Goal: Task Accomplishment & Management: Manage account settings

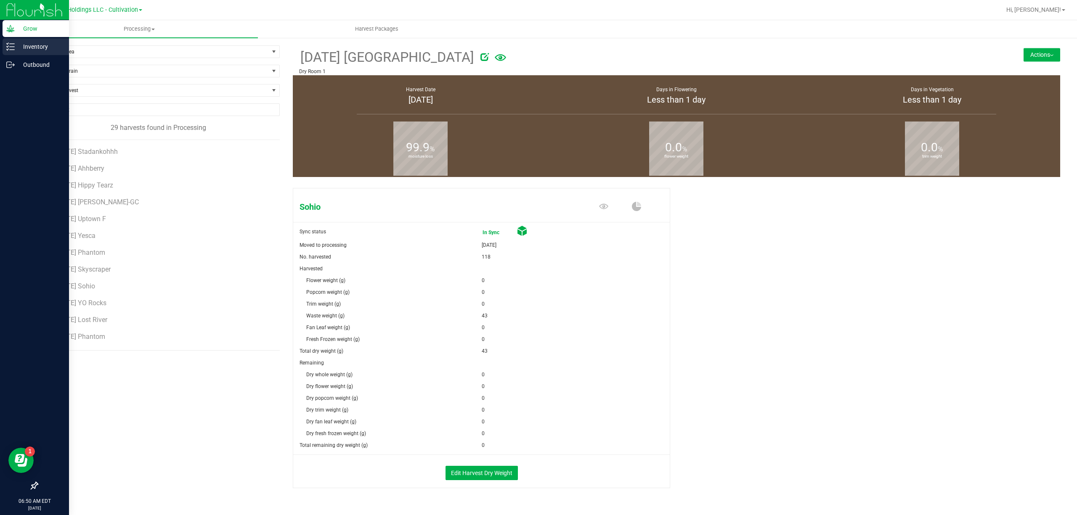
click at [32, 46] on p "Inventory" at bounding box center [40, 47] width 50 height 10
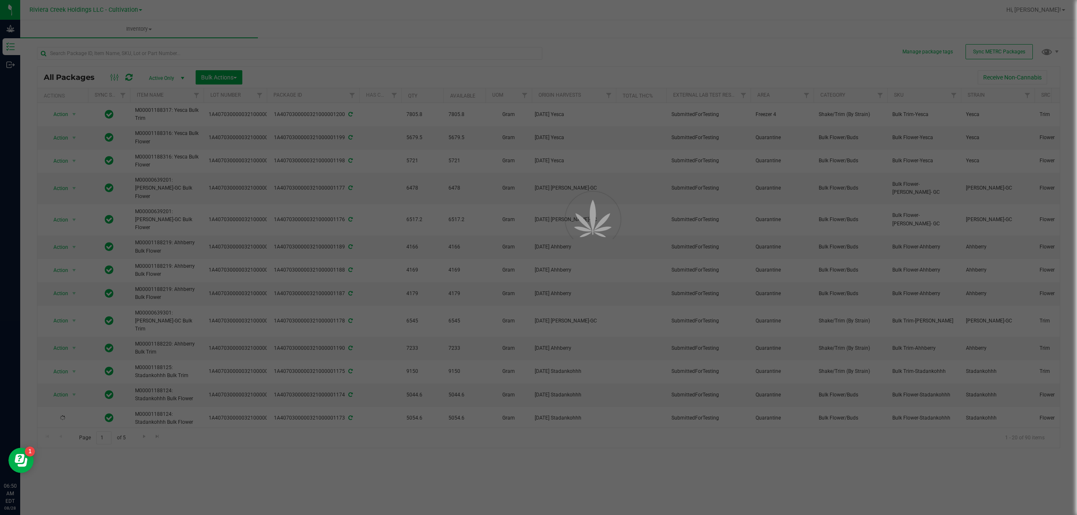
click at [98, 8] on div at bounding box center [538, 257] width 1077 height 515
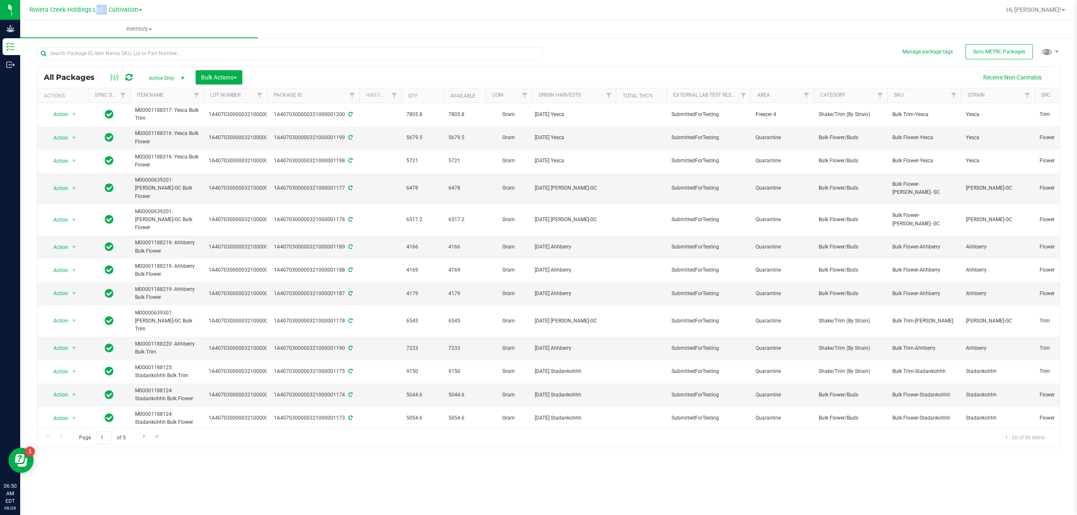
click at [98, 8] on span "Riviera Creek Holdings LLC - Cultivation" at bounding box center [83, 9] width 109 height 7
click at [127, 46] on link "Riviera Creek Holdings LLC - Processing" at bounding box center [85, 40] width 123 height 11
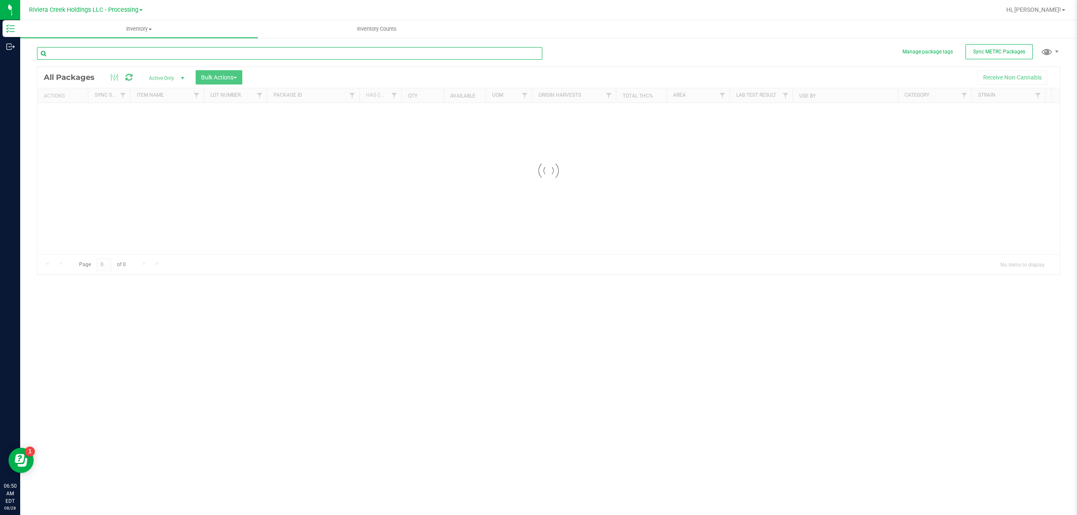
click at [123, 49] on input "text" at bounding box center [289, 53] width 505 height 13
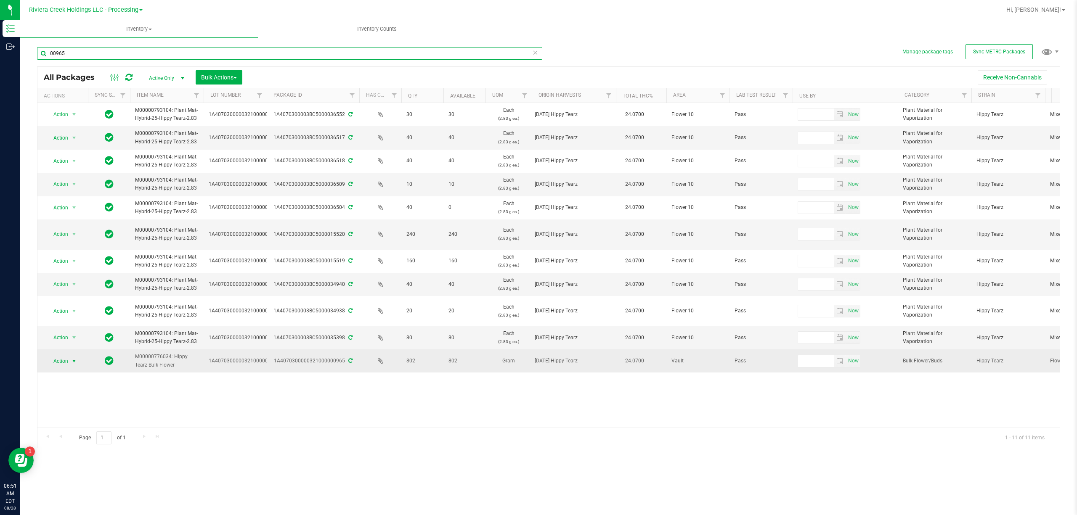
type input "00965"
click at [59, 365] on span "Action" at bounding box center [57, 361] width 23 height 12
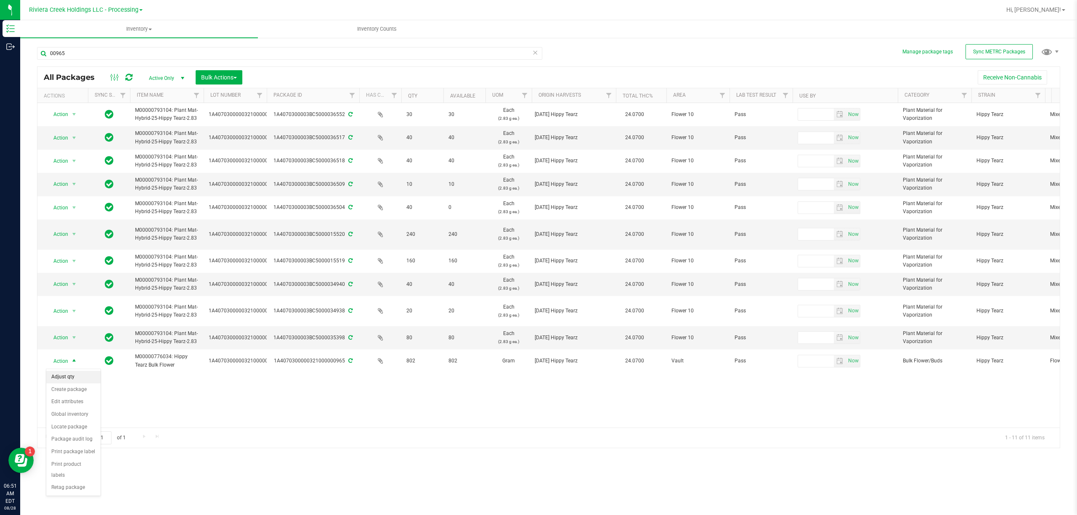
click at [62, 376] on li "Adjust qty" at bounding box center [73, 377] width 54 height 13
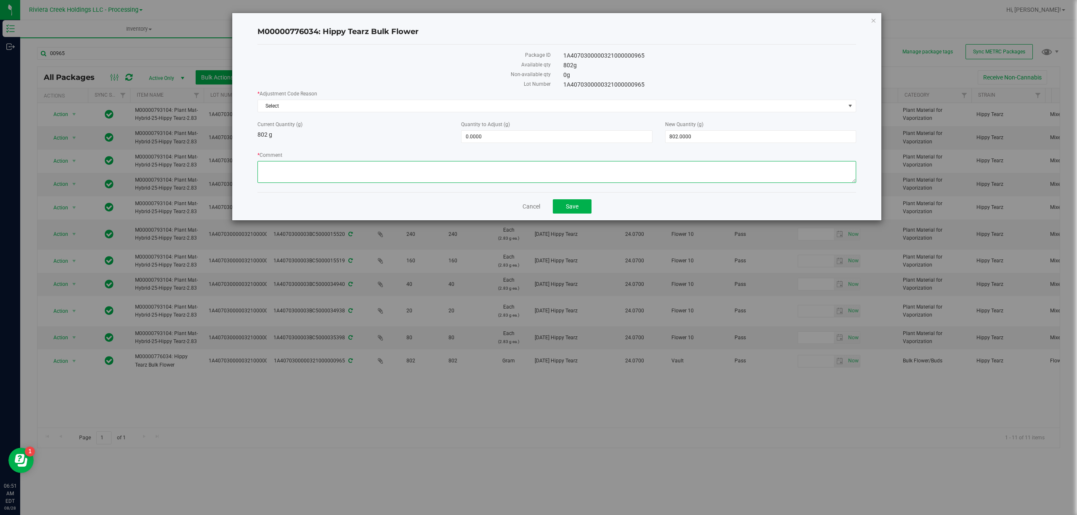
click at [303, 182] on textarea "* Comment" at bounding box center [556, 172] width 599 height 22
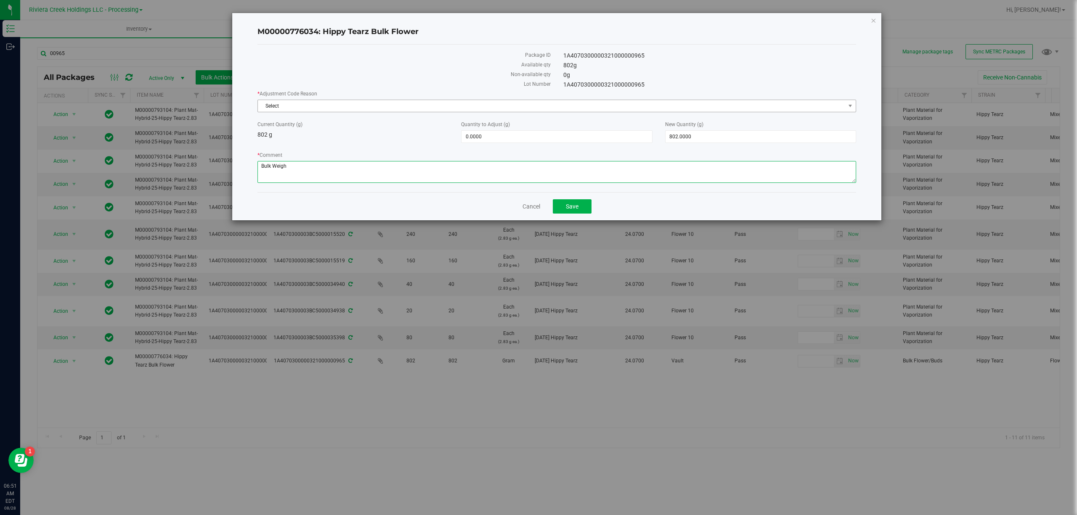
type textarea "Bulk Weigh"
click at [294, 107] on span "Select" at bounding box center [551, 106] width 587 height 12
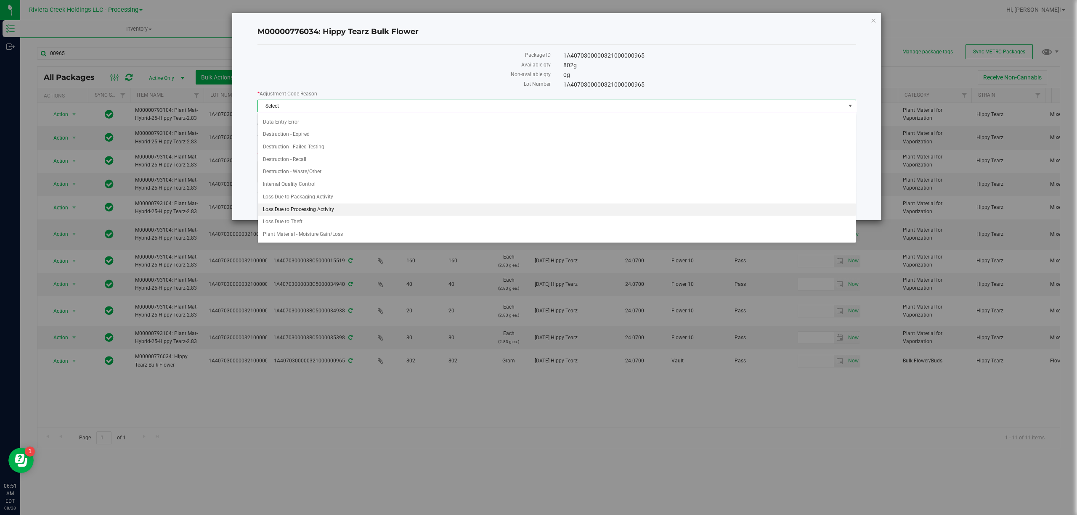
scroll to position [14, 0]
click at [334, 233] on li "Plant Material - Moisture Gain/Loss" at bounding box center [556, 234] width 597 height 13
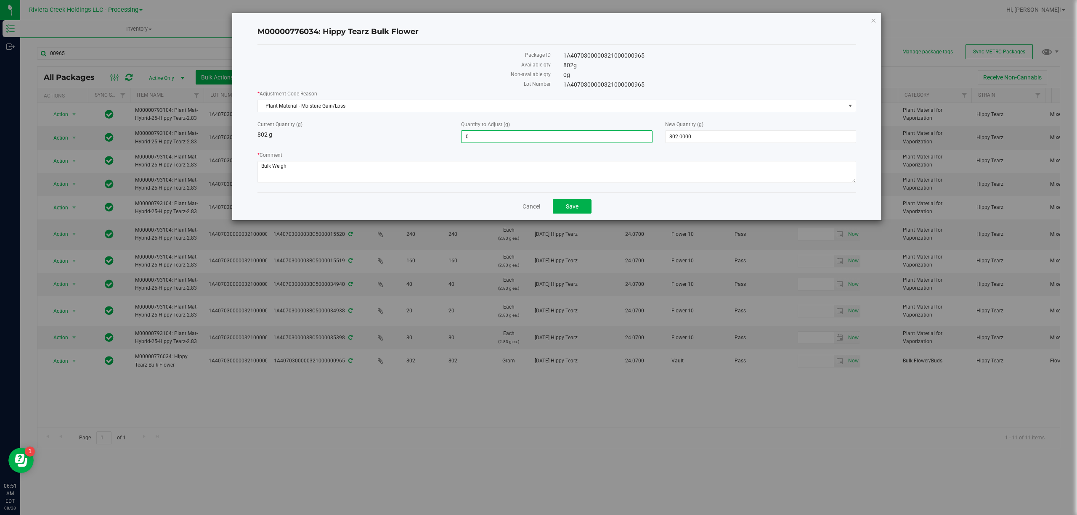
click at [474, 139] on span "0.0000 0" at bounding box center [556, 136] width 191 height 13
click at [474, 139] on input "0" at bounding box center [556, 137] width 190 height 12
type input "-18"
type input "-18.0000"
type input "784.0000"
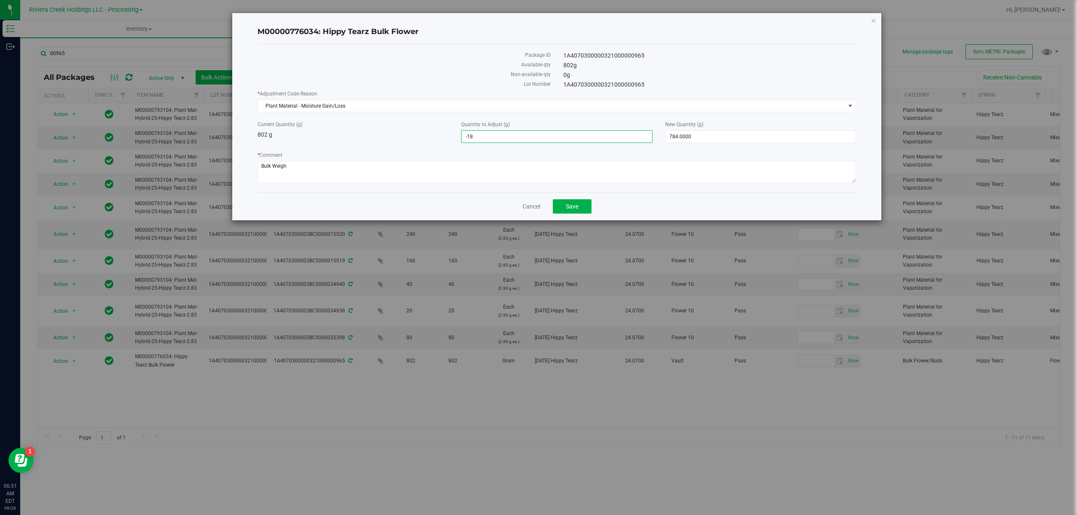
click at [369, 129] on div "Current Quantity (g) 802 g" at bounding box center [353, 130] width 204 height 19
click at [570, 210] on span "Save" at bounding box center [572, 206] width 13 height 7
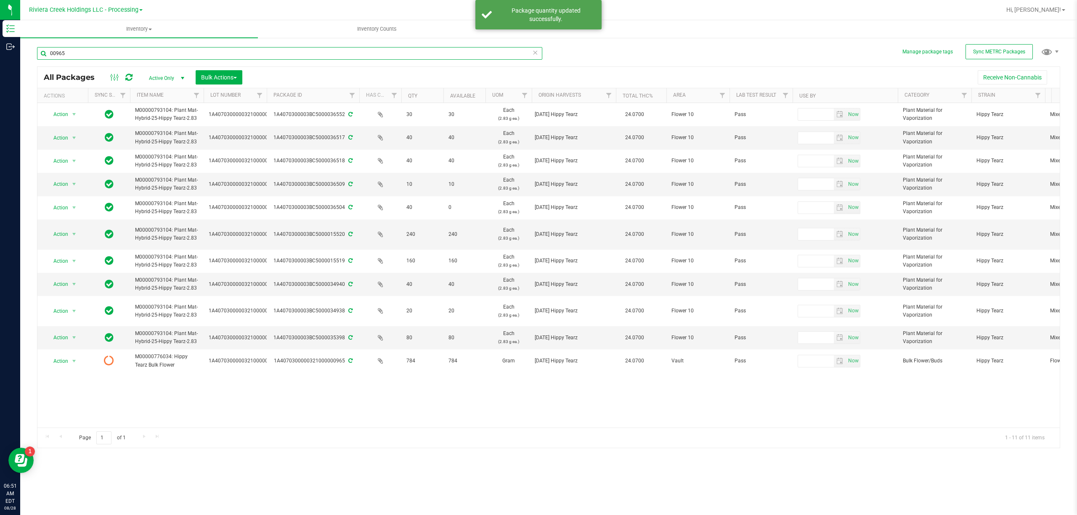
click at [199, 49] on input "00965" at bounding box center [289, 53] width 505 height 13
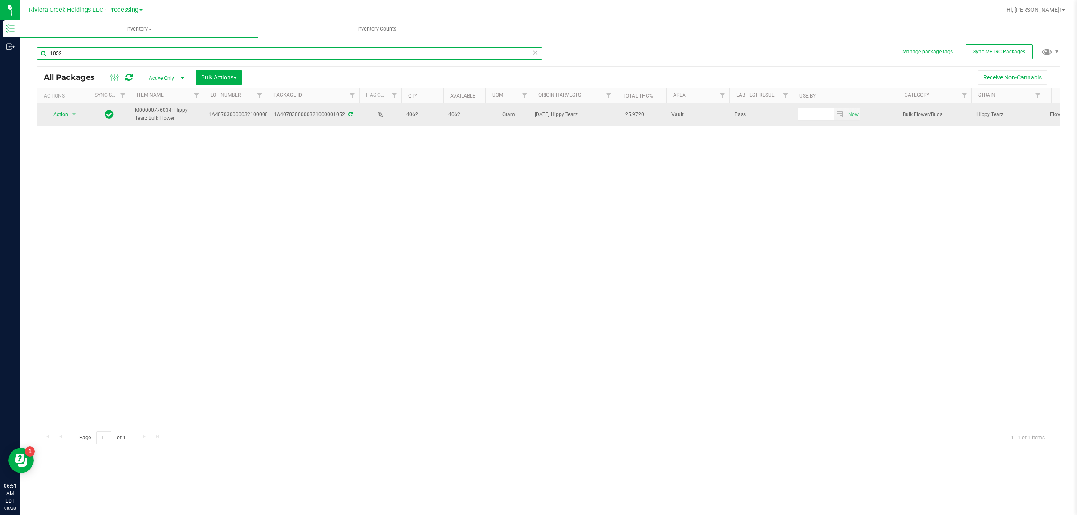
type input "1052"
click at [71, 120] on span "select" at bounding box center [74, 115] width 11 height 12
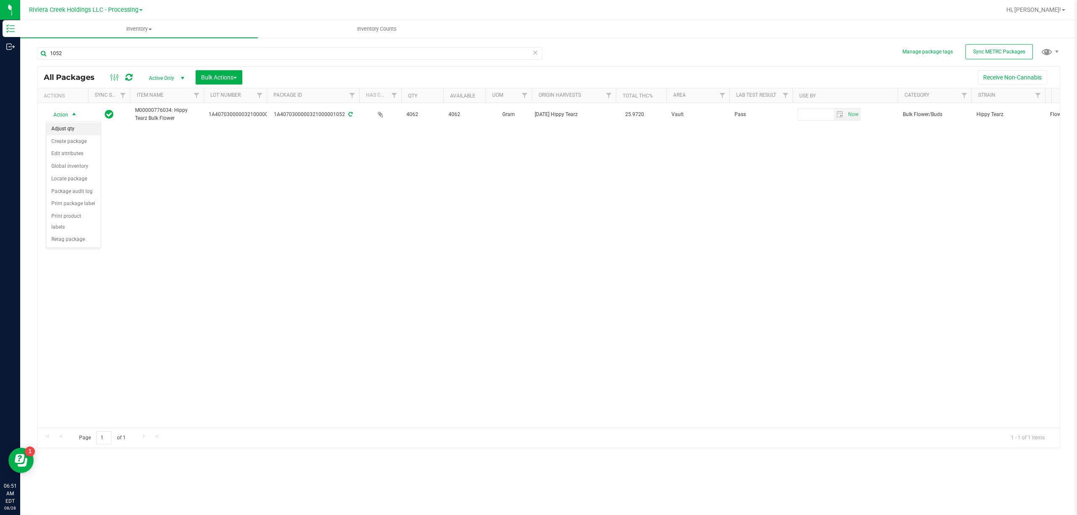
click at [74, 132] on li "Adjust qty" at bounding box center [73, 129] width 54 height 13
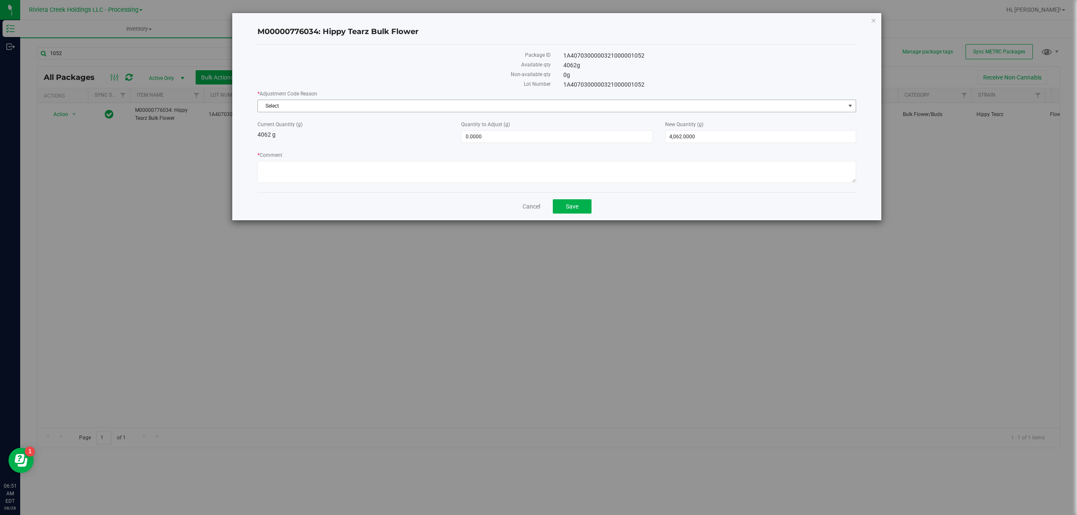
click at [269, 109] on span "Select" at bounding box center [551, 106] width 587 height 12
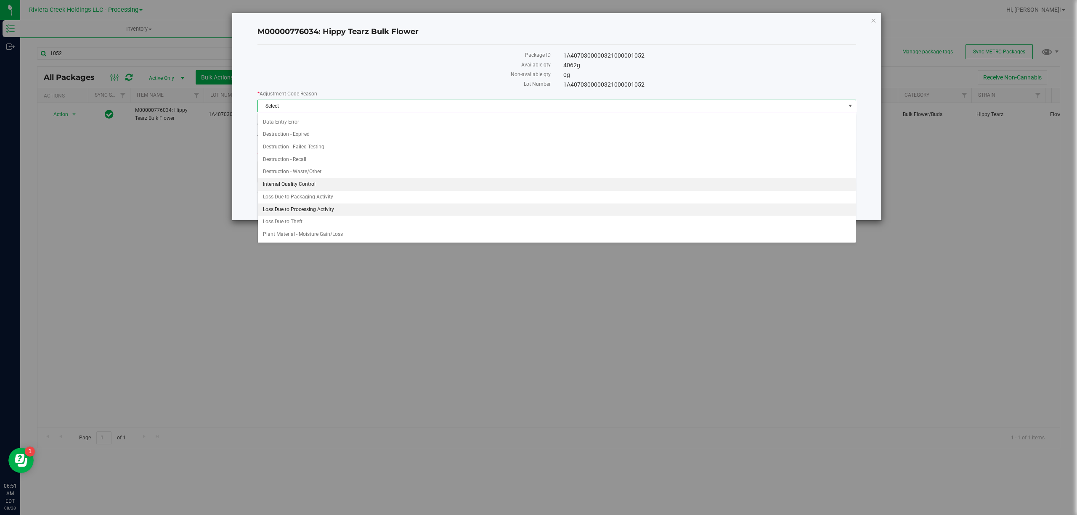
scroll to position [14, 0]
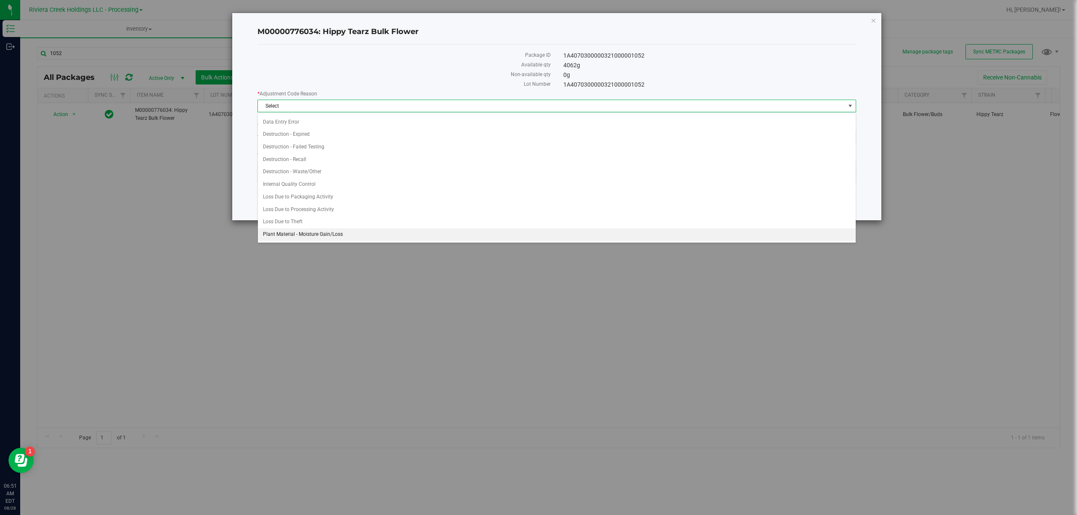
click at [313, 233] on li "Plant Material - Moisture Gain/Loss" at bounding box center [556, 234] width 597 height 13
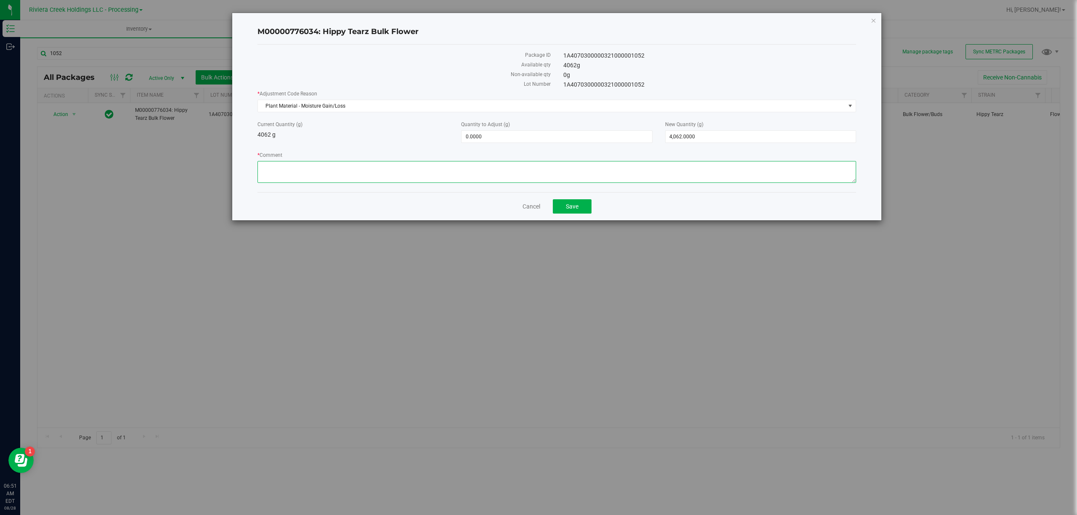
paste textarea "Bulk Weigh"
type textarea "Bulk Weigh"
click at [483, 140] on span "0.0000 0" at bounding box center [556, 136] width 191 height 13
click at [483, 140] on input "0" at bounding box center [556, 137] width 190 height 12
type input "-16"
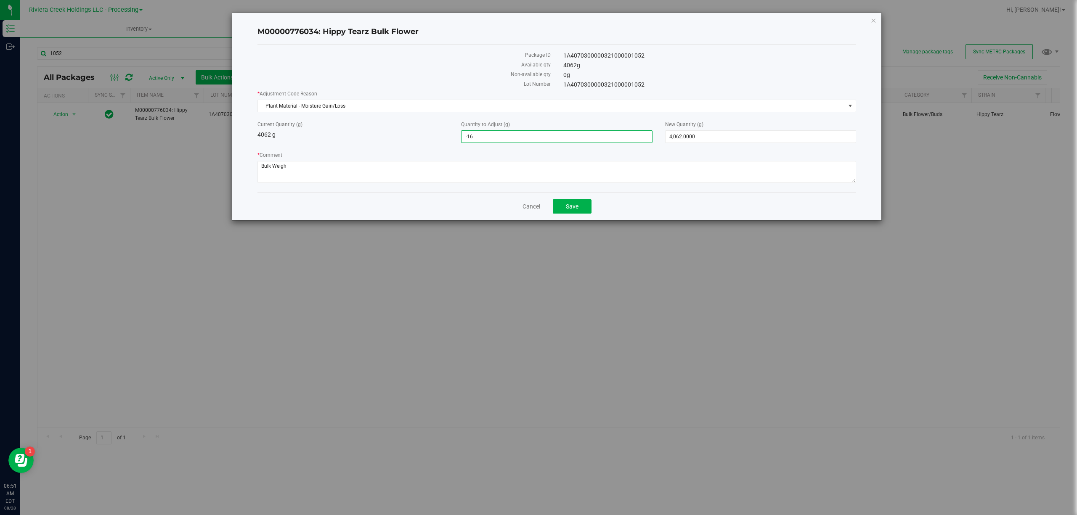
type input "-16.0000"
type input "4,046.0000"
click at [416, 137] on div "Current Quantity (g) 4062 g" at bounding box center [353, 130] width 204 height 19
click at [572, 214] on button "Save" at bounding box center [572, 206] width 39 height 14
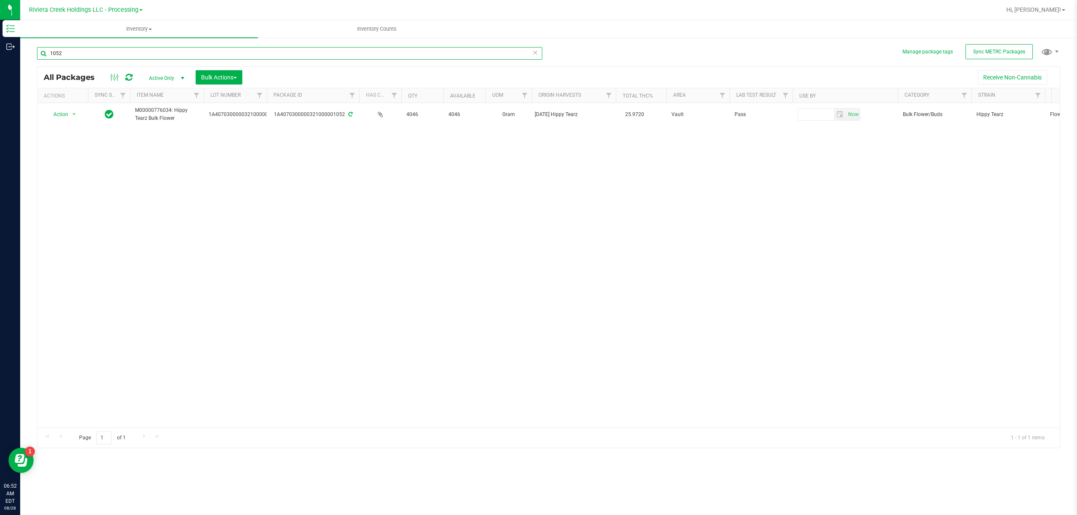
click at [146, 58] on input "1052" at bounding box center [289, 53] width 505 height 13
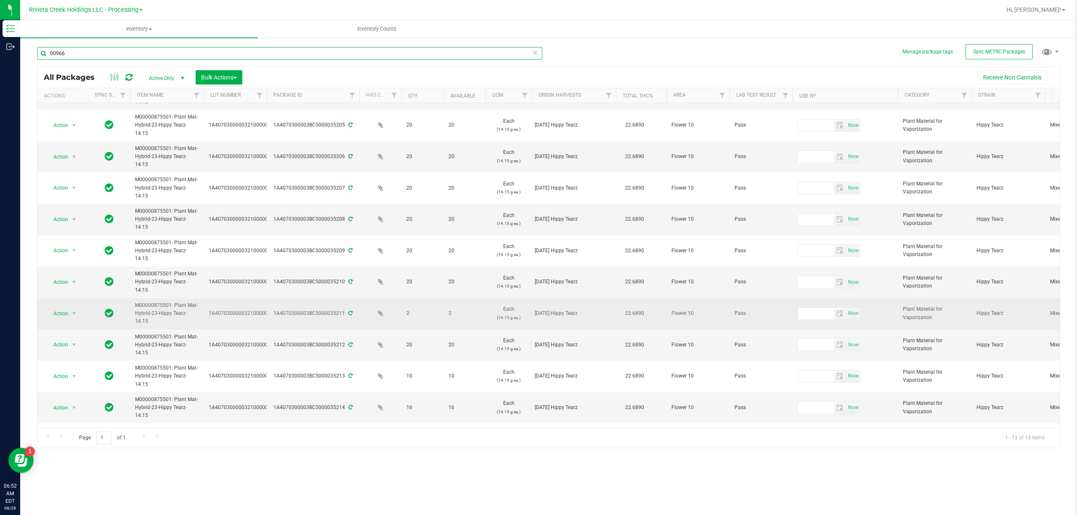
scroll to position [93, 0]
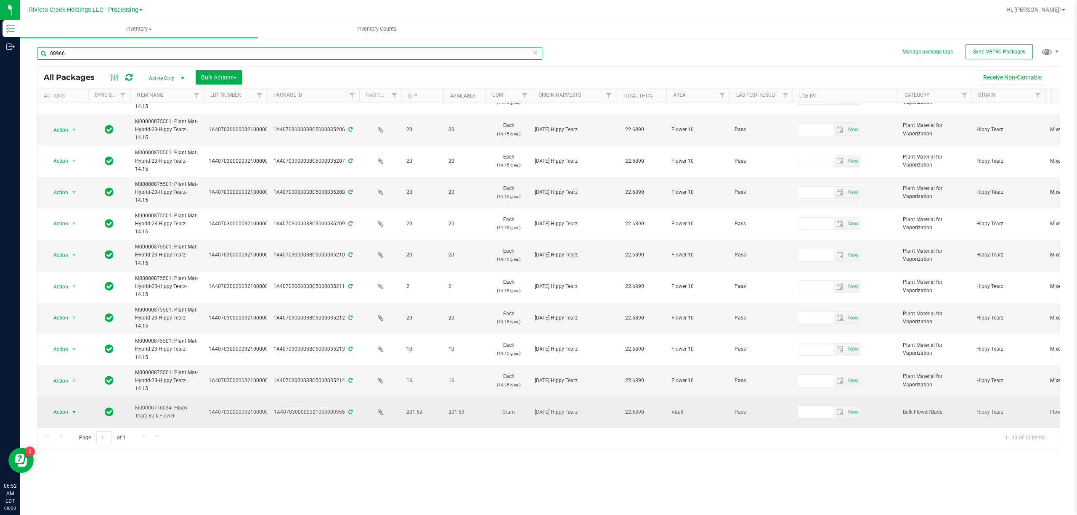
type input "00966"
click at [62, 406] on span "Action" at bounding box center [57, 412] width 23 height 12
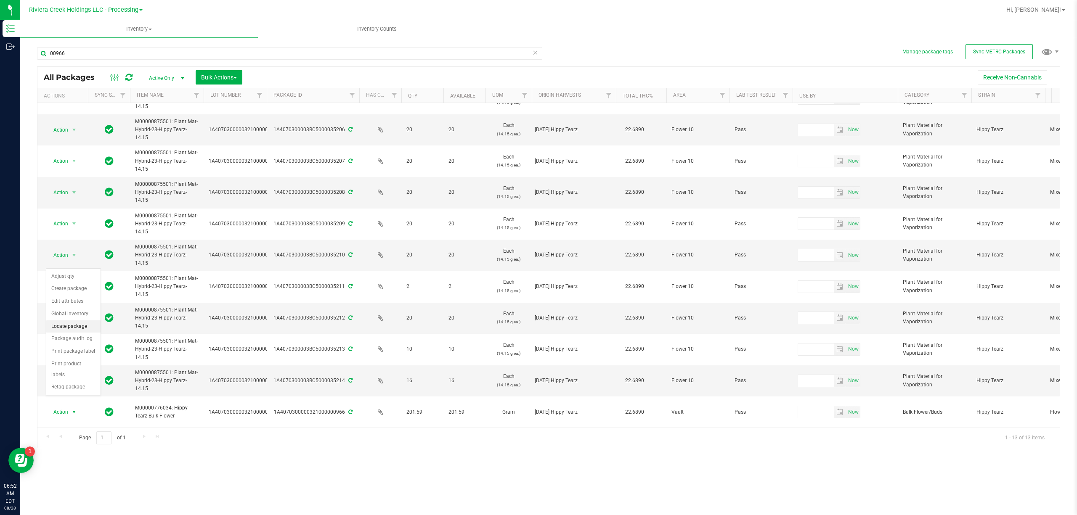
click at [73, 328] on li "Locate package" at bounding box center [73, 327] width 54 height 13
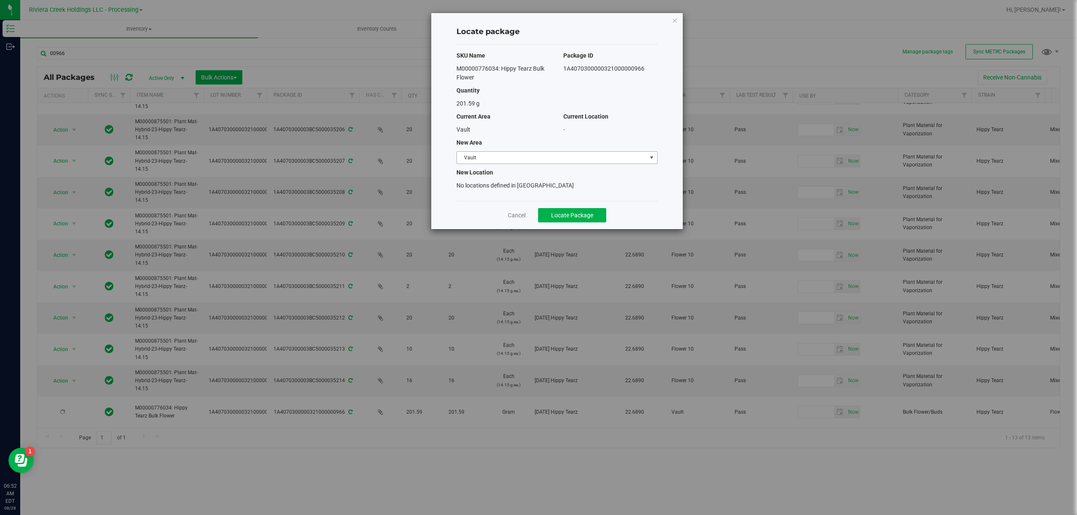
click at [486, 159] on span "Vault" at bounding box center [552, 158] width 190 height 12
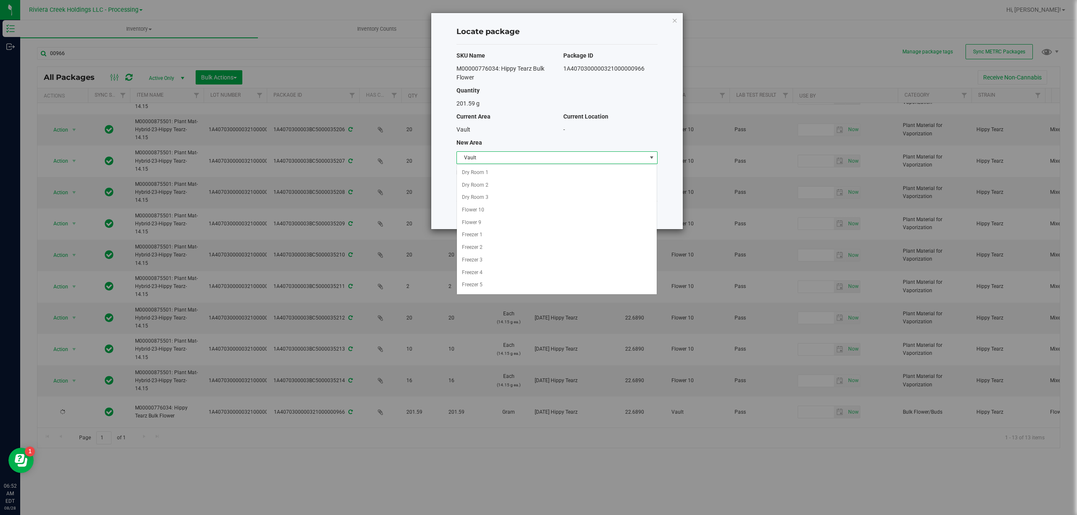
scroll to position [103, 0]
click at [489, 274] on li "Quarantine" at bounding box center [557, 274] width 200 height 13
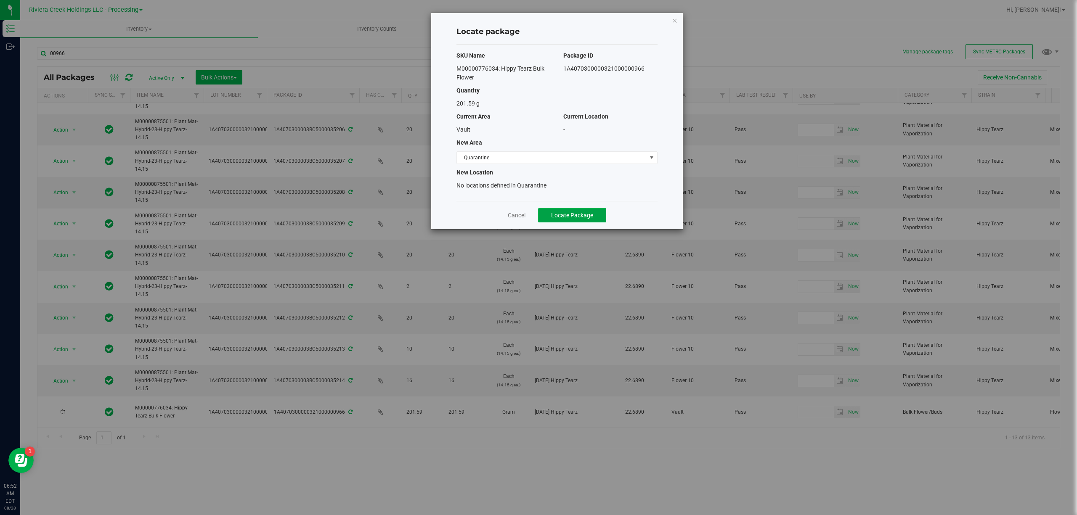
click at [599, 220] on button "Locate Package" at bounding box center [572, 215] width 68 height 14
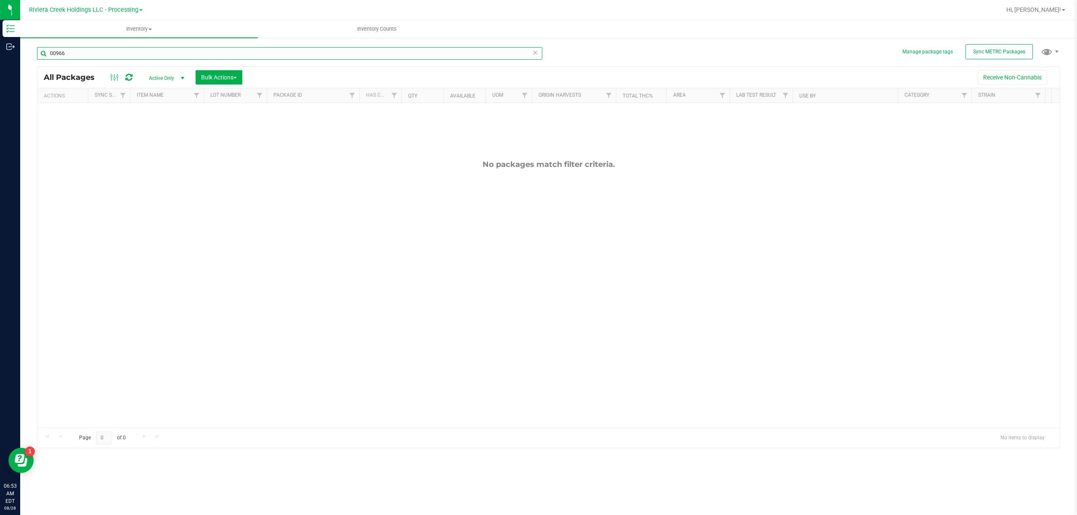
click at [96, 49] on input "00966" at bounding box center [289, 53] width 505 height 13
type input "00691"
click at [166, 72] on span "Active Only" at bounding box center [165, 78] width 46 height 12
click at [158, 129] on li "All" at bounding box center [164, 129] width 45 height 13
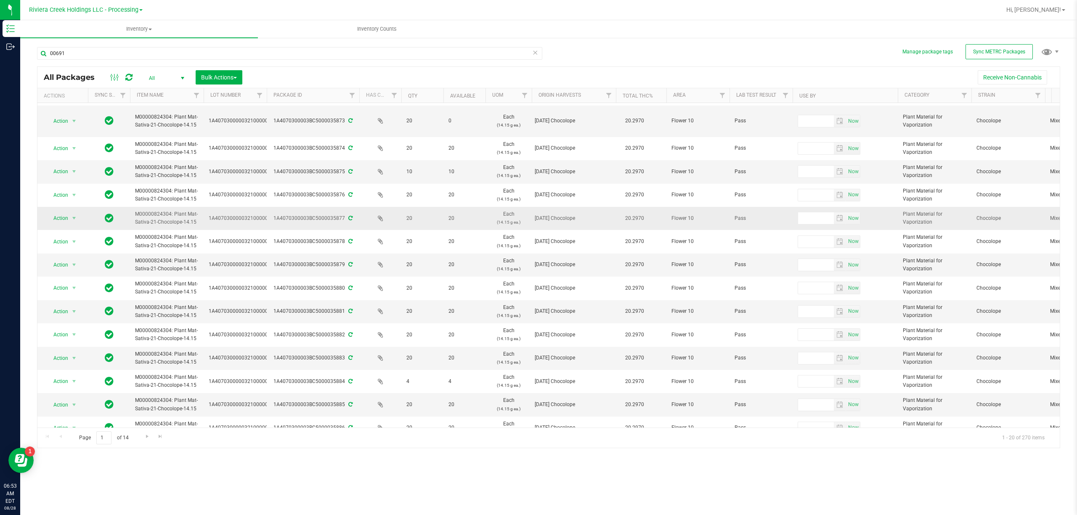
scroll to position [160, 0]
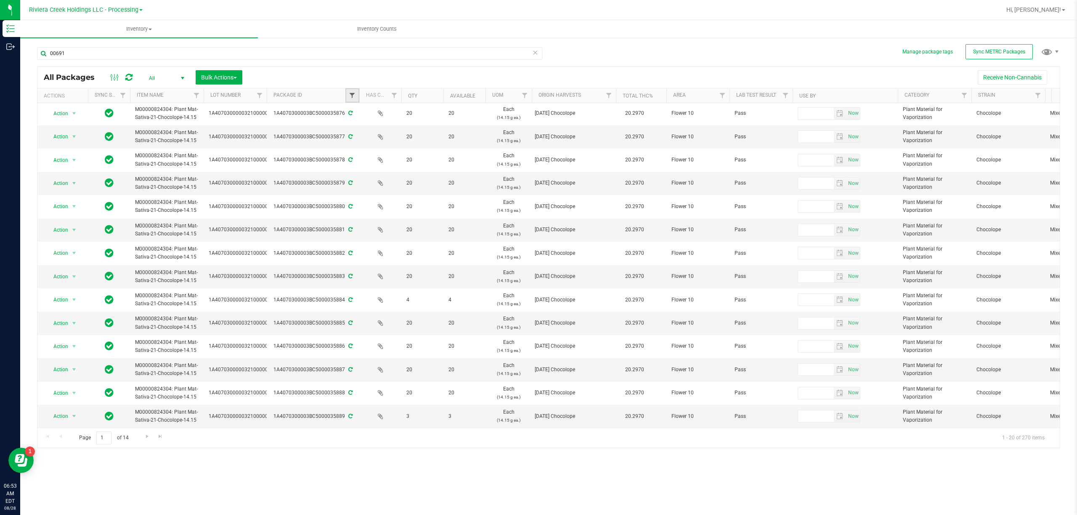
click at [354, 96] on span "Filter" at bounding box center [352, 95] width 7 height 7
type input "00691"
click at [380, 134] on button "Filter" at bounding box center [370, 136] width 40 height 19
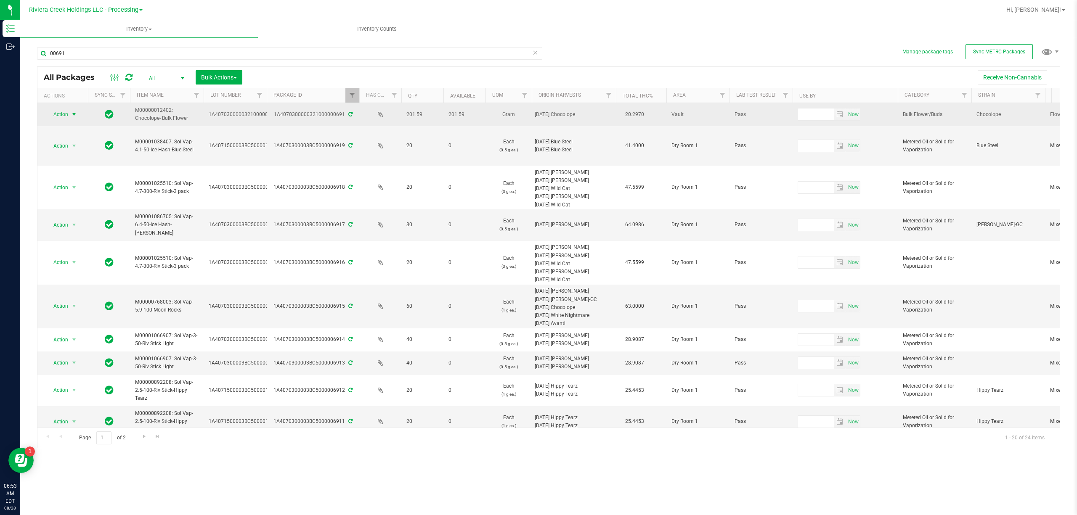
click at [73, 115] on span "select" at bounding box center [74, 114] width 7 height 7
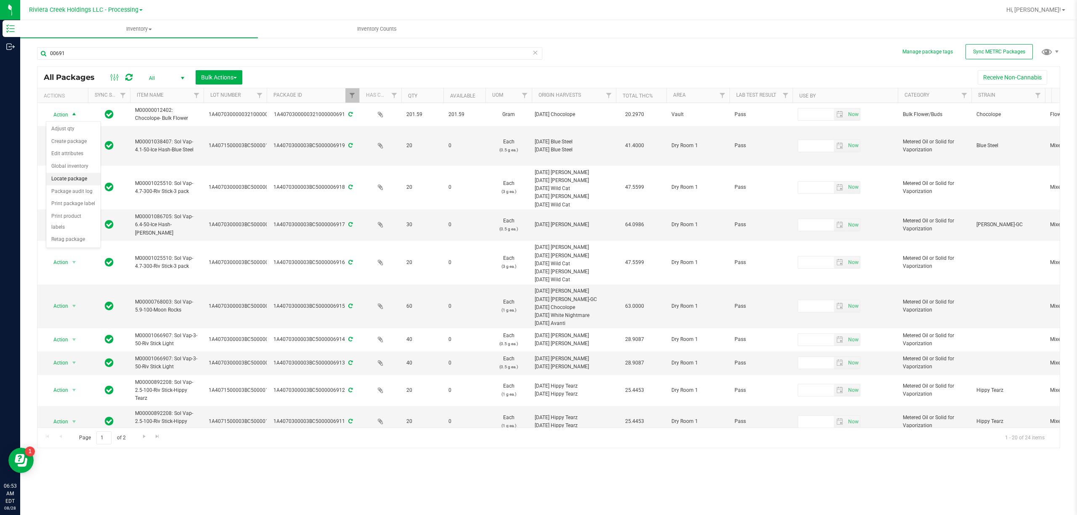
click at [80, 179] on li "Locate package" at bounding box center [73, 179] width 54 height 13
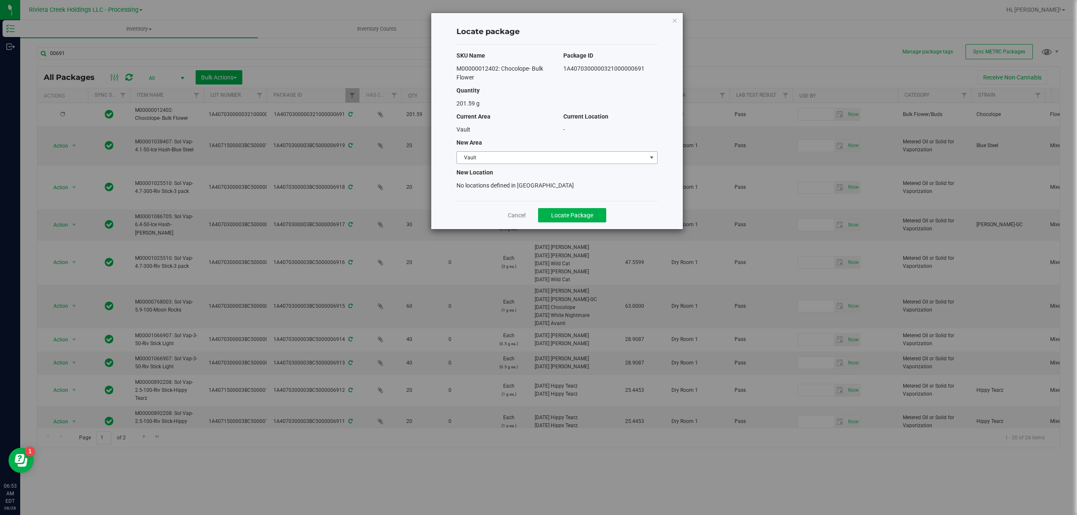
click at [524, 157] on span "Vault" at bounding box center [552, 158] width 190 height 12
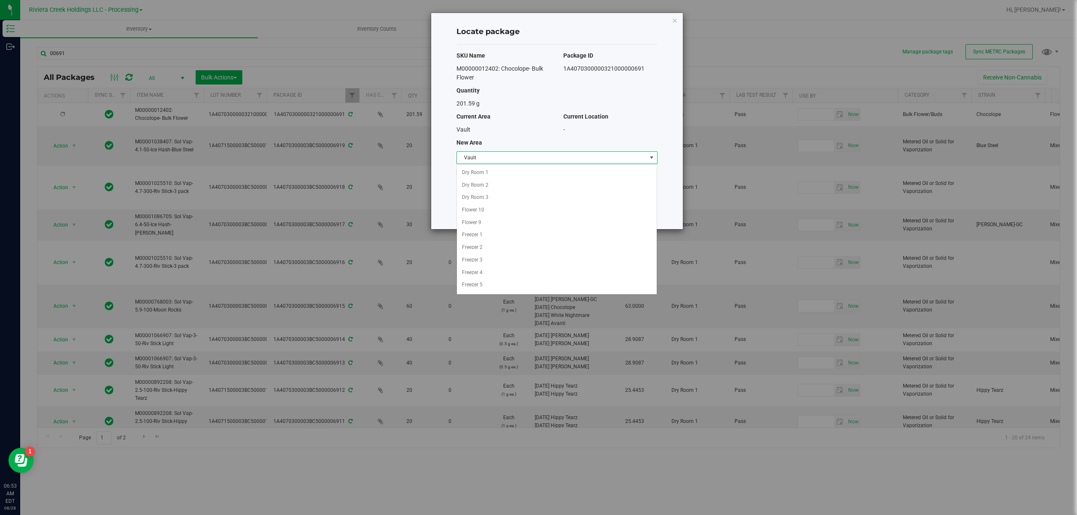
scroll to position [103, 0]
click at [490, 272] on li "Quarantine" at bounding box center [557, 274] width 200 height 13
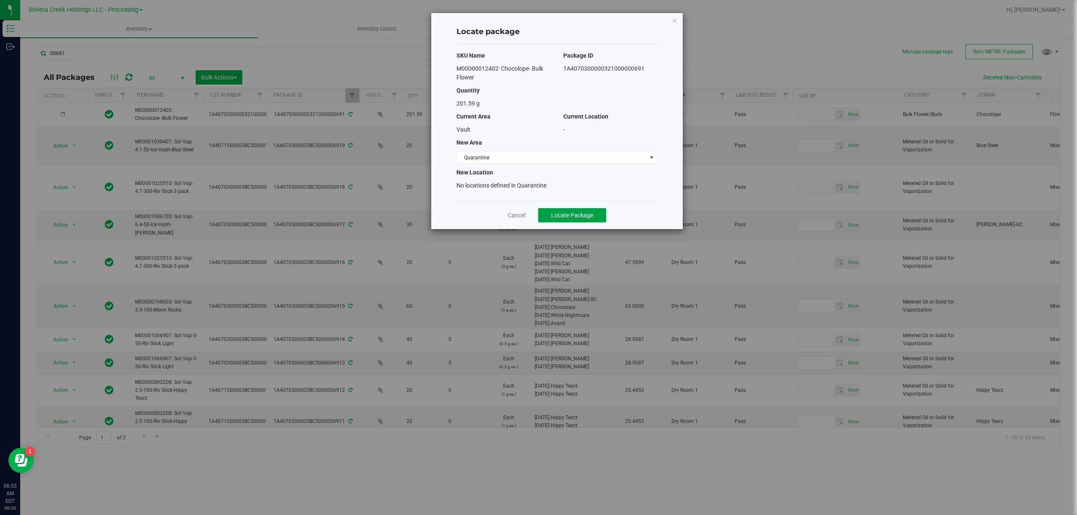
click at [569, 214] on span "Locate Package" at bounding box center [572, 215] width 42 height 7
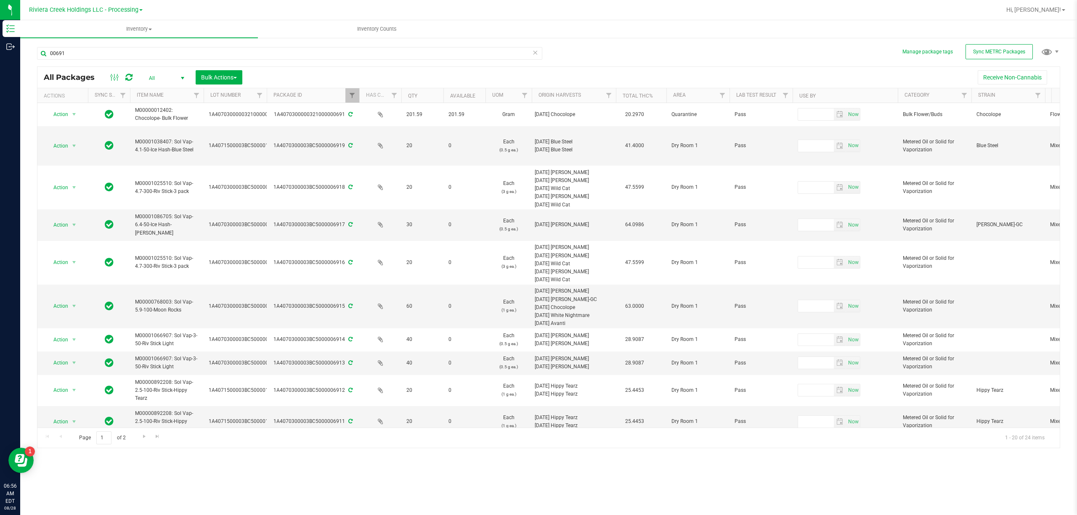
click at [569, 221] on div "[DATE] [PERSON_NAME]" at bounding box center [574, 225] width 79 height 8
click at [357, 96] on link "Filter" at bounding box center [352, 95] width 14 height 14
click at [414, 143] on button "Clear" at bounding box center [417, 136] width 40 height 19
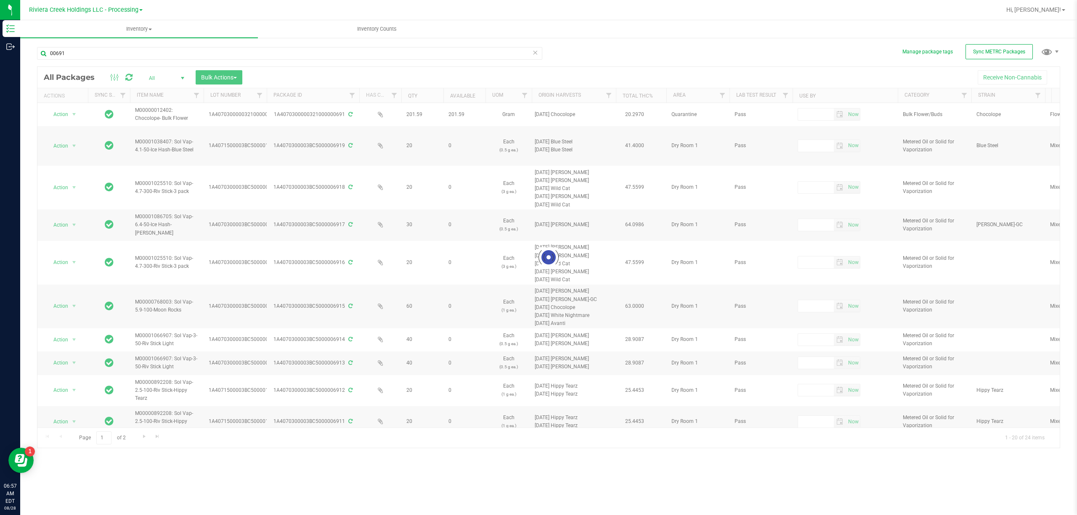
click at [537, 53] on icon at bounding box center [535, 52] width 6 height 10
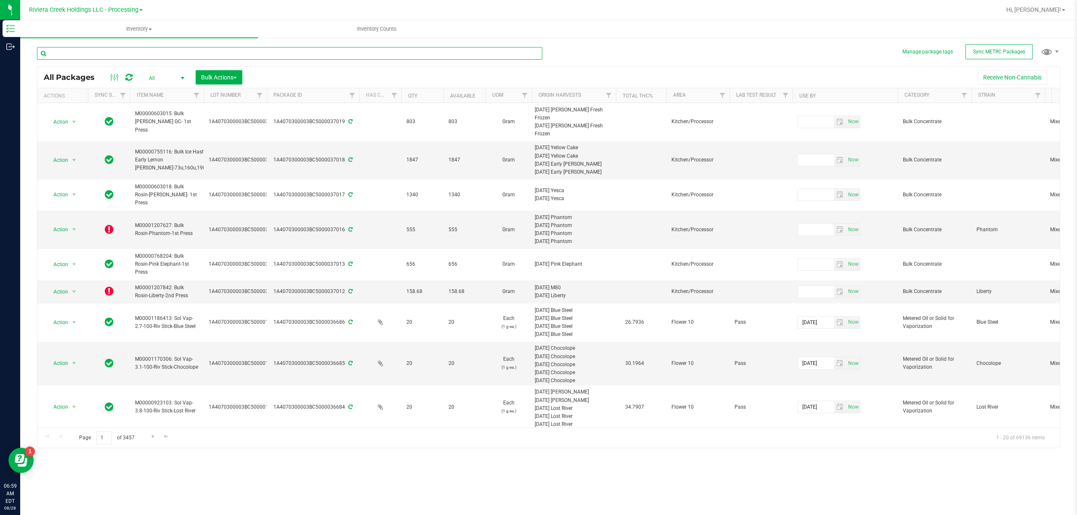
click at [165, 57] on input "text" at bounding box center [289, 53] width 505 height 13
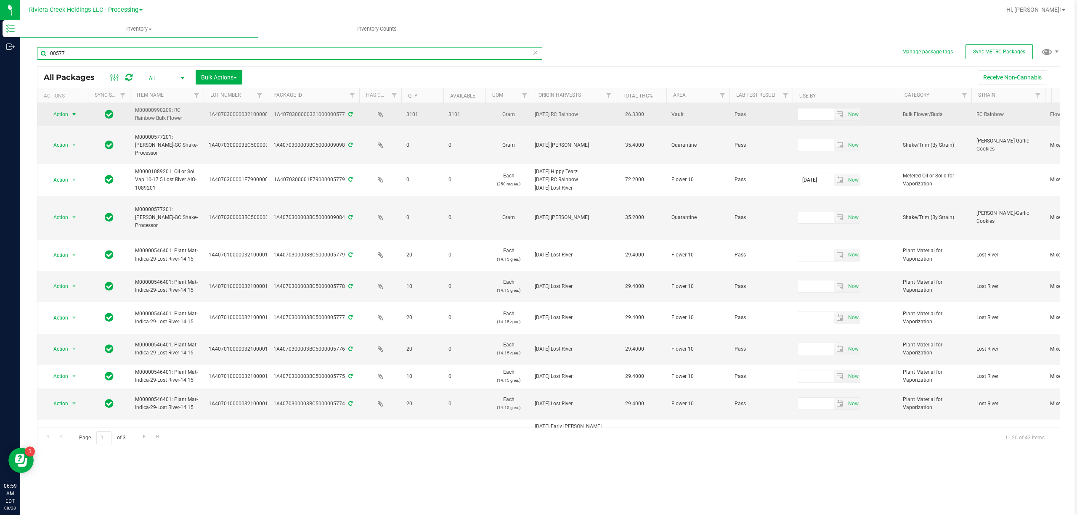
type input "00577"
click at [72, 114] on span "select" at bounding box center [74, 114] width 7 height 7
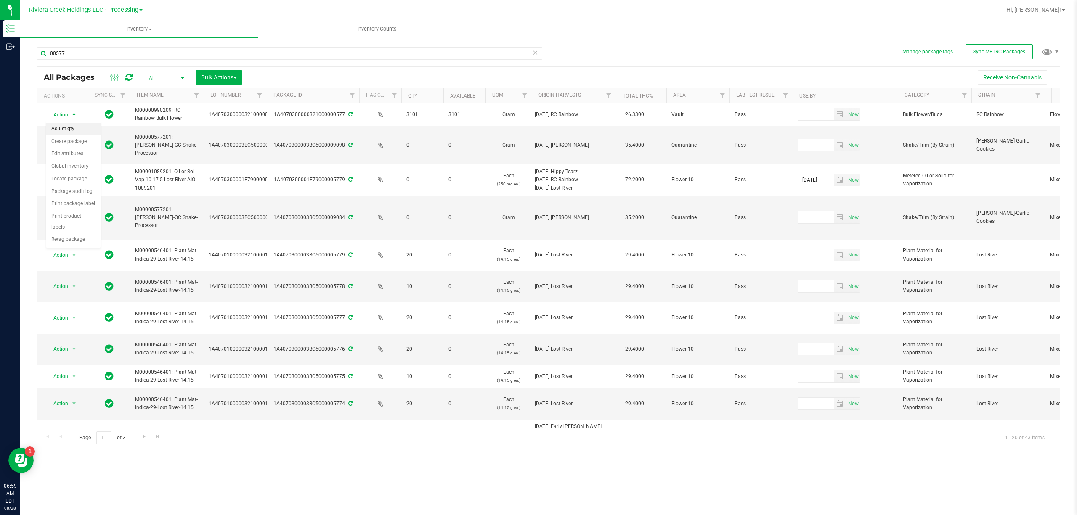
click at [77, 128] on li "Adjust qty" at bounding box center [73, 129] width 54 height 13
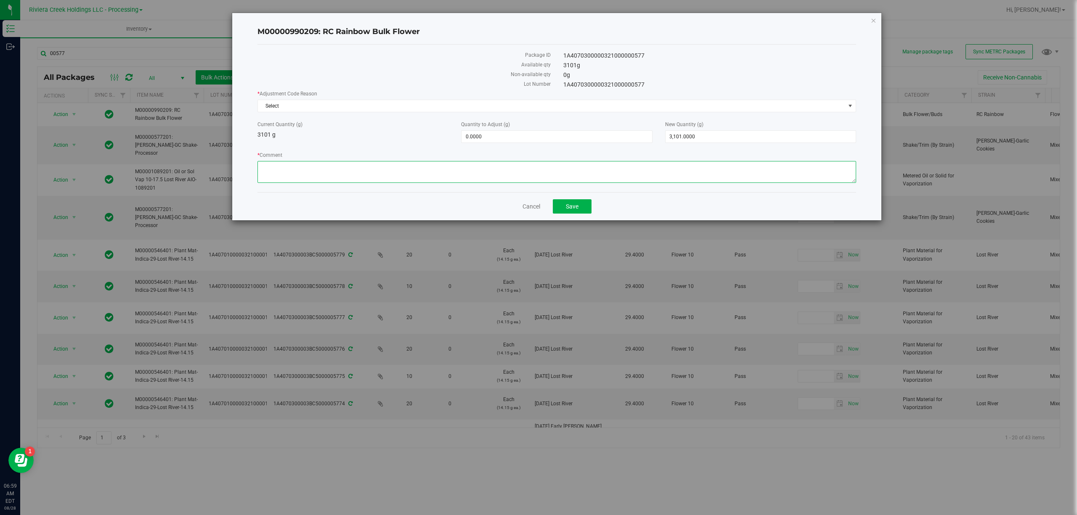
paste textarea "Bulk Weigh"
click at [296, 170] on textarea "* Comment" at bounding box center [556, 172] width 599 height 22
type textarea "Bulk Weight"
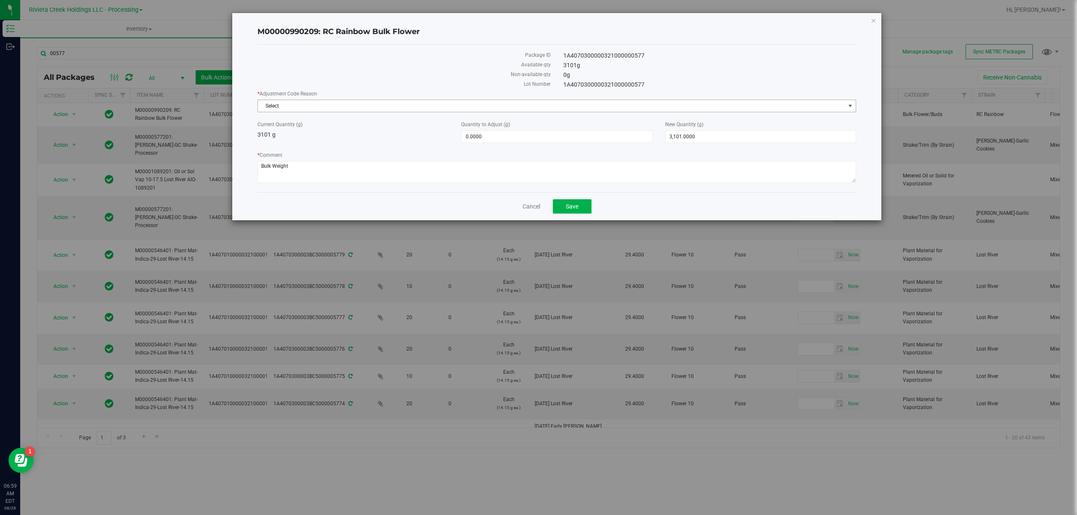
click at [297, 108] on span "Select" at bounding box center [551, 106] width 587 height 12
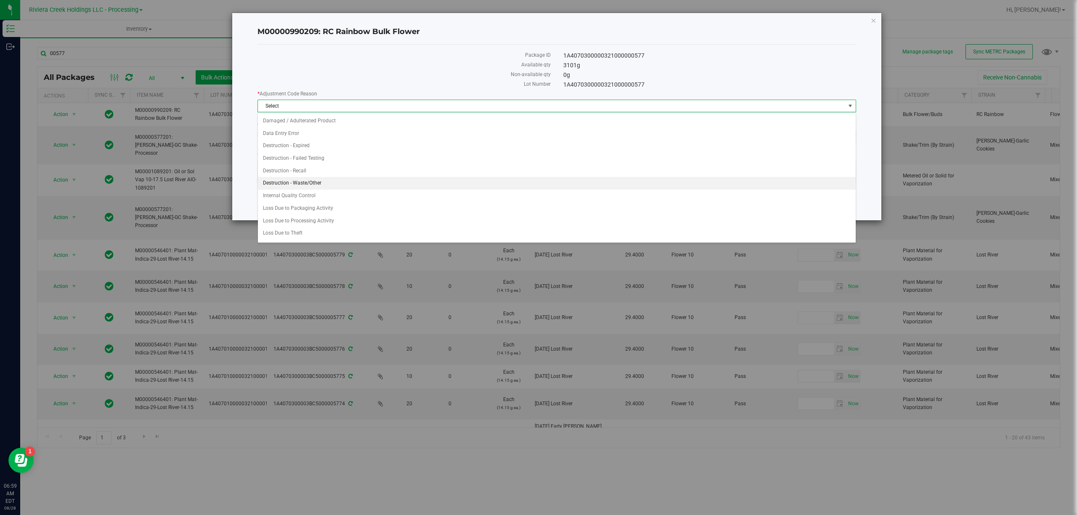
click at [326, 182] on li "Destruction - Waste/Other" at bounding box center [556, 183] width 597 height 13
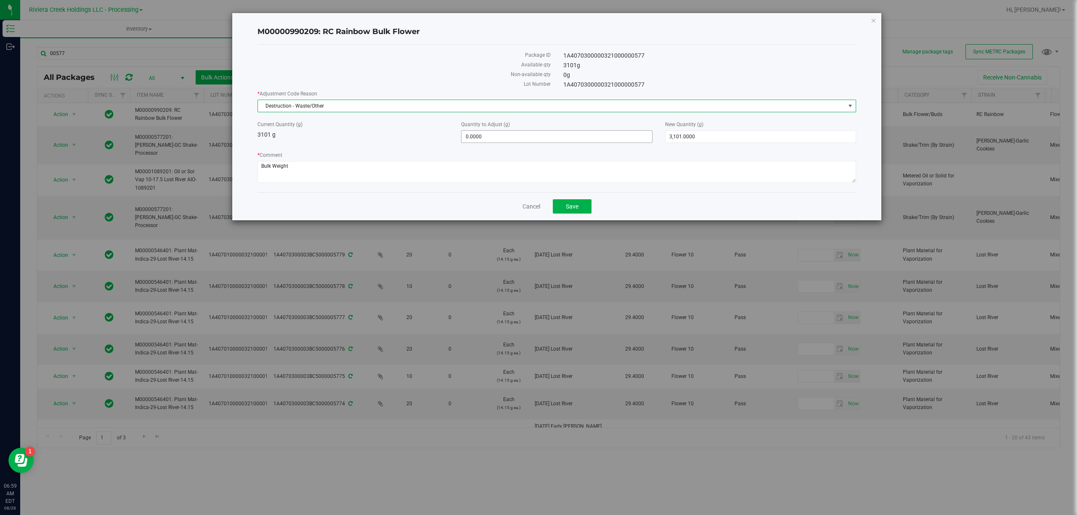
click at [471, 142] on span "0.0000 0" at bounding box center [556, 136] width 191 height 13
click at [471, 142] on input "0" at bounding box center [556, 137] width 190 height 12
type input "-19"
type input "-19.0000"
type input "3,082.0000"
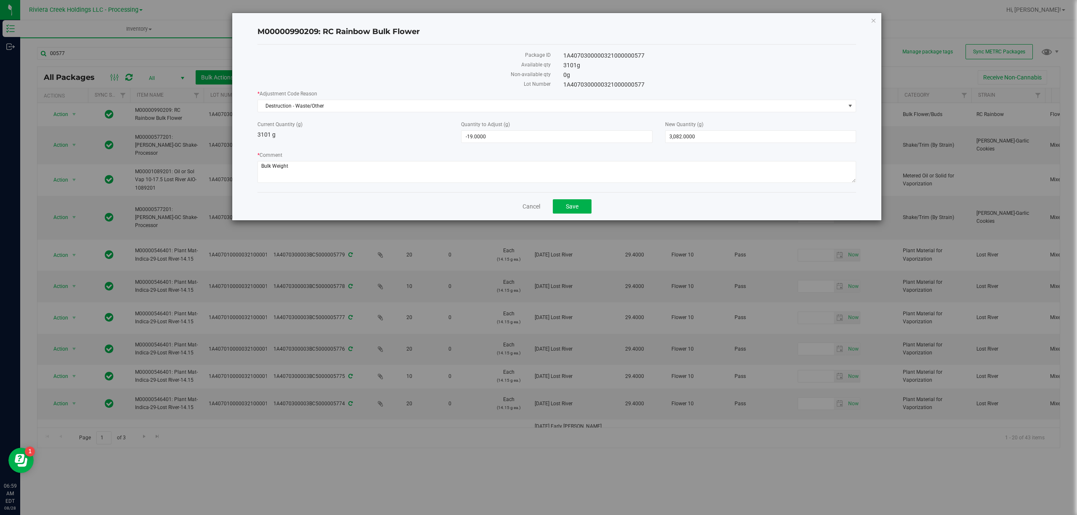
click at [413, 139] on div "Current Quantity (g) 3101 g" at bounding box center [353, 130] width 204 height 19
click at [583, 212] on button "Save" at bounding box center [572, 206] width 39 height 14
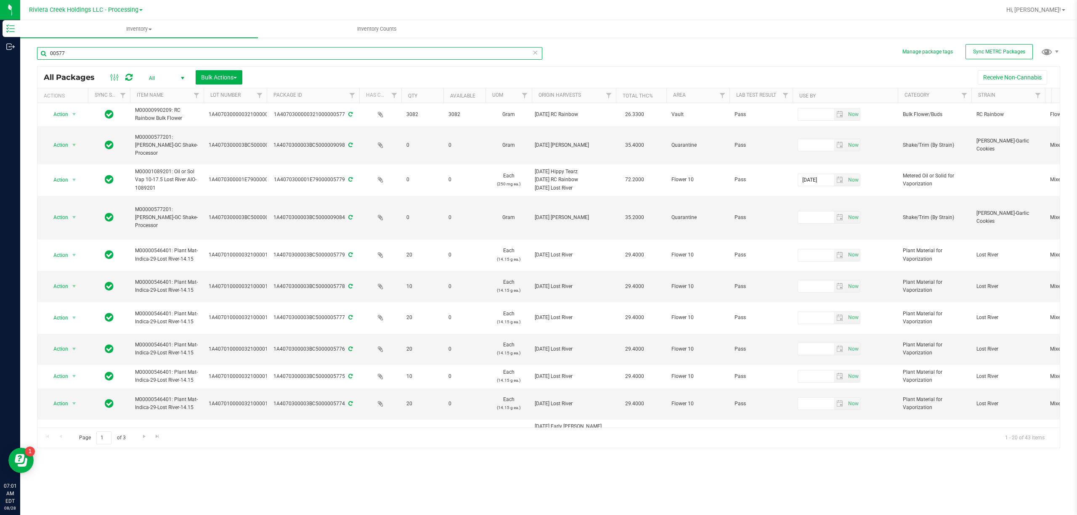
click at [80, 56] on input "00577" at bounding box center [289, 53] width 505 height 13
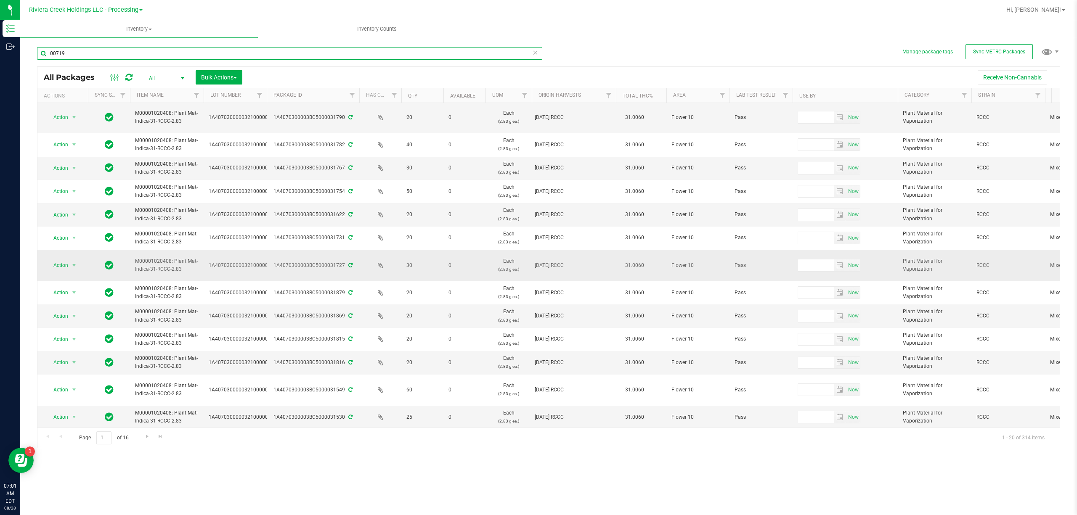
scroll to position [200, 0]
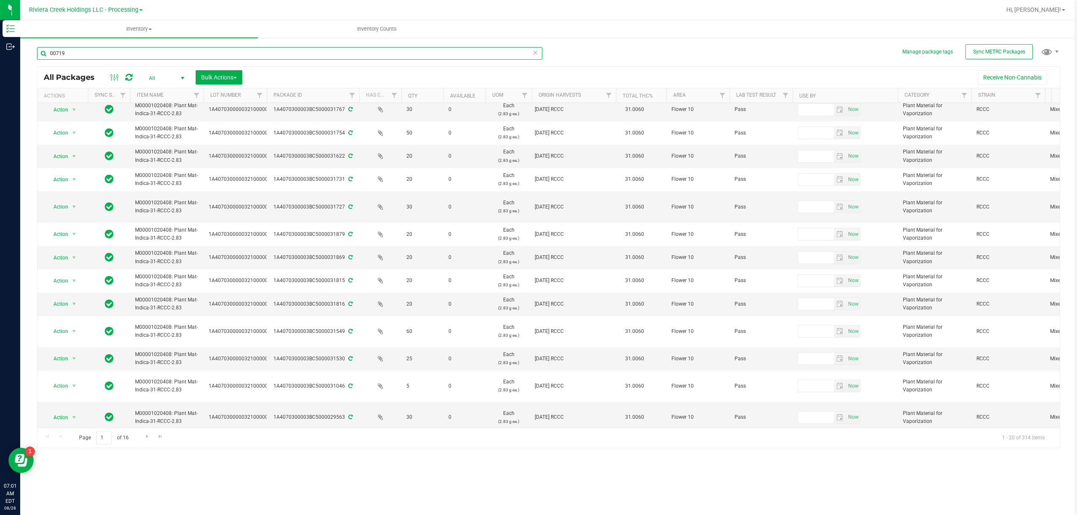
click at [358, 93] on div at bounding box center [360, 95] width 4 height 15
type input "00719"
click at [350, 95] on span "Filter" at bounding box center [352, 95] width 7 height 7
type input "00719"
click at [370, 134] on button "Filter" at bounding box center [370, 136] width 40 height 19
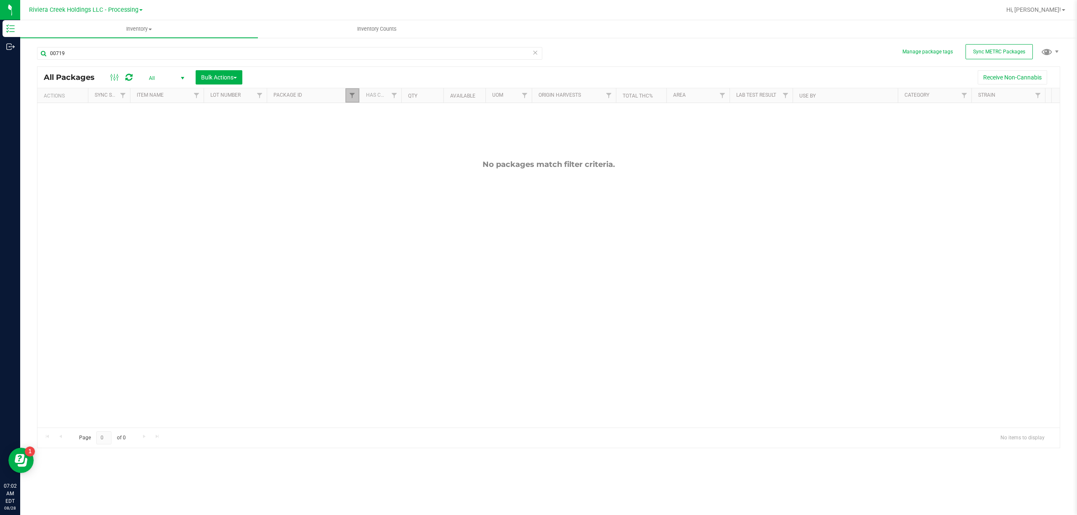
click at [347, 96] on link "Filter" at bounding box center [352, 95] width 14 height 14
click at [383, 136] on button "Filter" at bounding box center [370, 136] width 40 height 19
click at [354, 98] on span "Filter" at bounding box center [352, 95] width 7 height 7
click at [421, 137] on button "Clear" at bounding box center [417, 136] width 40 height 19
click at [90, 56] on input "00719" at bounding box center [289, 53] width 505 height 13
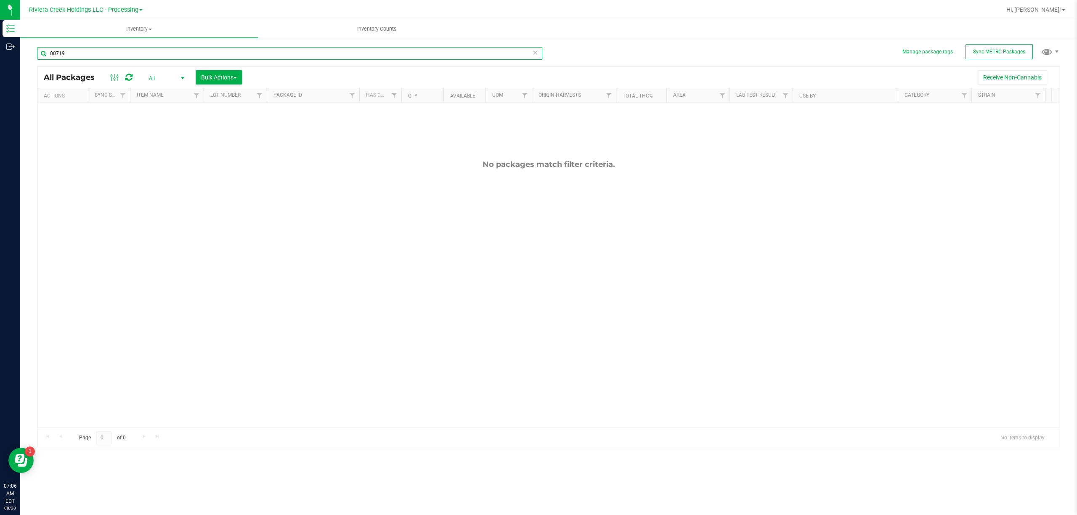
click at [90, 56] on input "00719" at bounding box center [289, 53] width 505 height 13
click at [84, 53] on input "00871" at bounding box center [289, 53] width 505 height 13
type input "1A4070300000321000000871"
click at [175, 81] on span "All" at bounding box center [165, 78] width 46 height 12
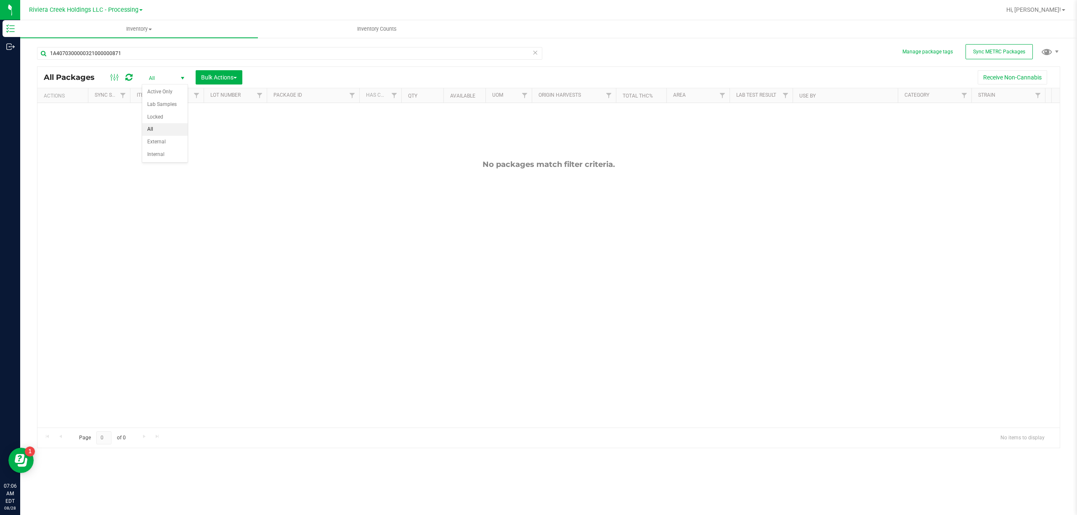
click at [187, 11] on div at bounding box center [576, 10] width 850 height 16
click at [133, 7] on span "Riviera Creek Holdings LLC - Processing" at bounding box center [83, 10] width 109 height 8
click at [133, 28] on link "Riviera Creek Holdings LLC - Cultivation" at bounding box center [85, 29] width 123 height 11
click at [130, 9] on span "Riviera Creek Holdings LLC - Cultivation" at bounding box center [83, 10] width 109 height 8
click at [131, 35] on link "Riviera Creek Holdings LLC - Processing" at bounding box center [85, 40] width 123 height 11
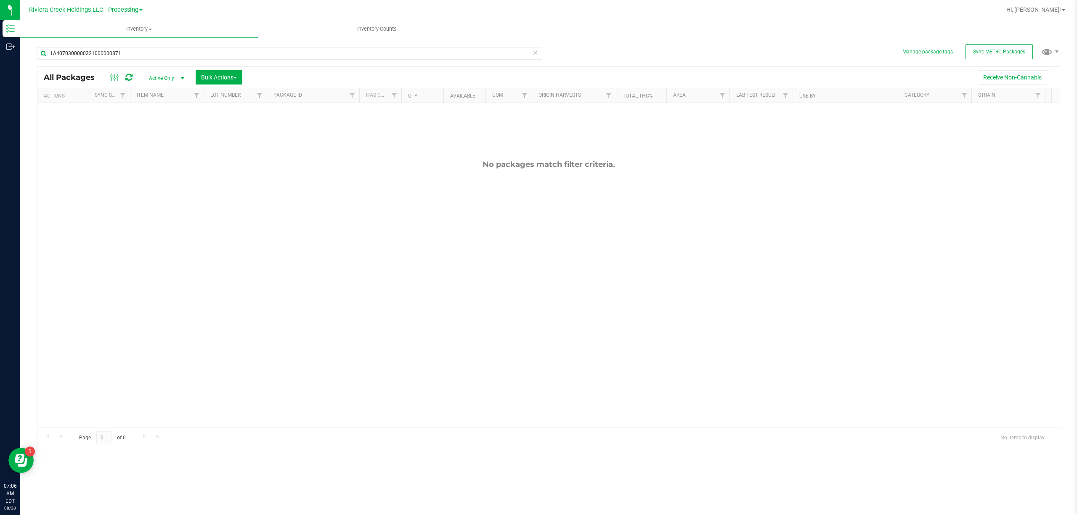
click at [170, 77] on span "Active Only" at bounding box center [165, 78] width 46 height 12
click at [164, 128] on li "All" at bounding box center [164, 129] width 45 height 13
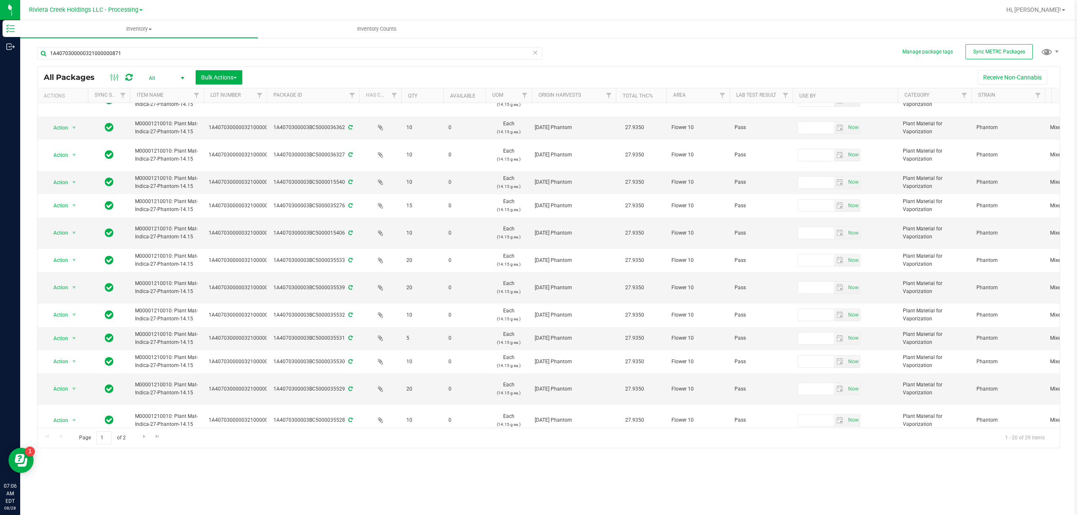
scroll to position [216, 0]
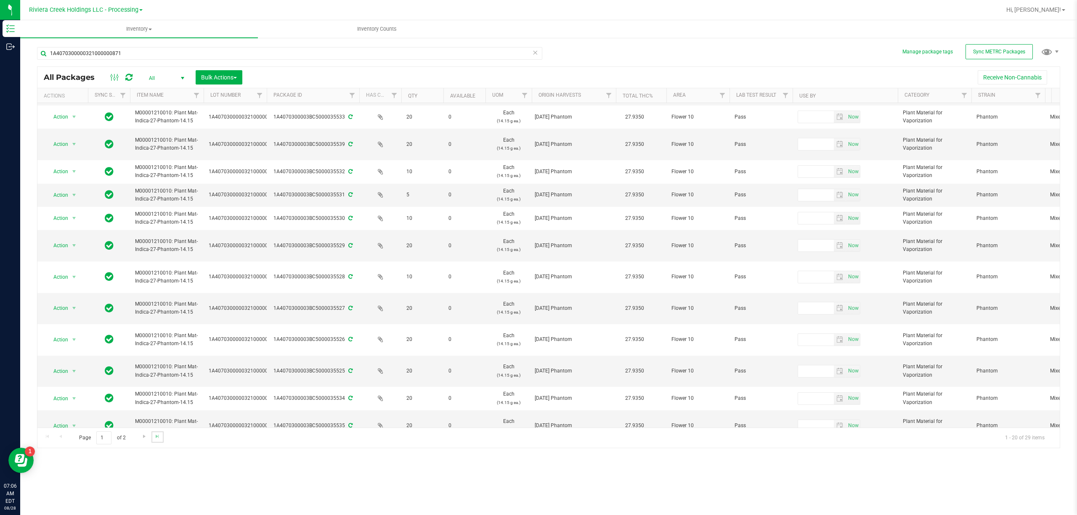
click at [155, 433] on link "Go to the last page" at bounding box center [157, 437] width 12 height 11
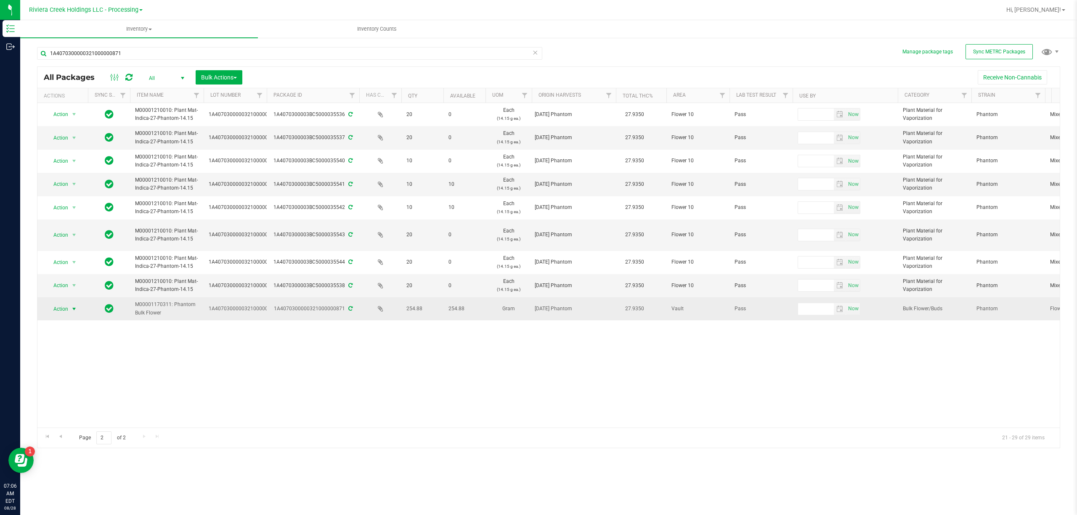
click at [58, 310] on span "Action" at bounding box center [57, 309] width 23 height 12
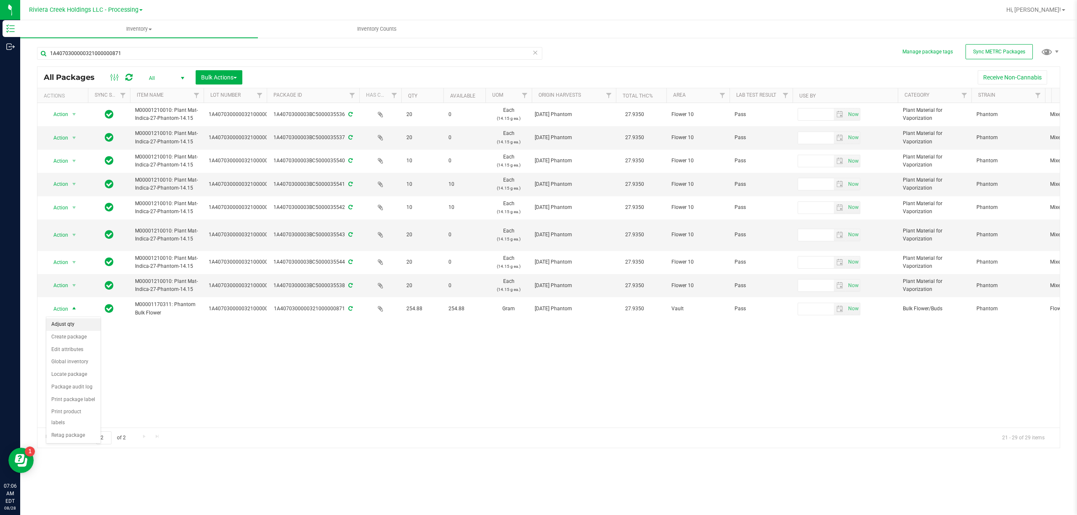
click at [66, 324] on li "Adjust qty" at bounding box center [73, 324] width 54 height 13
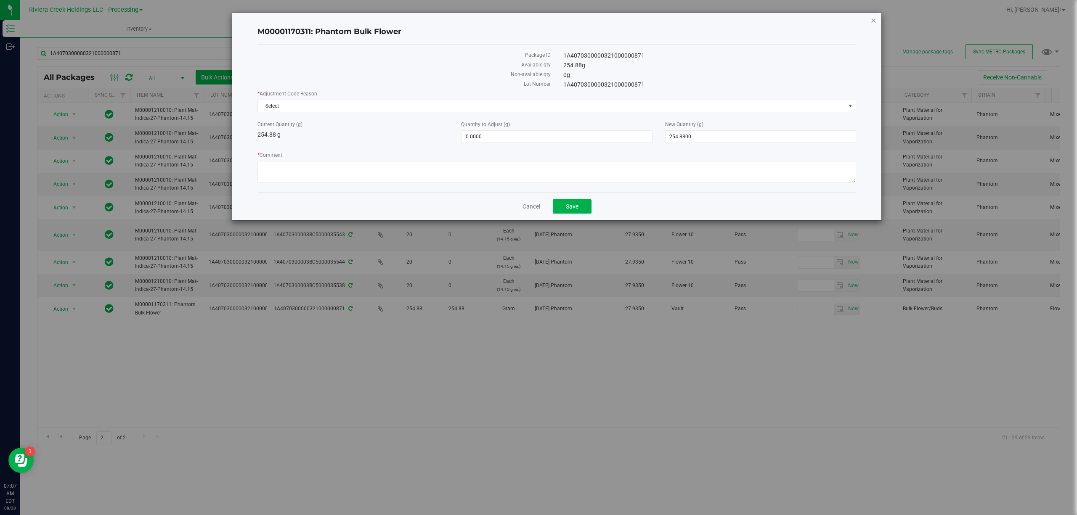
click at [874, 22] on icon "button" at bounding box center [873, 20] width 6 height 10
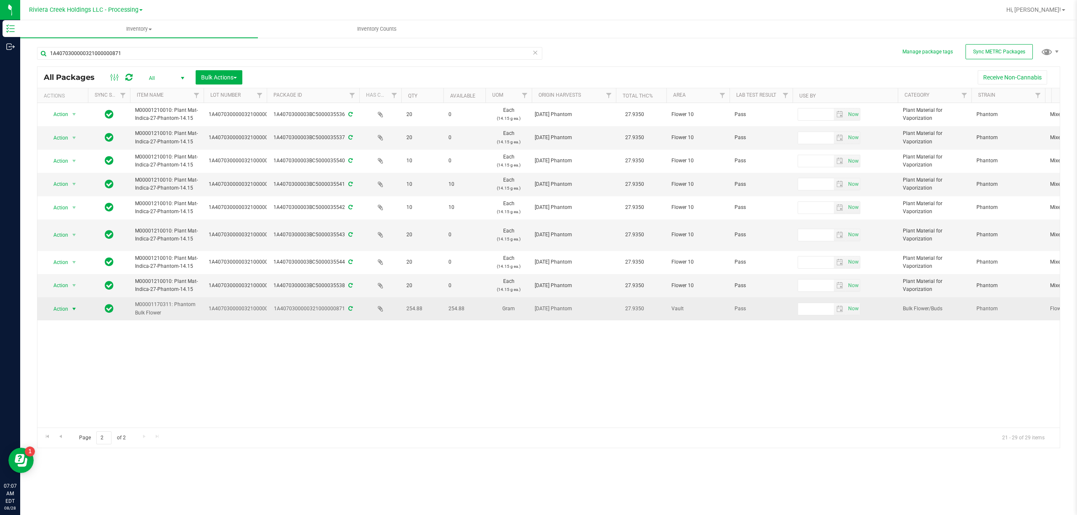
click at [72, 307] on span "select" at bounding box center [74, 309] width 7 height 7
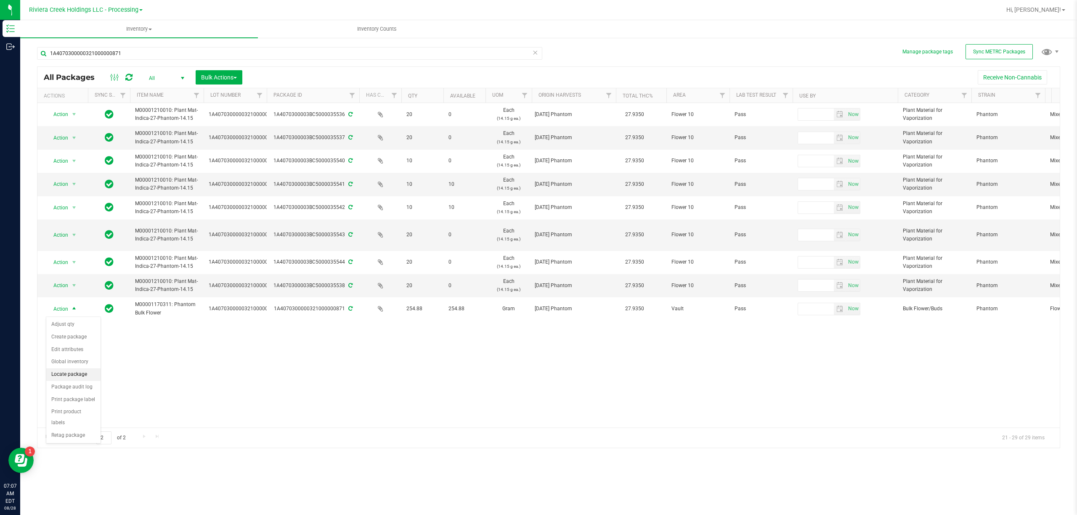
click at [81, 377] on li "Locate package" at bounding box center [73, 374] width 54 height 13
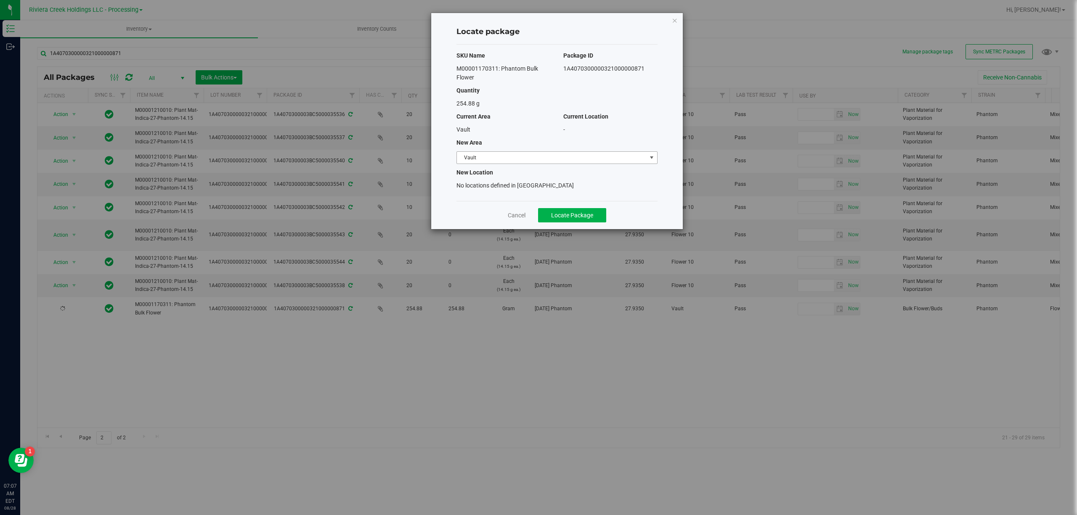
click at [480, 161] on span "Vault" at bounding box center [552, 158] width 190 height 12
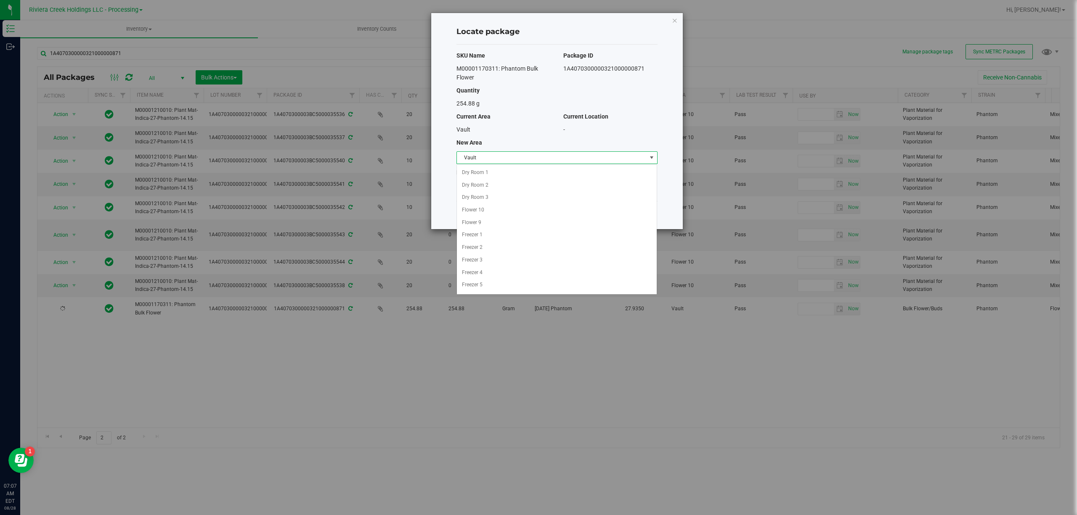
scroll to position [103, 0]
click at [484, 272] on li "Quarantine" at bounding box center [557, 274] width 200 height 13
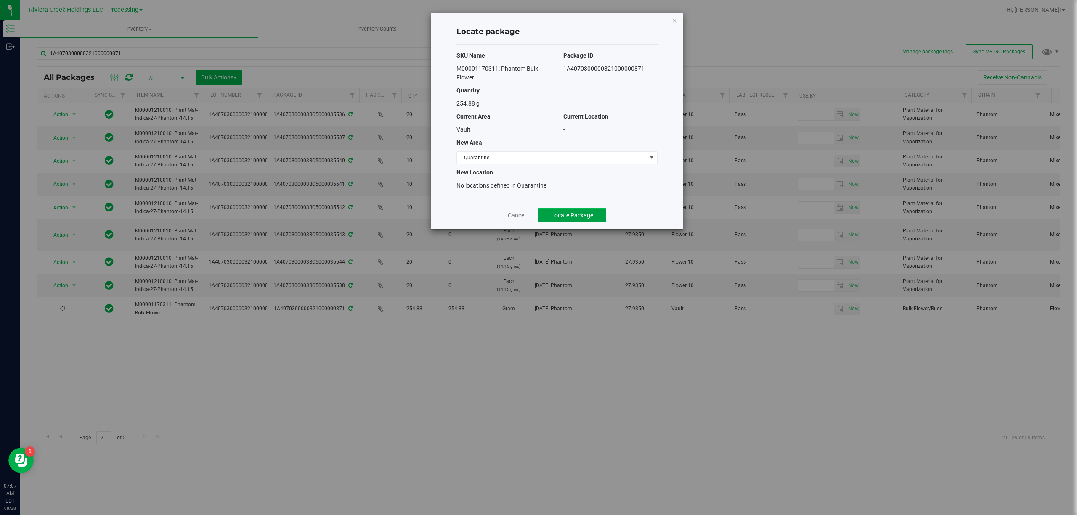
click at [564, 216] on span "Locate Package" at bounding box center [572, 215] width 42 height 7
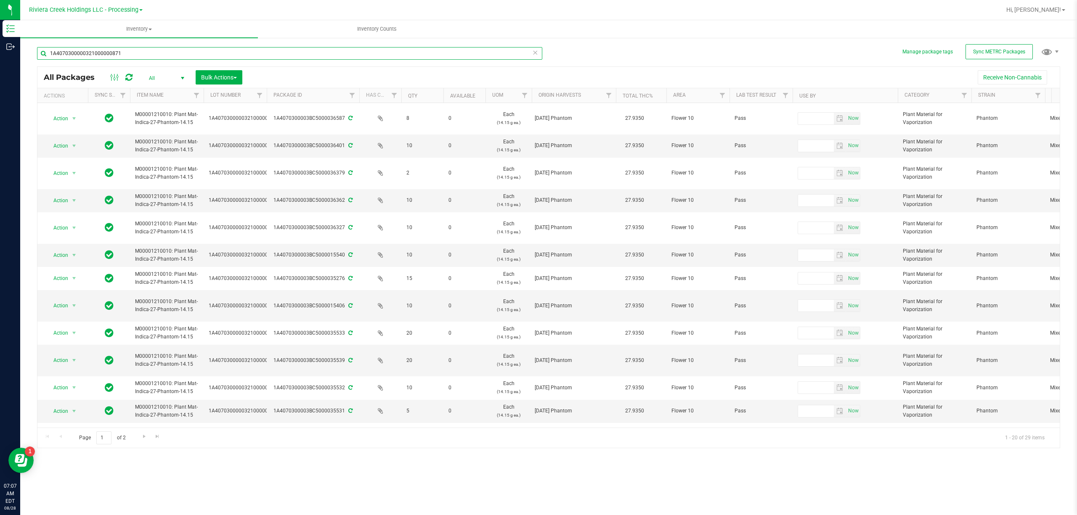
click at [152, 54] on input "1A4070300000321000000871" at bounding box center [289, 53] width 505 height 13
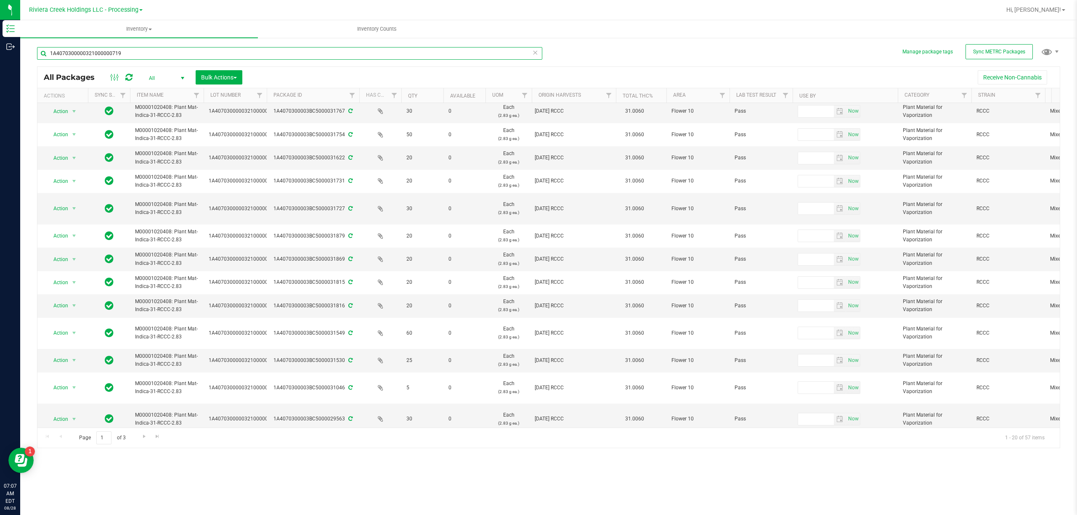
scroll to position [200, 0]
type input "1A4070300000321000000719"
click at [159, 440] on span "Go to the last page" at bounding box center [157, 436] width 7 height 7
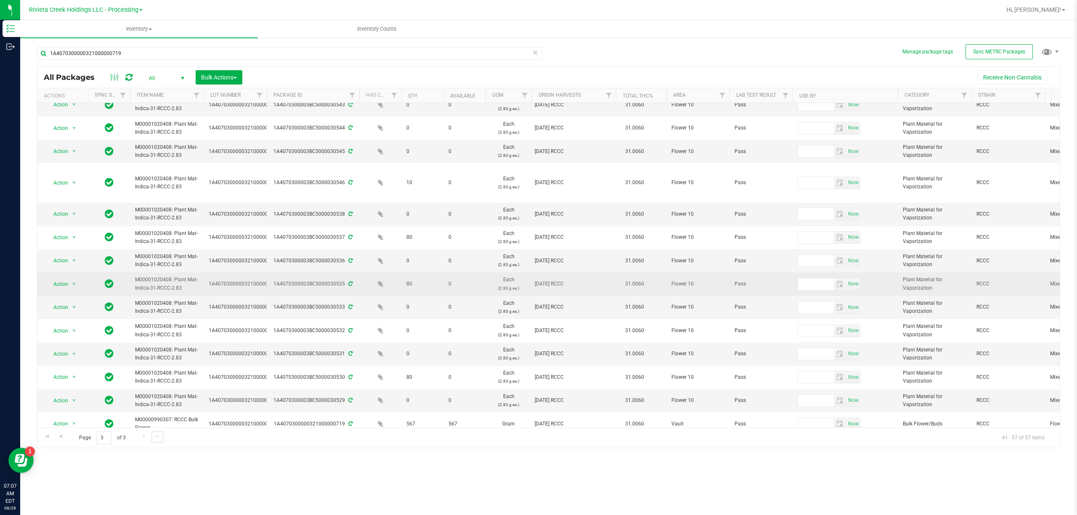
scroll to position [90, 0]
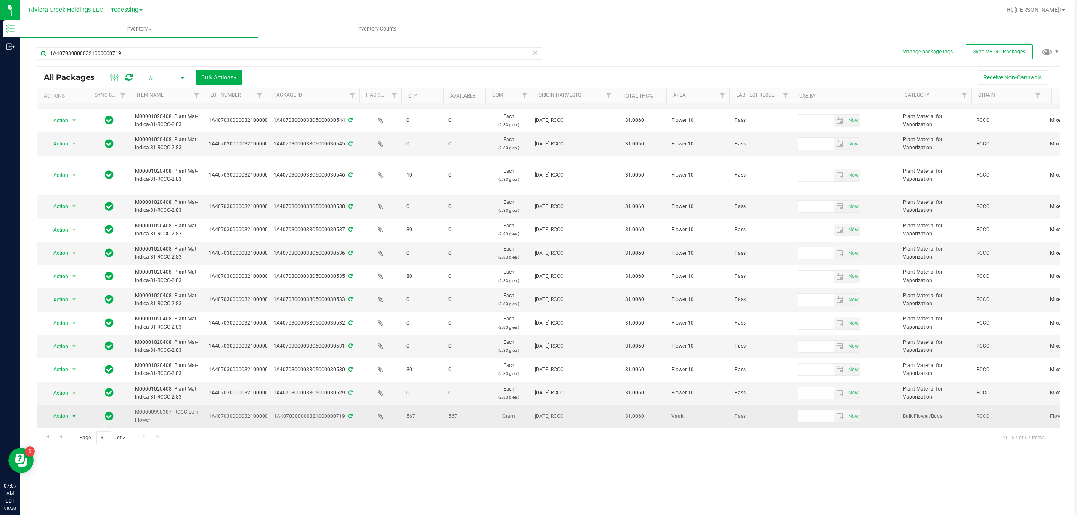
click at [68, 411] on span "Action" at bounding box center [57, 417] width 23 height 12
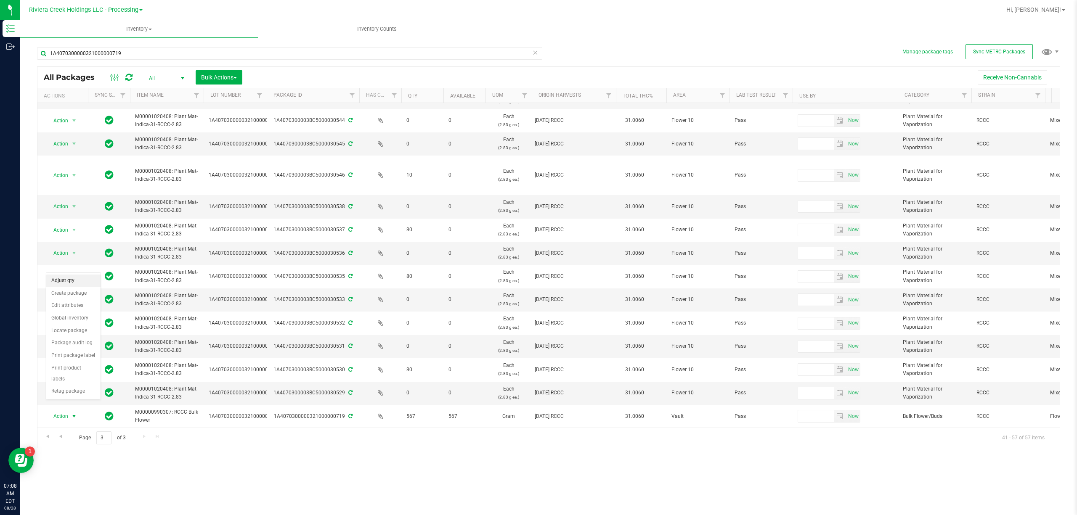
click at [72, 281] on li "Adjust qty" at bounding box center [73, 281] width 54 height 13
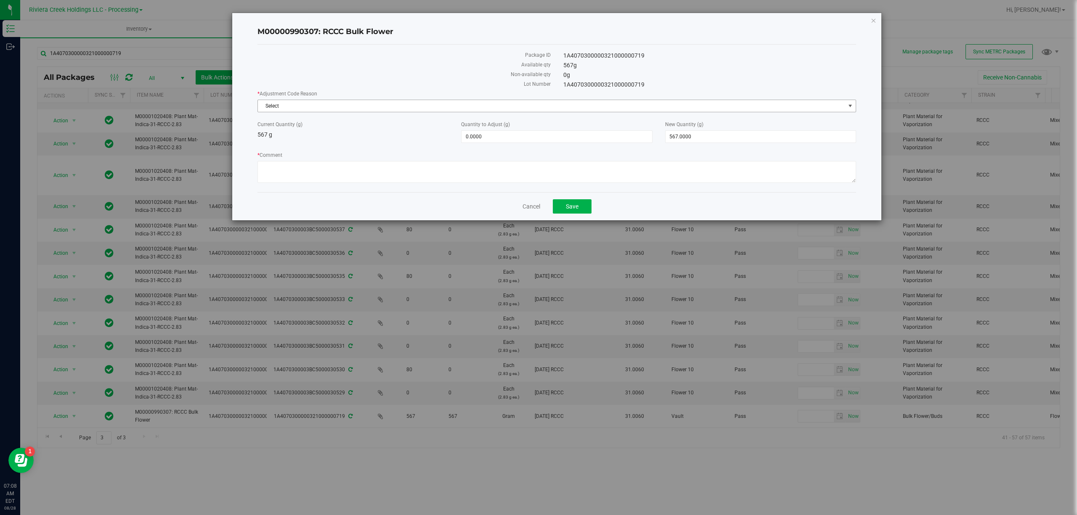
click at [274, 109] on span "Select" at bounding box center [551, 106] width 587 height 12
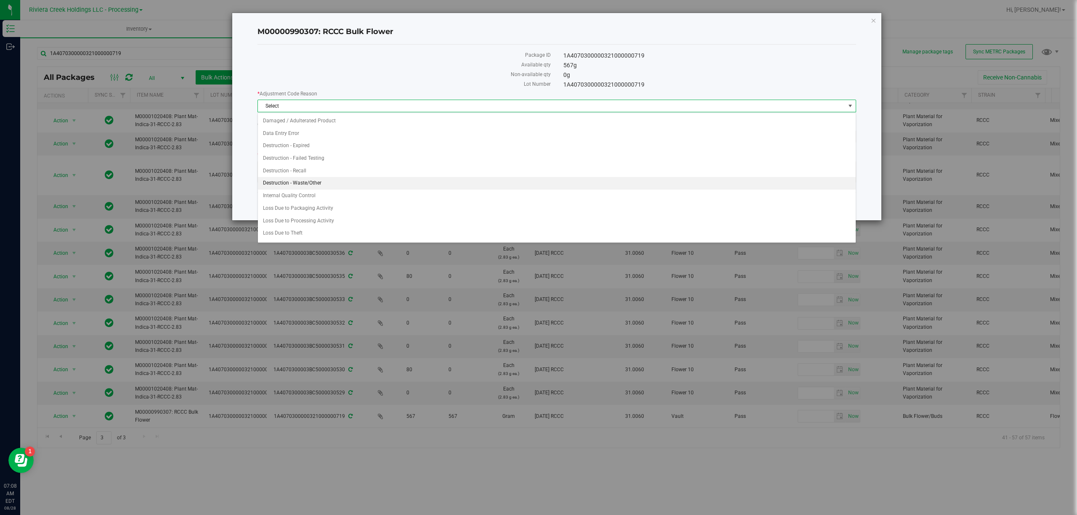
click at [295, 188] on li "Destruction - Waste/Other" at bounding box center [556, 183] width 597 height 13
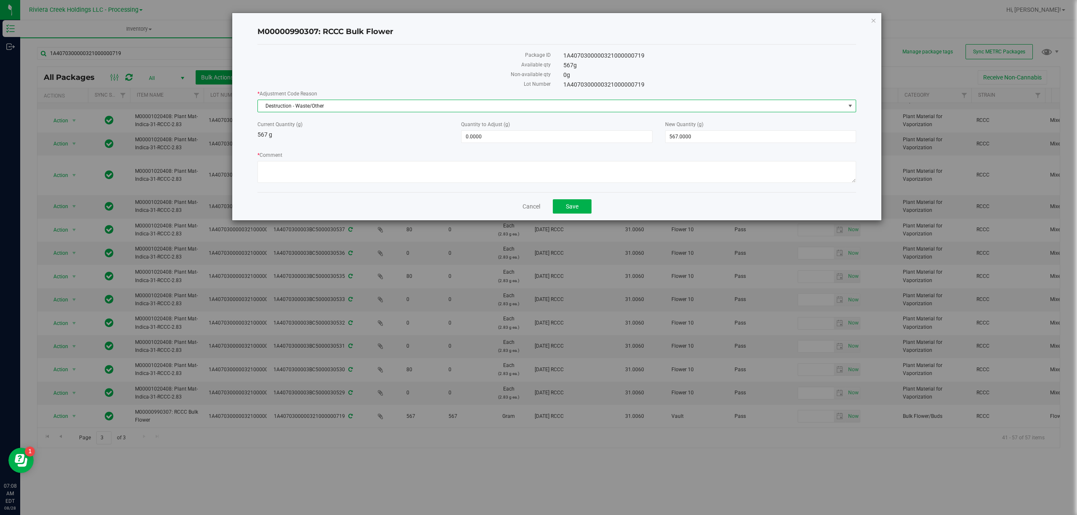
click at [288, 106] on span "Destruction - Waste/Other" at bounding box center [551, 106] width 587 height 12
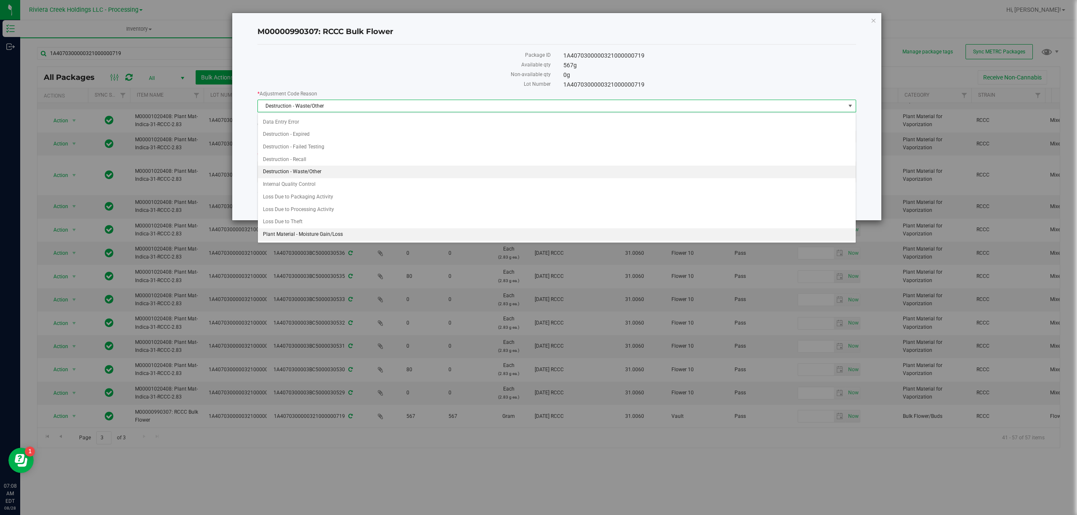
click at [294, 233] on li "Plant Material - Moisture Gain/Loss" at bounding box center [556, 234] width 597 height 13
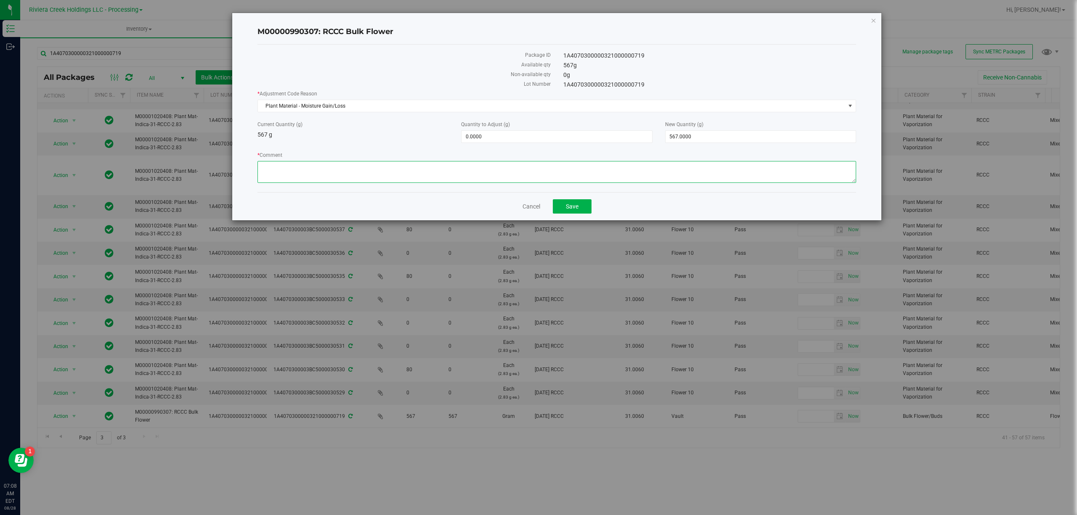
paste textarea "Bulk Weight"
type textarea "Bulk Weight"
click at [485, 134] on span "0.0000 0" at bounding box center [556, 136] width 191 height 13
click at [485, 134] on input "0" at bounding box center [556, 137] width 190 height 12
type input "-20"
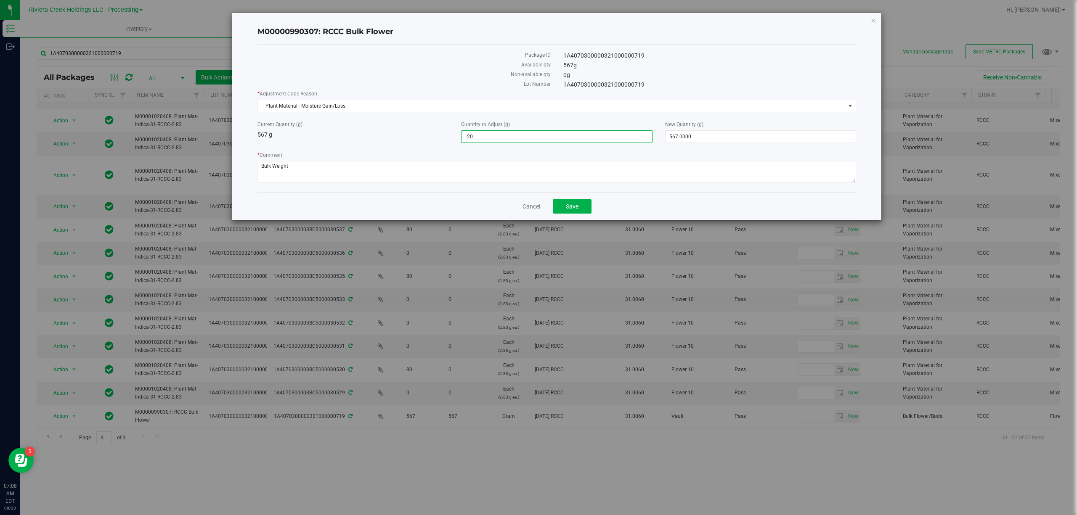
type input "-20.0000"
type input "547.0000"
click at [417, 138] on div "Current Quantity (g) 567 g" at bounding box center [353, 130] width 204 height 19
click at [571, 204] on button "Save" at bounding box center [572, 206] width 39 height 14
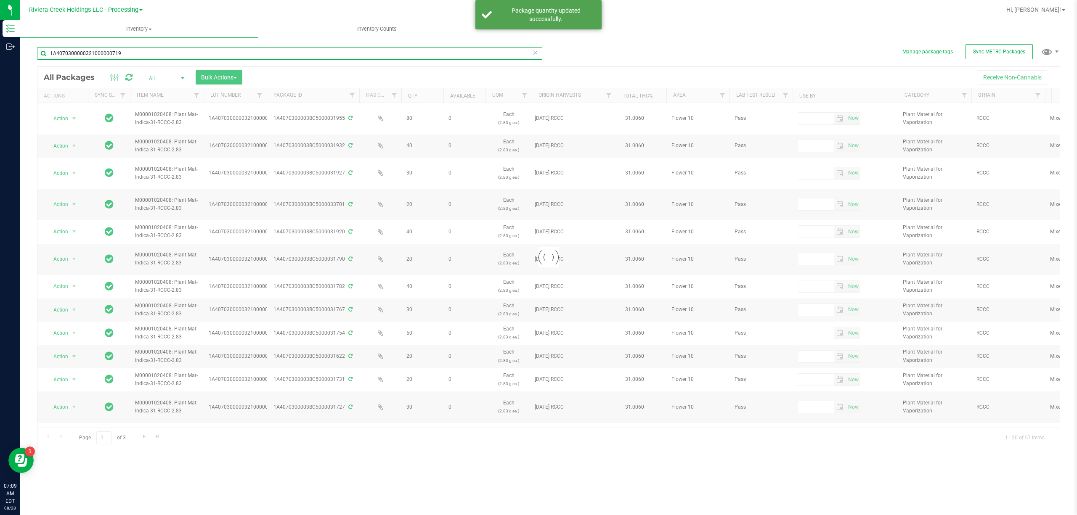
click at [145, 53] on input "1A4070300000321000000719" at bounding box center [289, 53] width 505 height 13
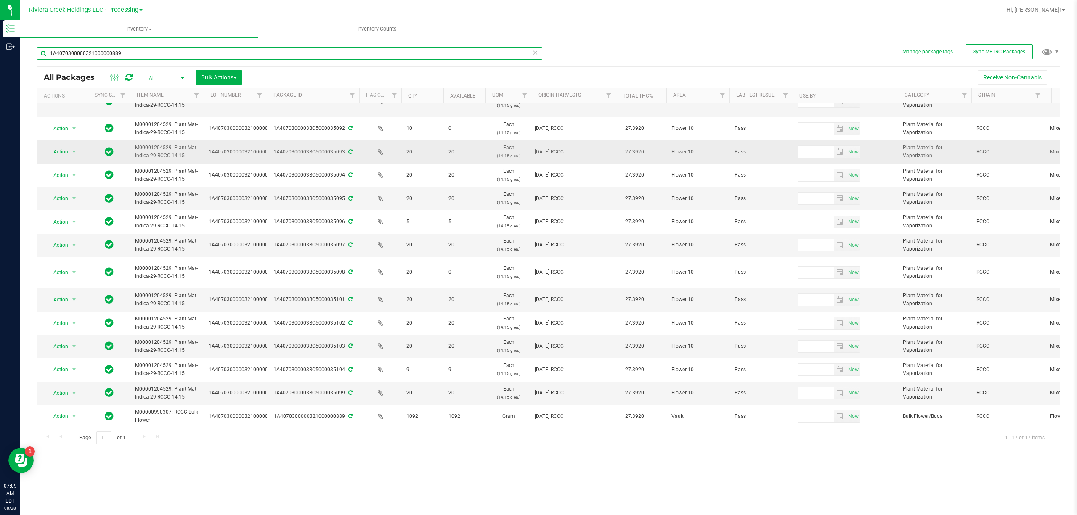
scroll to position [98, 0]
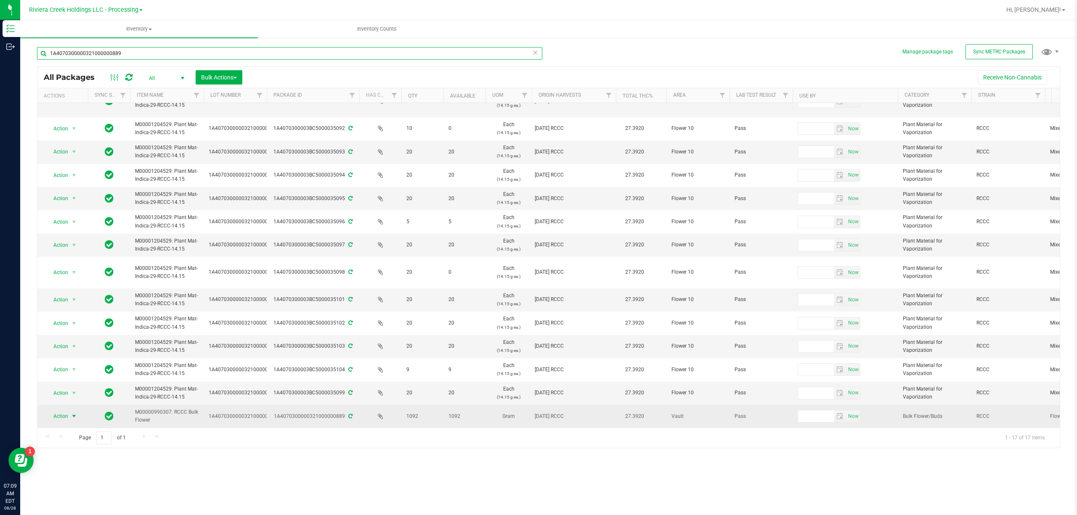
type input "1A4070300000321000000889"
click at [57, 411] on span "Action" at bounding box center [57, 417] width 23 height 12
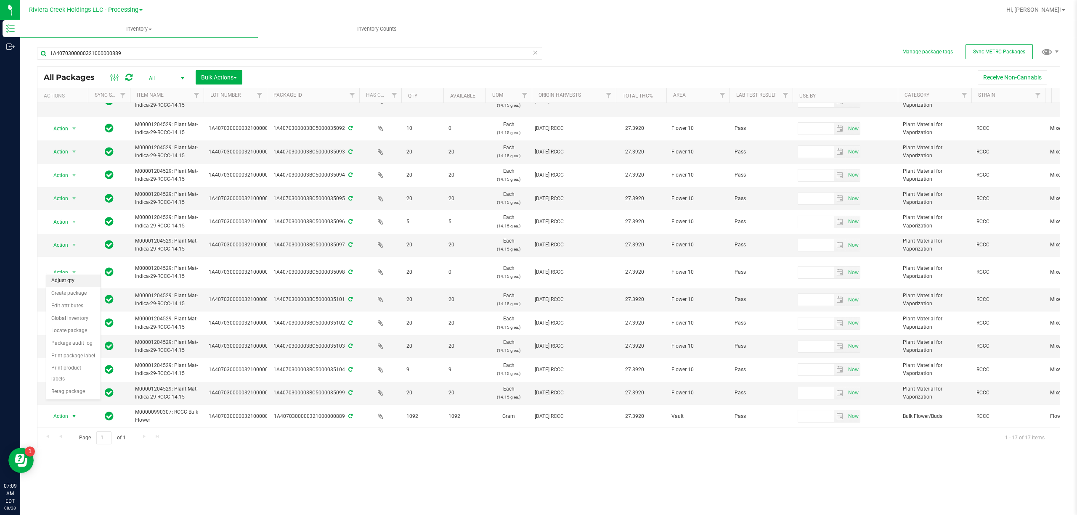
click at [69, 278] on li "Adjust qty" at bounding box center [73, 281] width 54 height 13
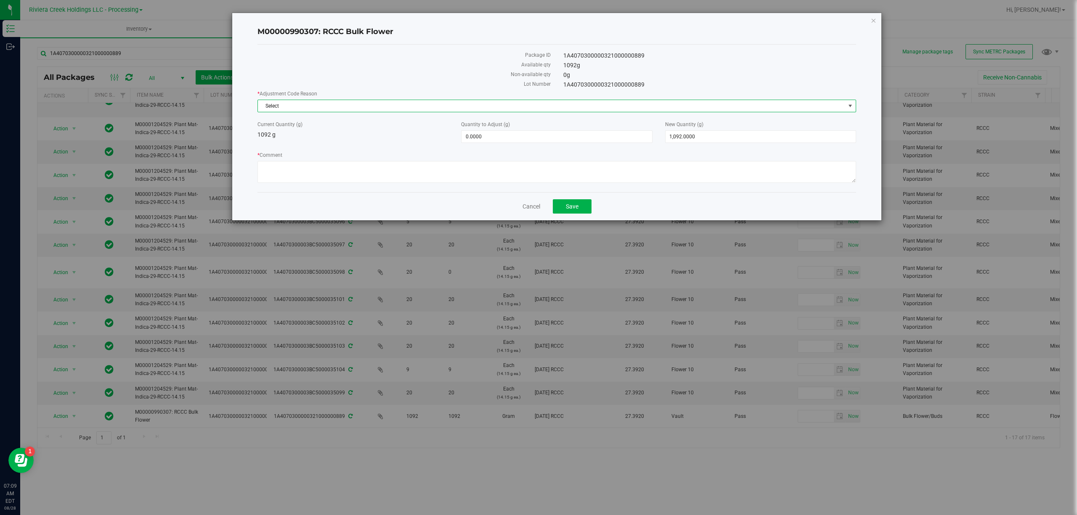
click at [331, 104] on span "Select" at bounding box center [551, 106] width 587 height 12
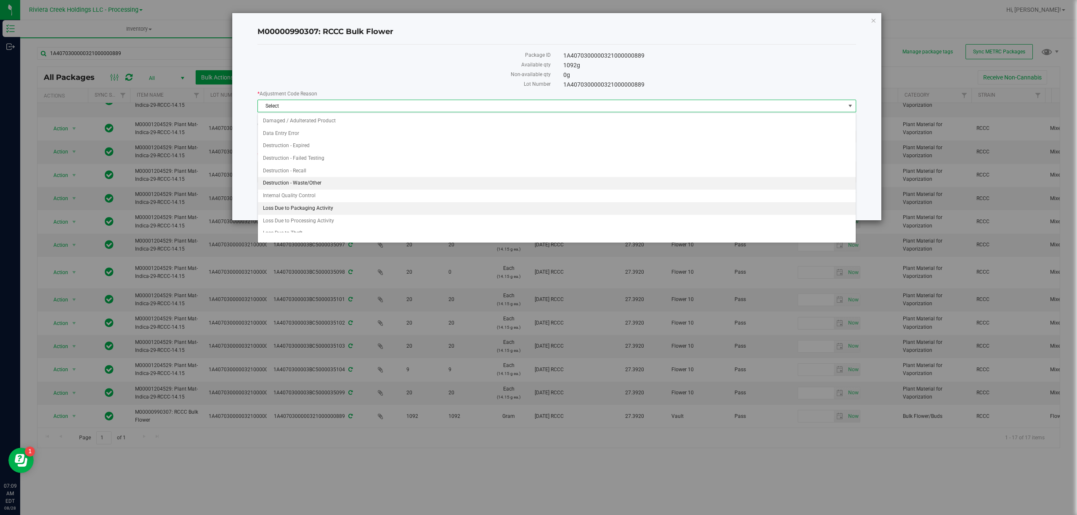
scroll to position [22, 0]
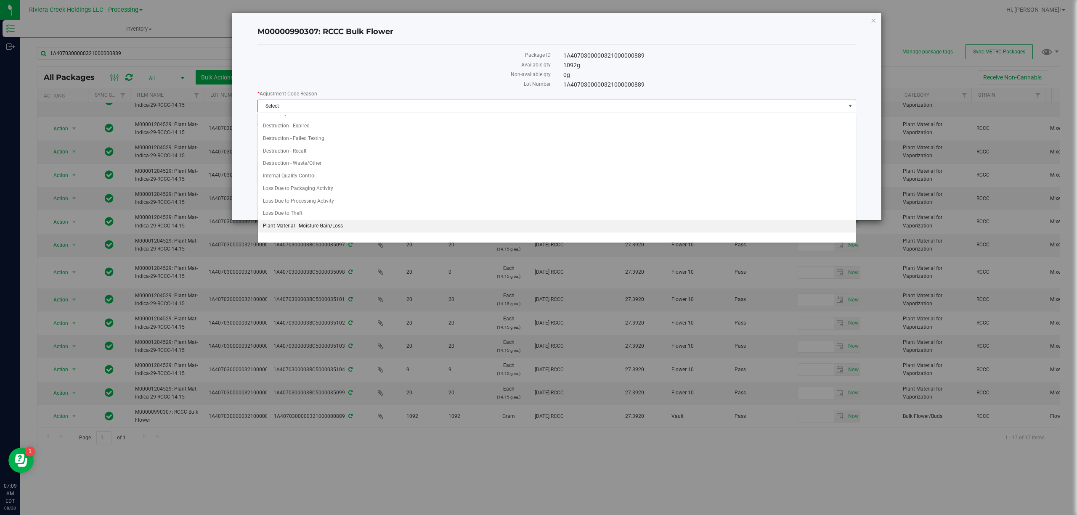
click at [336, 226] on li "Plant Material - Moisture Gain/Loss" at bounding box center [556, 226] width 597 height 13
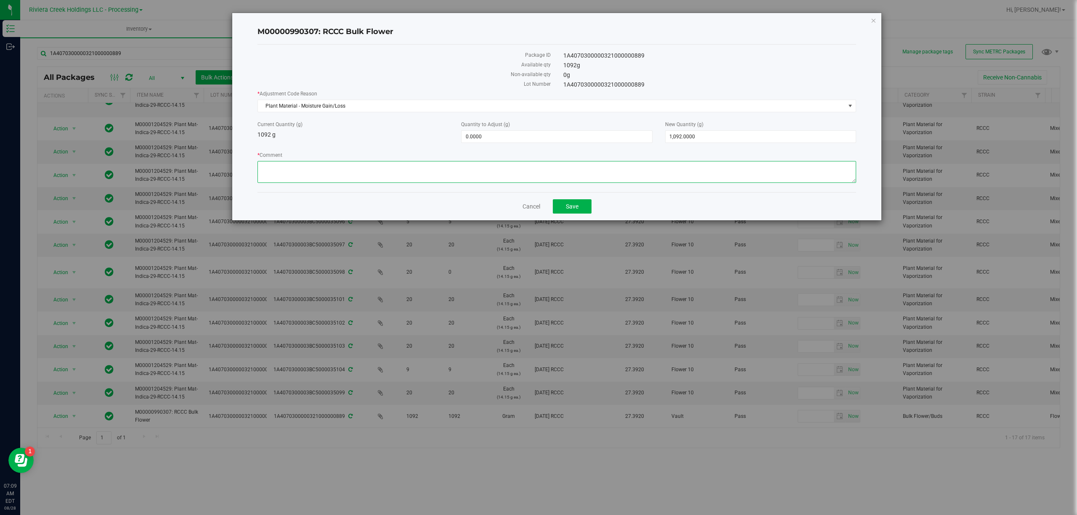
paste textarea "Bulk Weight"
type textarea "Bulk Weight"
click at [480, 137] on span "0.0000 0" at bounding box center [556, 136] width 191 height 13
click at [480, 137] on input "0" at bounding box center [556, 137] width 190 height 12
type input "-16"
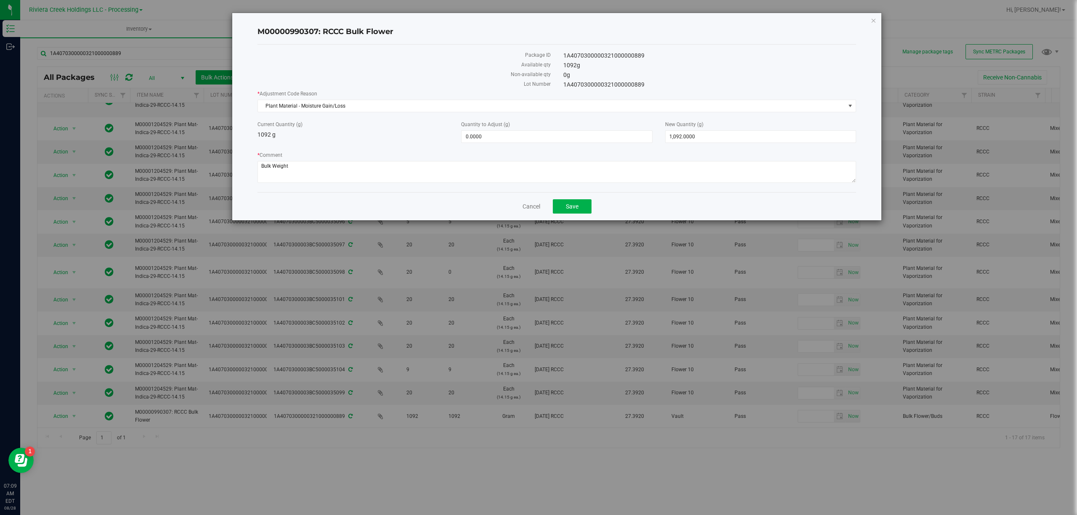
type input "-16.0000"
type input "1,076.0000"
click at [403, 130] on div "Current Quantity (g) 1092 g" at bounding box center [353, 130] width 204 height 19
click at [584, 202] on button "Save" at bounding box center [572, 206] width 39 height 14
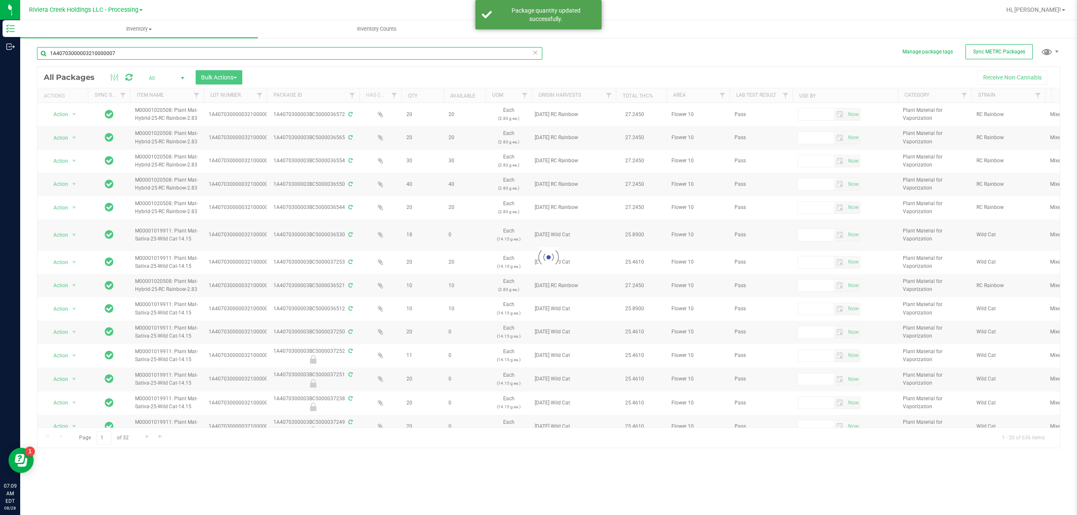
click at [130, 50] on input "1A40703000003210000007" at bounding box center [289, 53] width 505 height 13
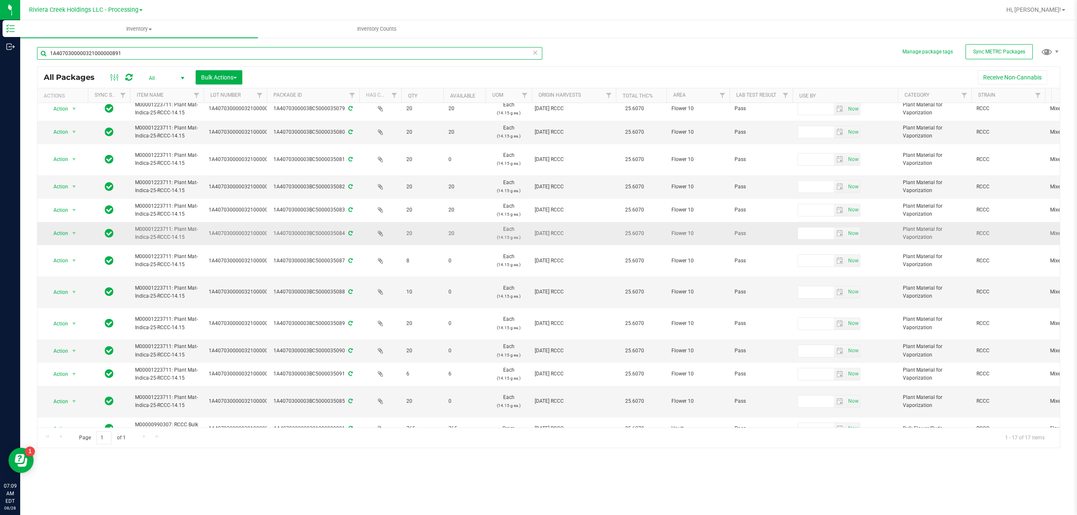
scroll to position [114, 0]
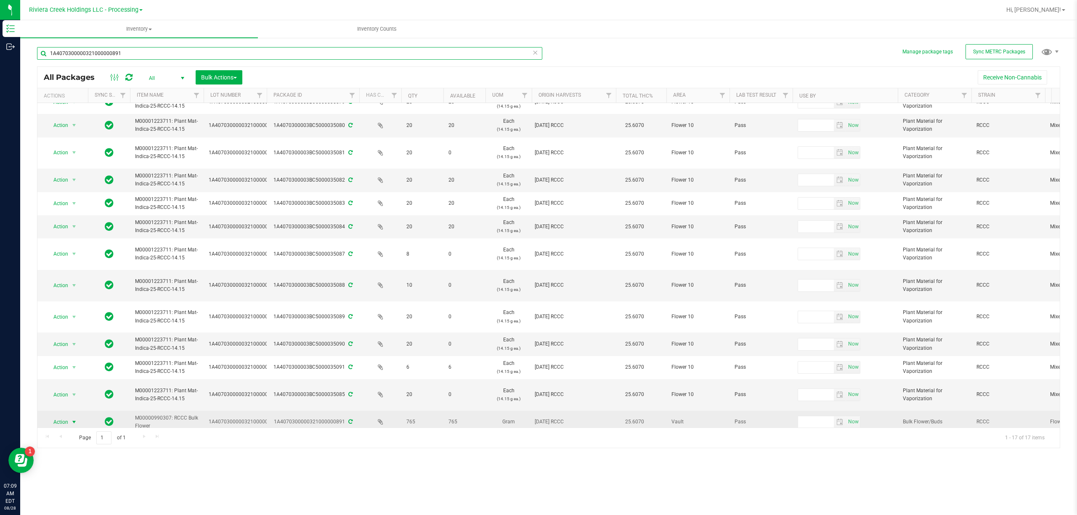
type input "1A4070300000321000000891"
click at [53, 416] on span "Action" at bounding box center [57, 422] width 23 height 12
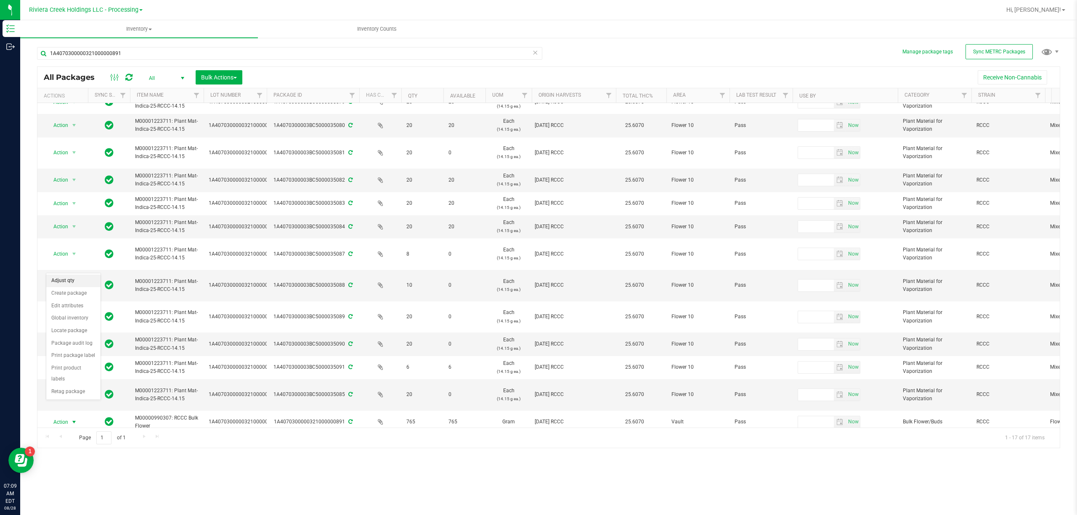
click at [61, 284] on li "Adjust qty" at bounding box center [73, 281] width 54 height 13
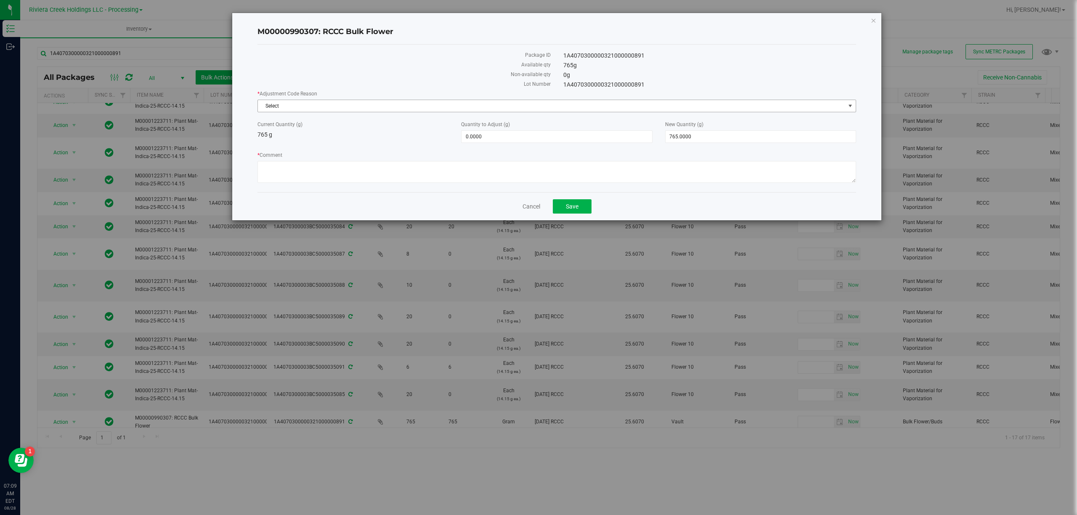
click at [312, 105] on span "Select" at bounding box center [551, 106] width 587 height 12
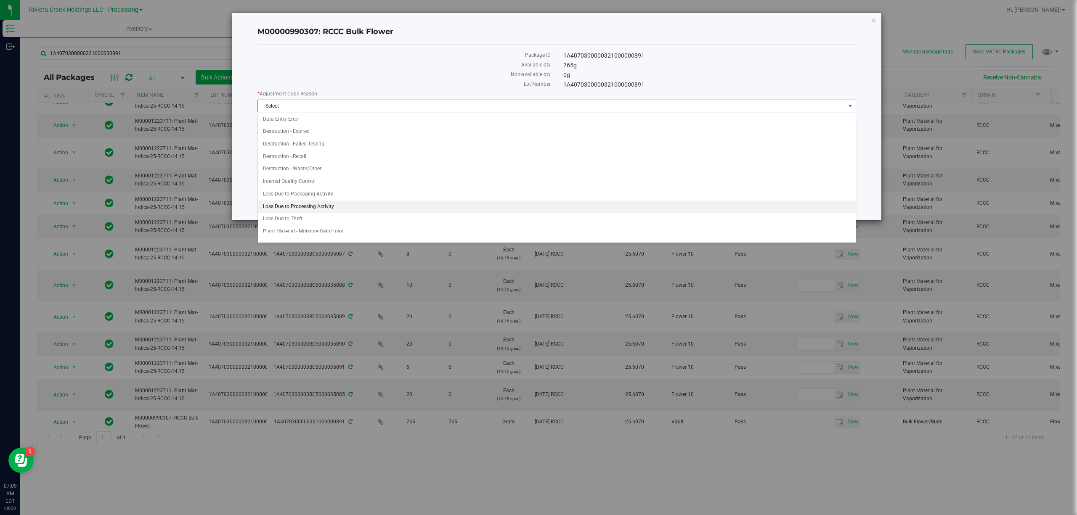
scroll to position [22, 0]
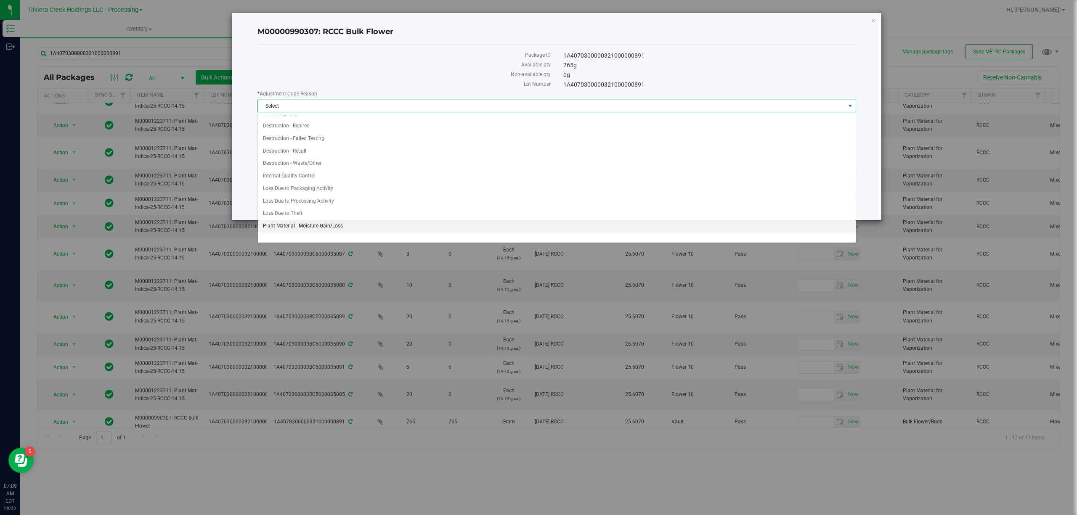
click at [322, 225] on li "Plant Material - Moisture Gain/Loss" at bounding box center [556, 226] width 597 height 13
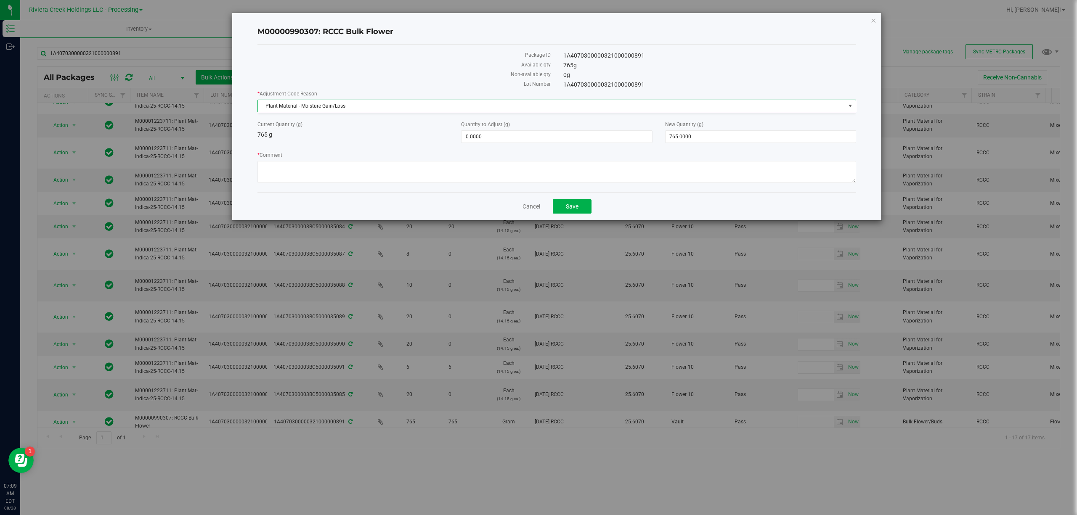
scroll to position [0, 0]
paste textarea "Bulk Weight"
type textarea "Bulk Weight"
click at [480, 135] on span "0.0000 0" at bounding box center [556, 136] width 191 height 13
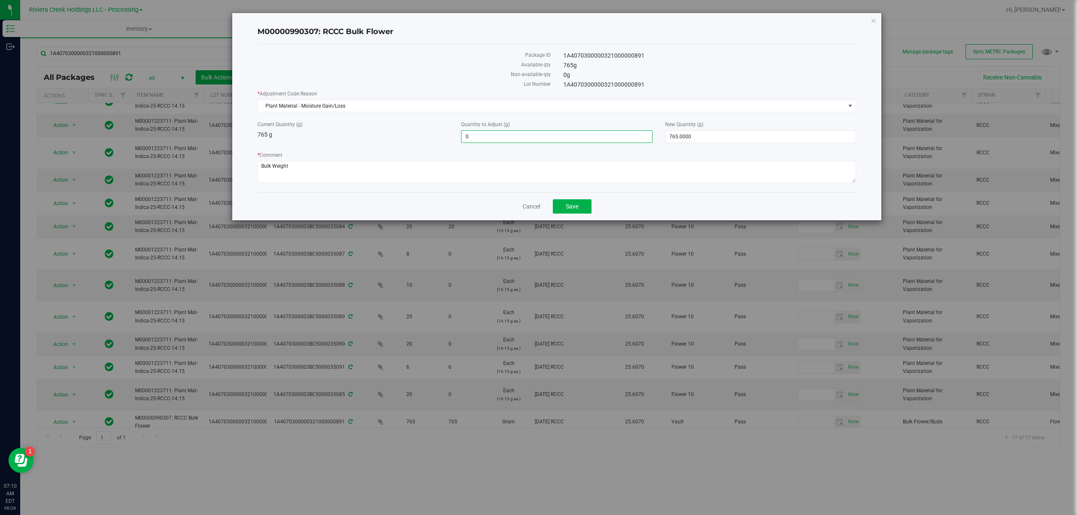
click at [480, 135] on input "0" at bounding box center [556, 137] width 190 height 12
type input "-19"
type input "-19.0000"
type input "746.0000"
click at [426, 132] on div "Current Quantity (g) 765 g" at bounding box center [353, 130] width 204 height 19
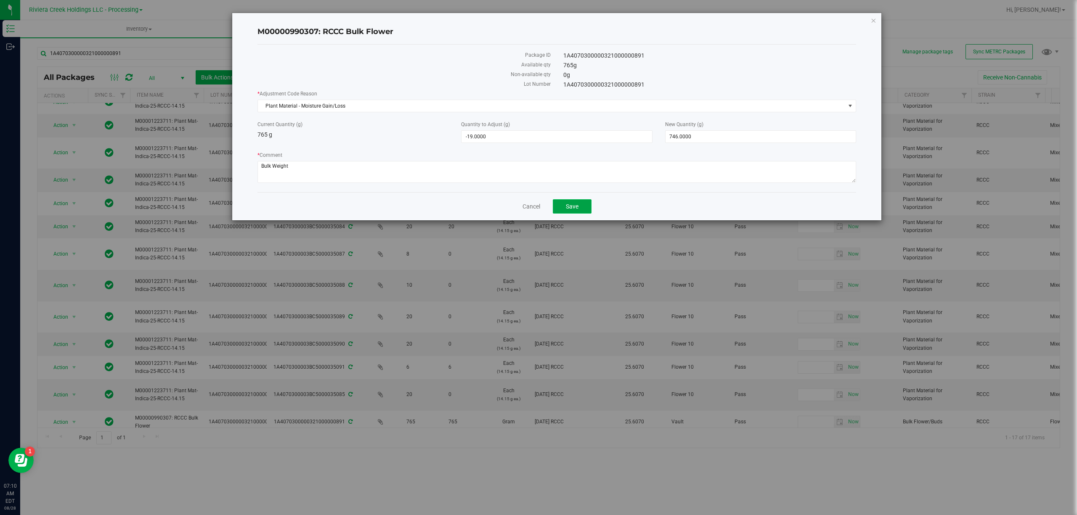
click at [573, 209] on span "Save" at bounding box center [572, 206] width 13 height 7
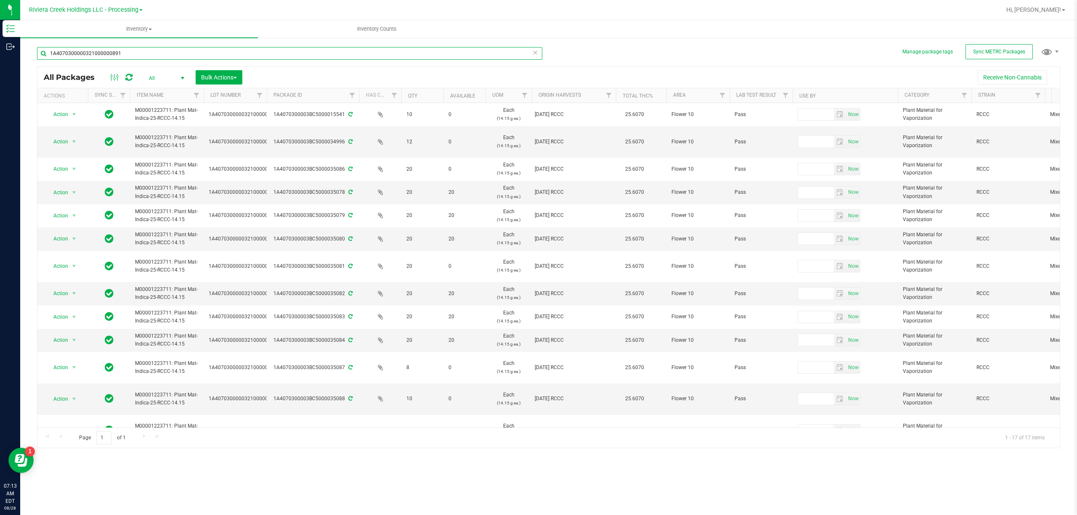
click at [156, 53] on input "1A4070300000321000000891" at bounding box center [289, 53] width 505 height 13
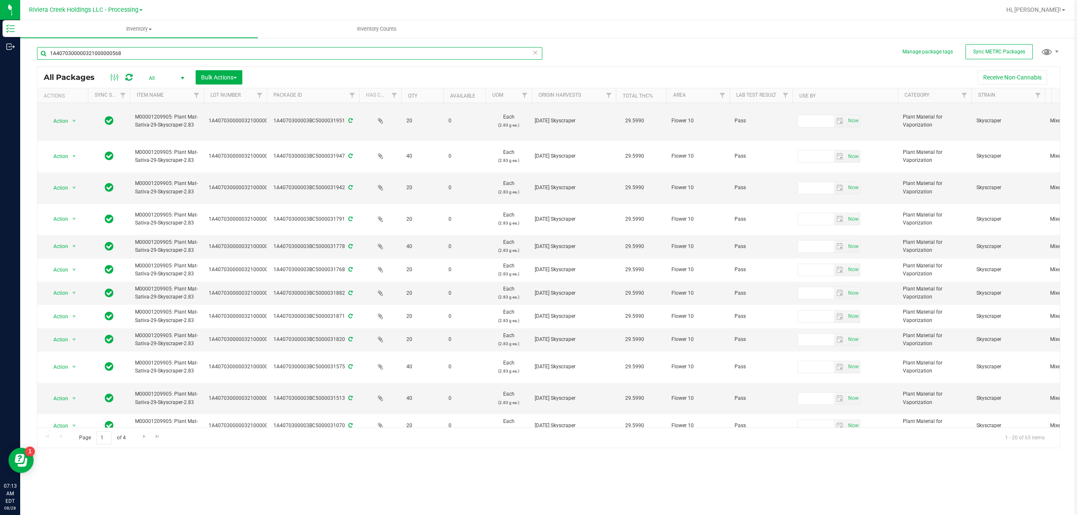
scroll to position [200, 0]
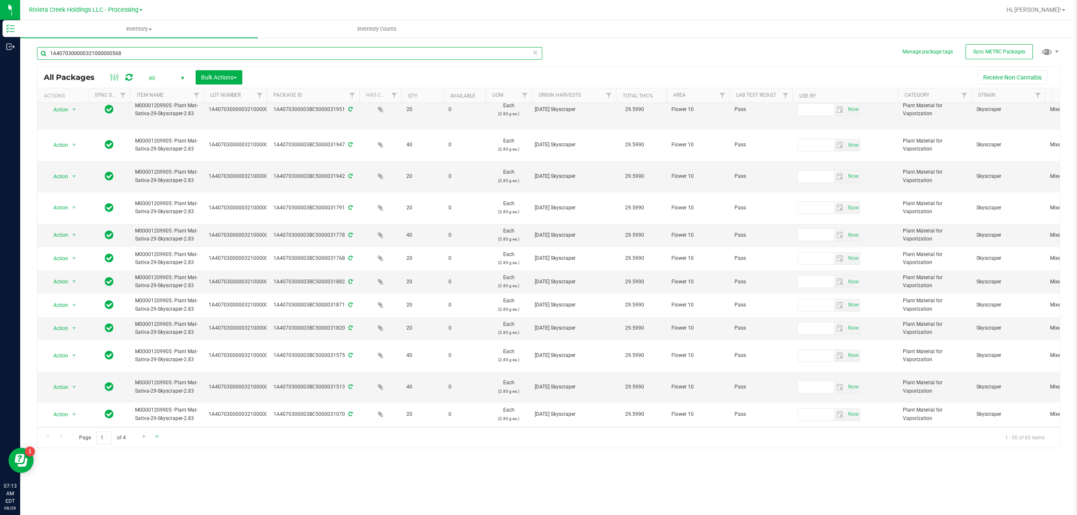
type input "1A4070300000321000000568"
click at [152, 437] on link "Go to the last page" at bounding box center [157, 437] width 12 height 11
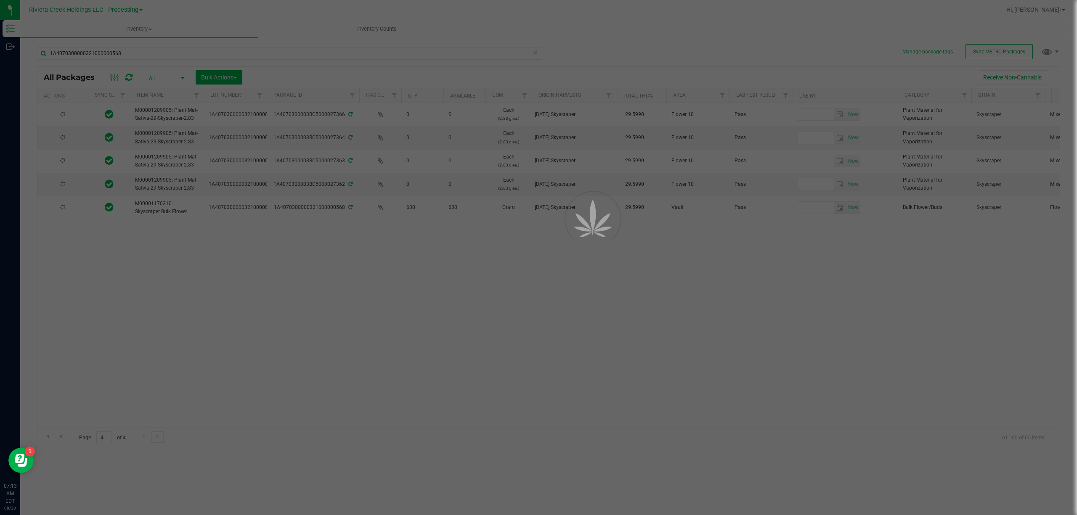
scroll to position [0, 0]
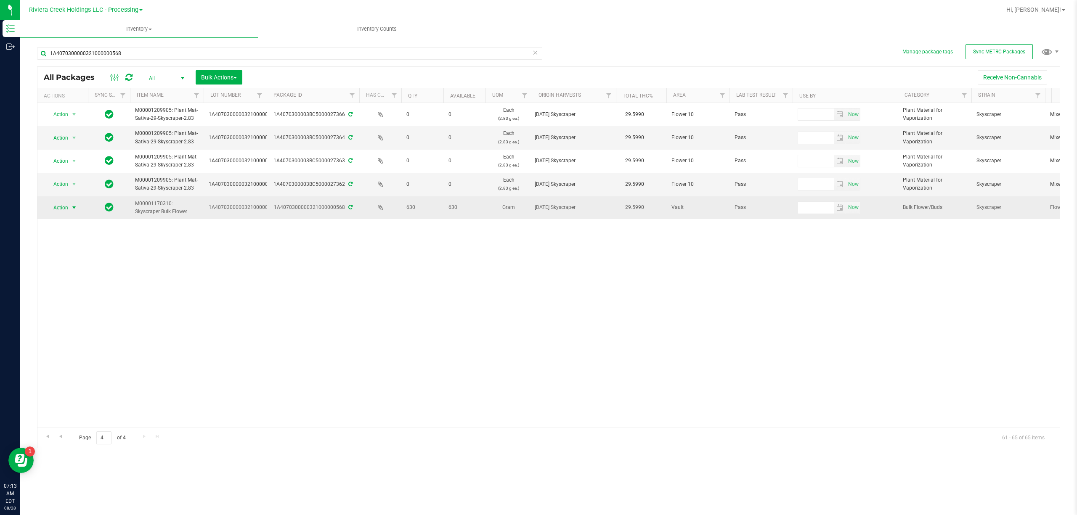
click at [69, 209] on span "select" at bounding box center [74, 208] width 11 height 12
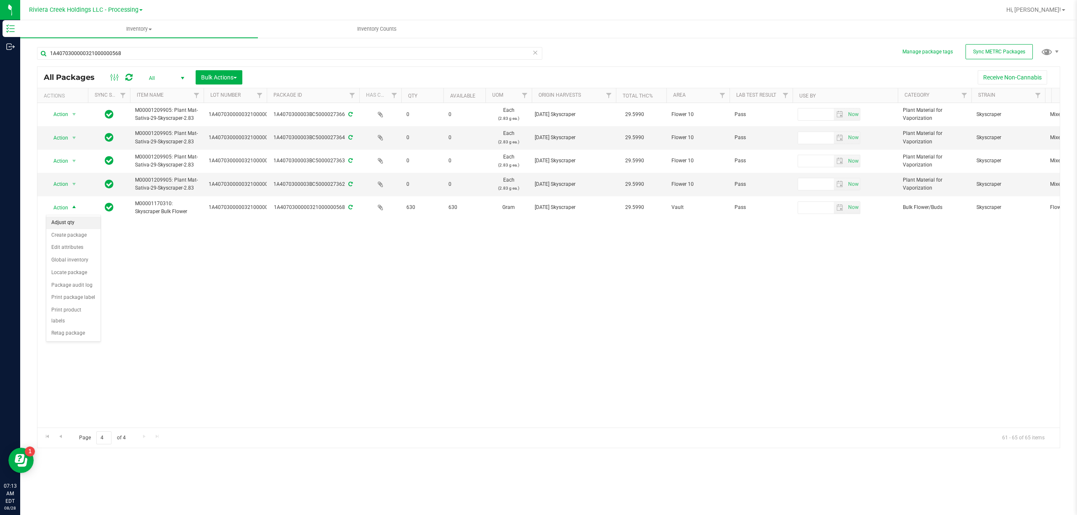
click at [74, 224] on li "Adjust qty" at bounding box center [73, 223] width 54 height 13
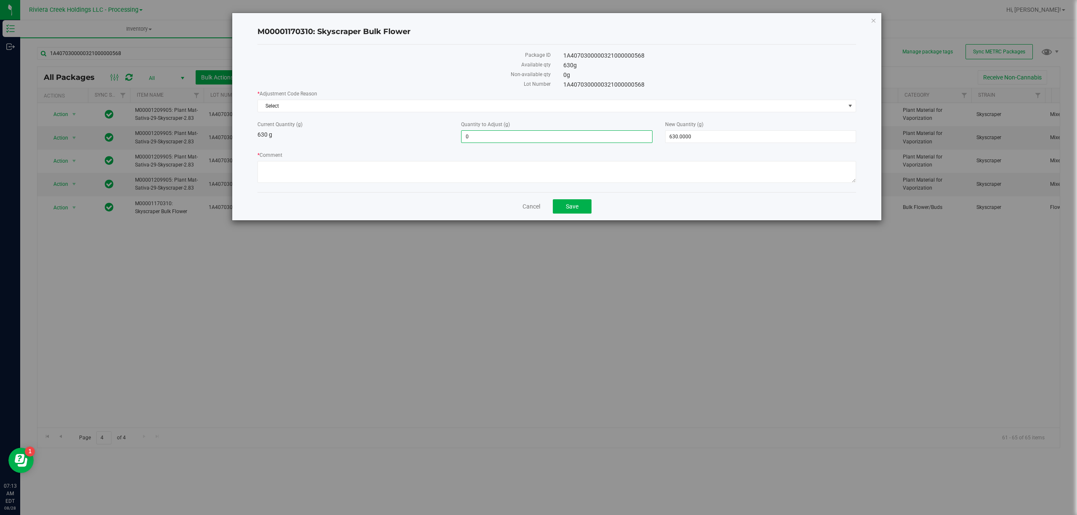
click at [469, 133] on span "0.0000 0" at bounding box center [556, 136] width 191 height 13
click at [469, 133] on input "0" at bounding box center [556, 137] width 190 height 12
type input "-10"
type input "-10.0000"
type input "620.0000"
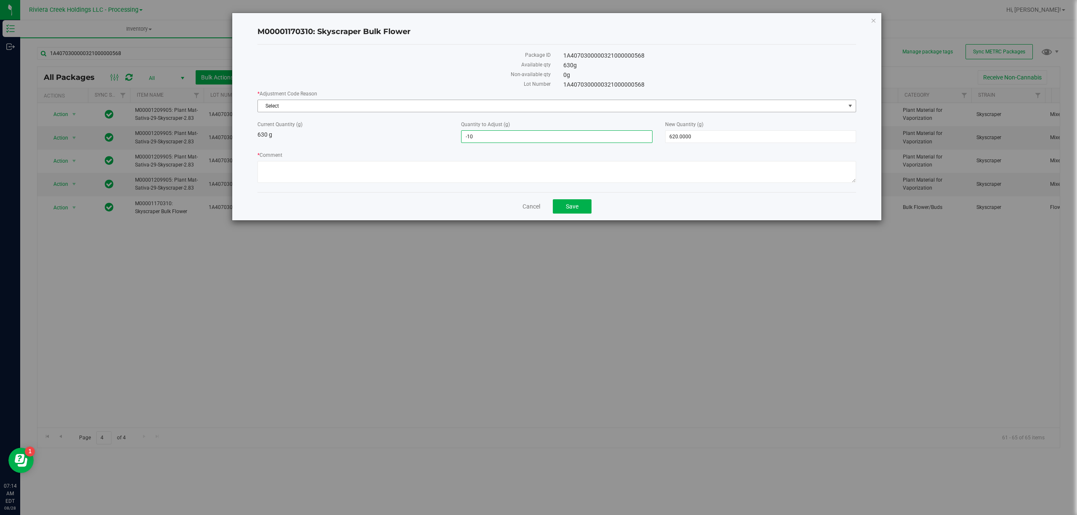
click at [320, 109] on span "Select" at bounding box center [551, 106] width 587 height 12
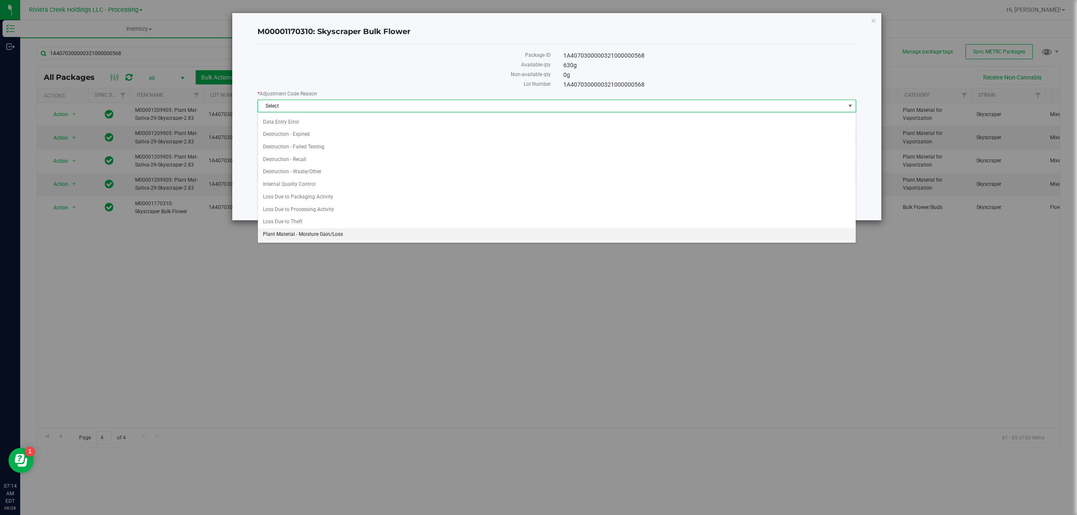
click at [344, 231] on li "Plant Material - Moisture Gain/Loss" at bounding box center [556, 234] width 597 height 13
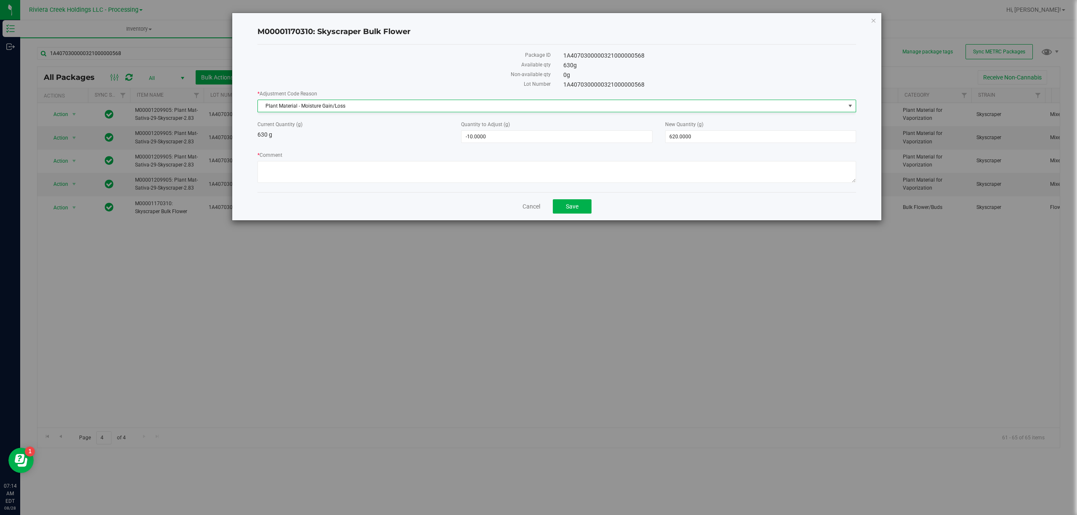
scroll to position [14, 0]
paste textarea "Bulk Weight"
type textarea "Bulk Weight"
click at [578, 210] on span "Save" at bounding box center [572, 206] width 13 height 7
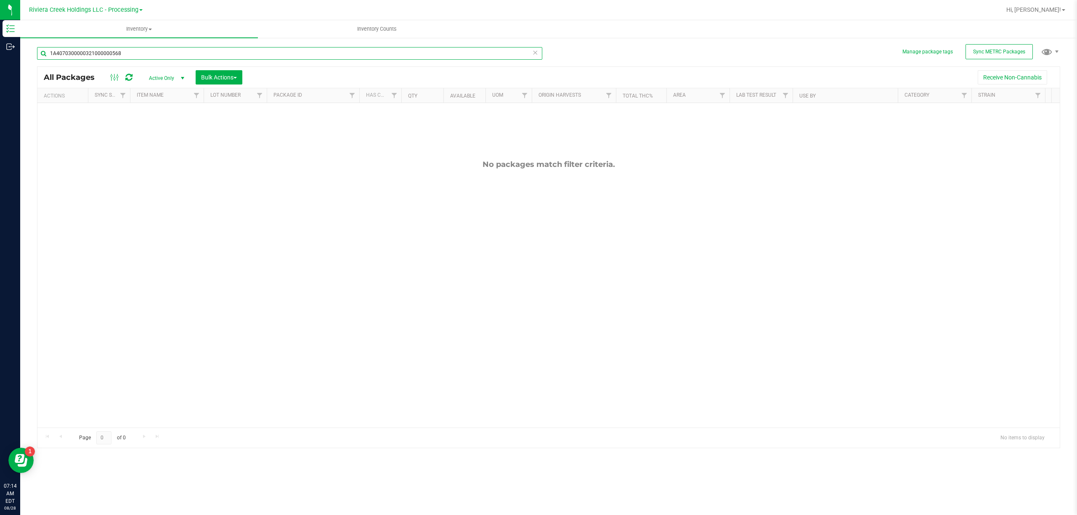
click at [154, 54] on input "1A4070300000321000000568" at bounding box center [289, 53] width 505 height 13
type input "1078"
click at [164, 76] on span "Active Only" at bounding box center [165, 78] width 46 height 12
click at [162, 127] on li "All" at bounding box center [164, 129] width 45 height 13
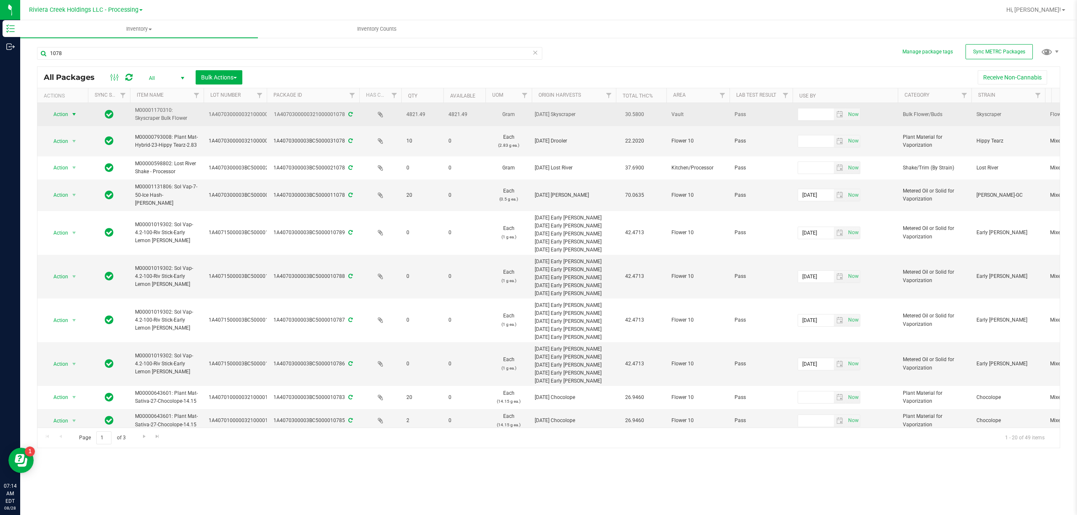
click at [63, 112] on span "Action" at bounding box center [57, 115] width 23 height 12
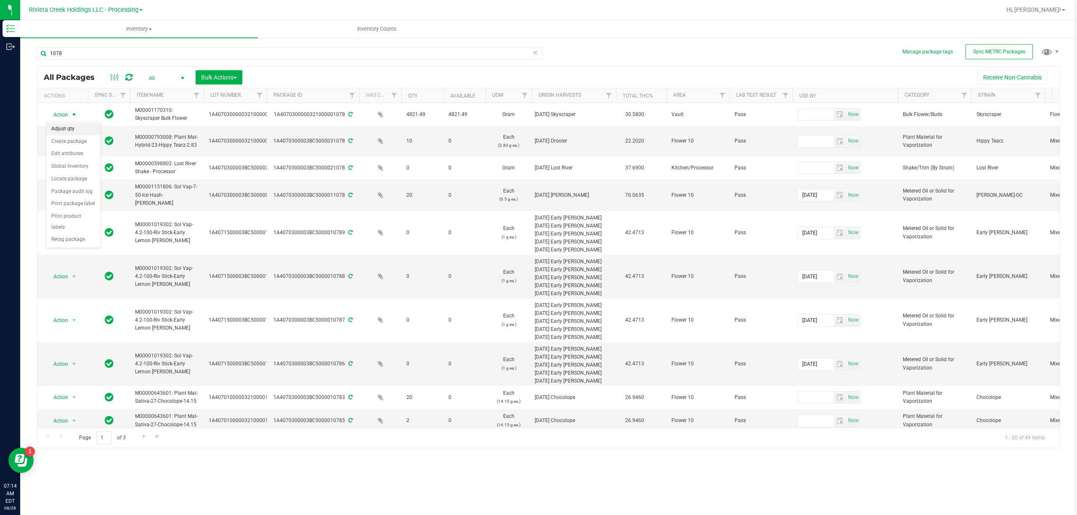
click at [69, 127] on li "Adjust qty" at bounding box center [73, 129] width 54 height 13
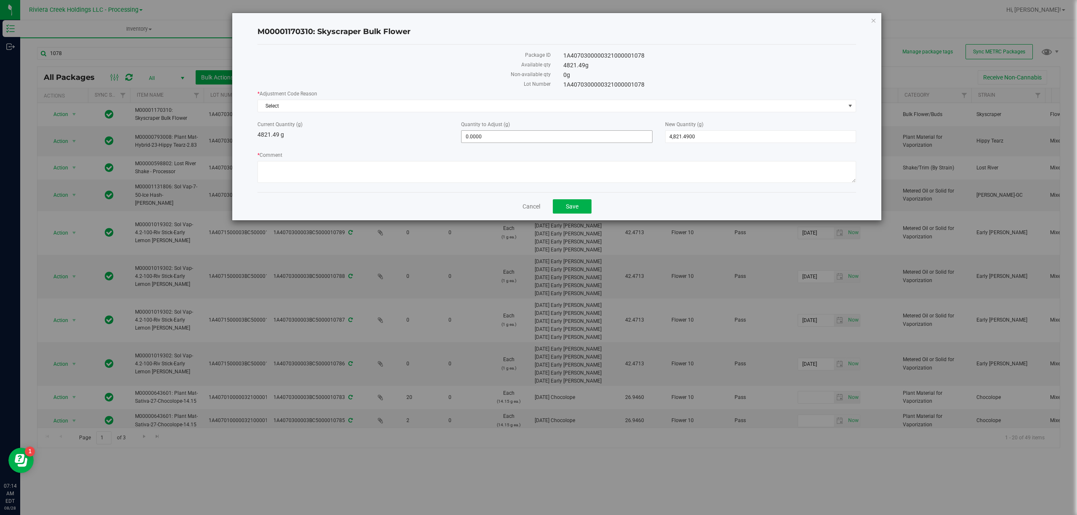
click at [484, 136] on span "0.0000 0" at bounding box center [556, 136] width 191 height 13
click at [484, 136] on input "0" at bounding box center [556, 137] width 190 height 12
type input "-19.49"
type input "-19.4900"
type input "4,802.0000"
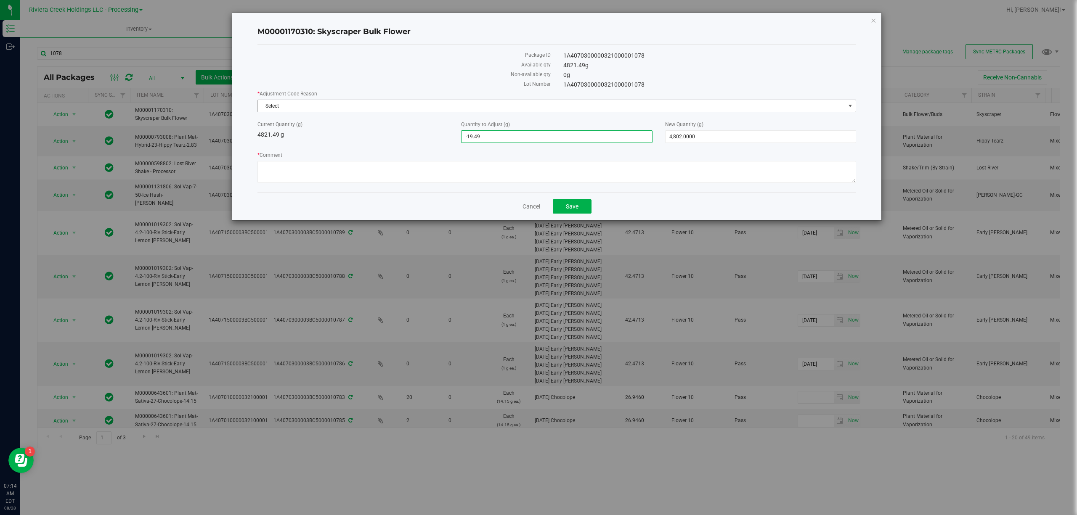
click at [374, 104] on span "Select" at bounding box center [551, 106] width 587 height 12
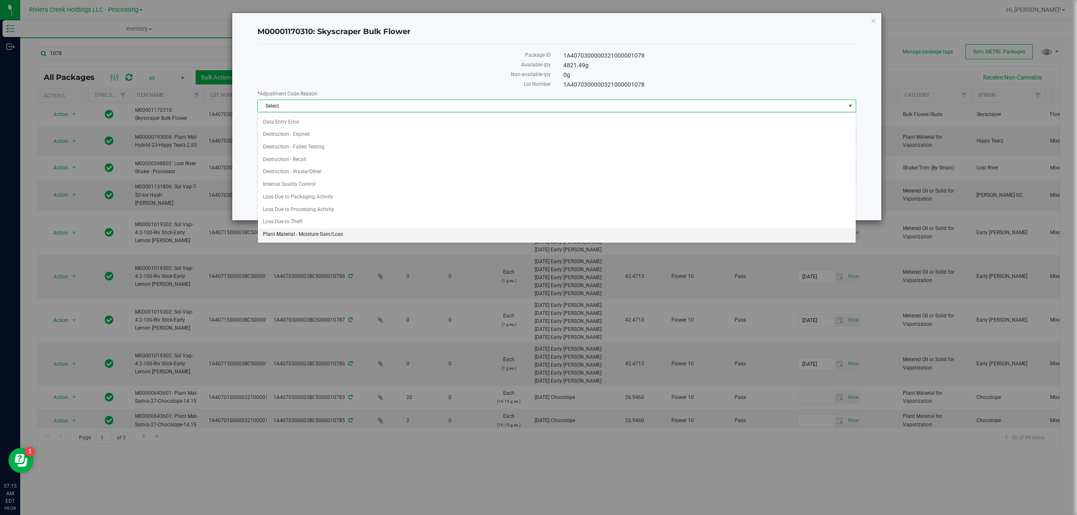
click at [360, 229] on li "Plant Material - Moisture Gain/Loss" at bounding box center [556, 234] width 597 height 13
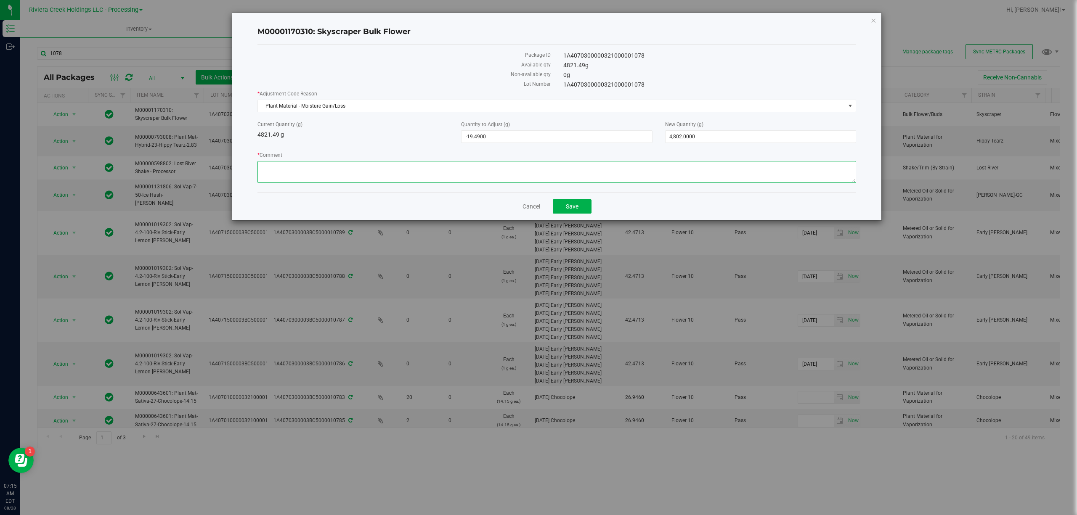
paste textarea "Bulk Weight"
type textarea "Bulk Weight"
click at [556, 206] on button "Save" at bounding box center [572, 206] width 39 height 14
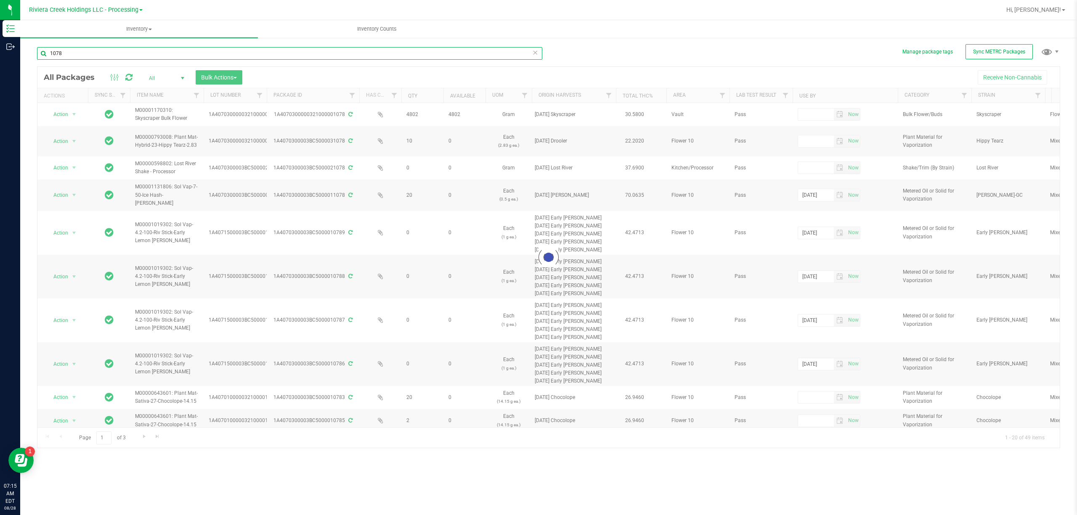
click at [87, 50] on input "1078" at bounding box center [289, 53] width 505 height 13
type input "1079"
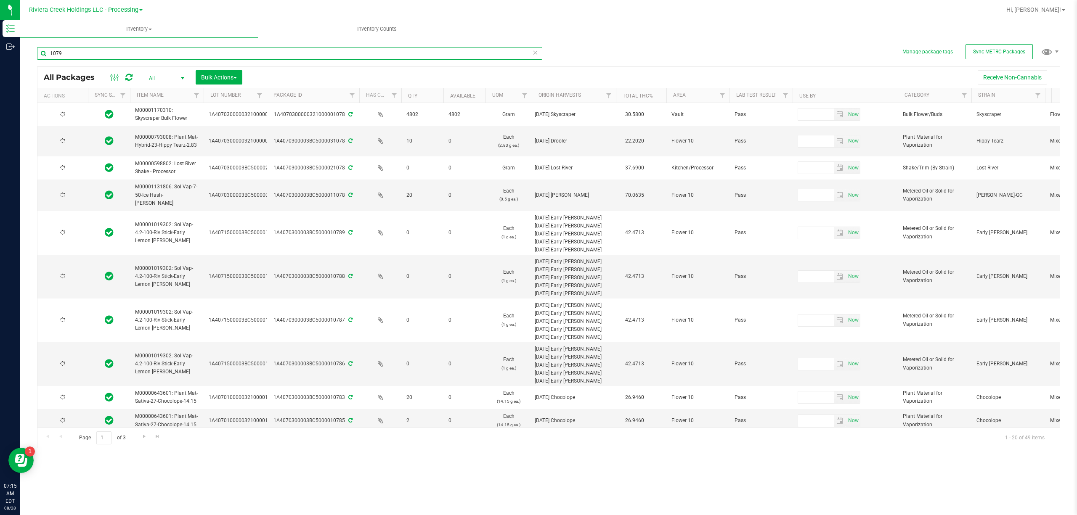
type input "2026-01-12"
type input "2025-07-23"
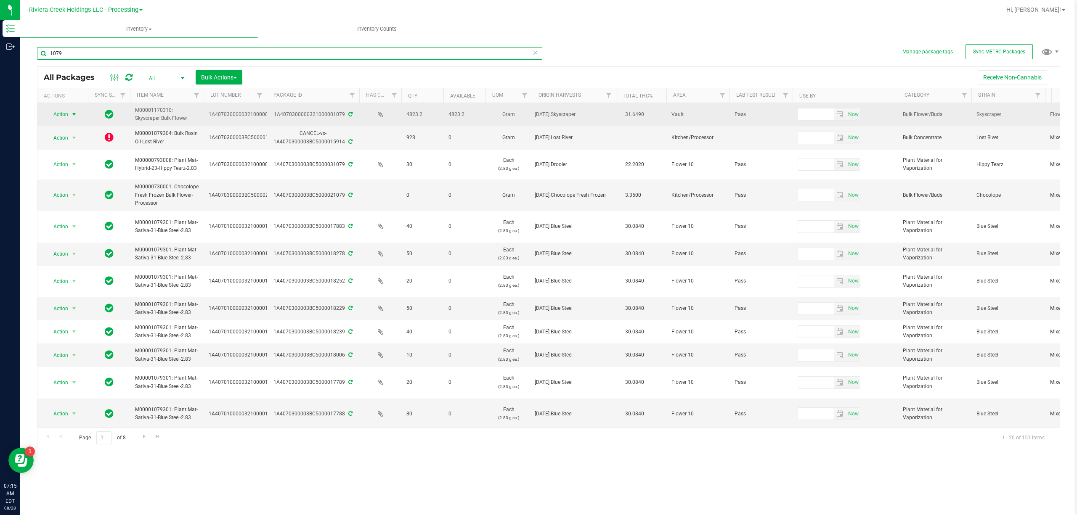
type input "1079"
click at [59, 113] on span "Action" at bounding box center [57, 115] width 23 height 12
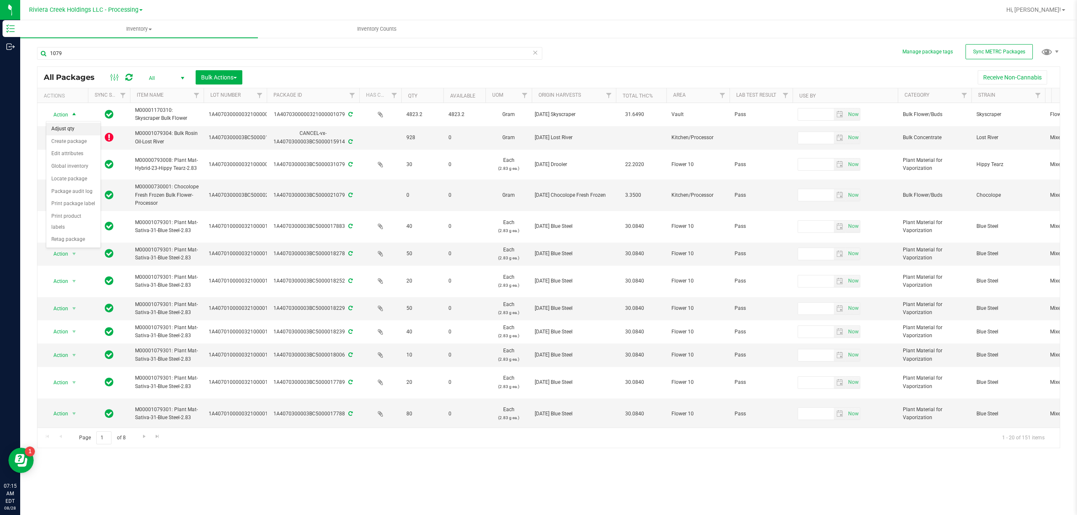
click at [65, 128] on li "Adjust qty" at bounding box center [73, 129] width 54 height 13
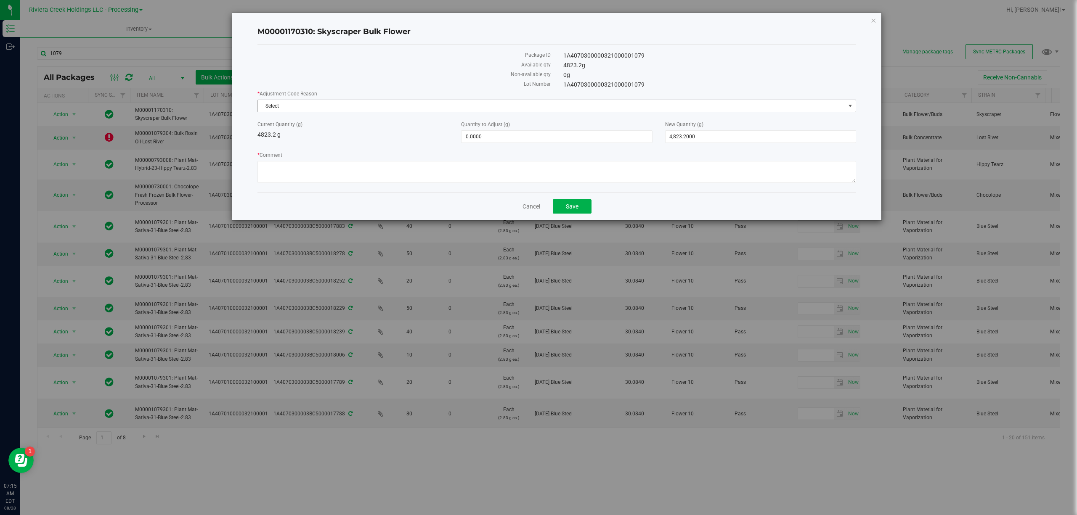
click at [322, 105] on span "Select" at bounding box center [551, 106] width 587 height 12
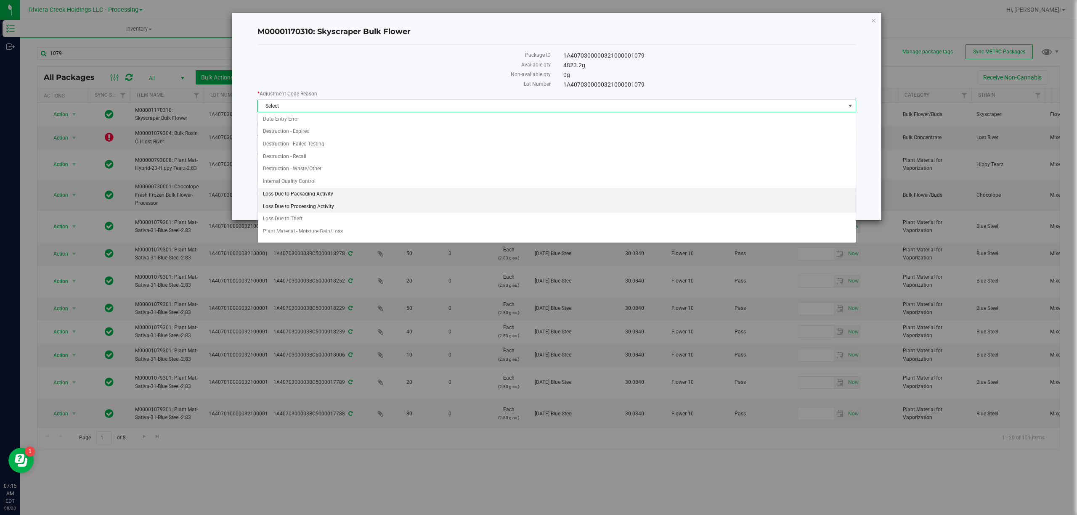
scroll to position [22, 0]
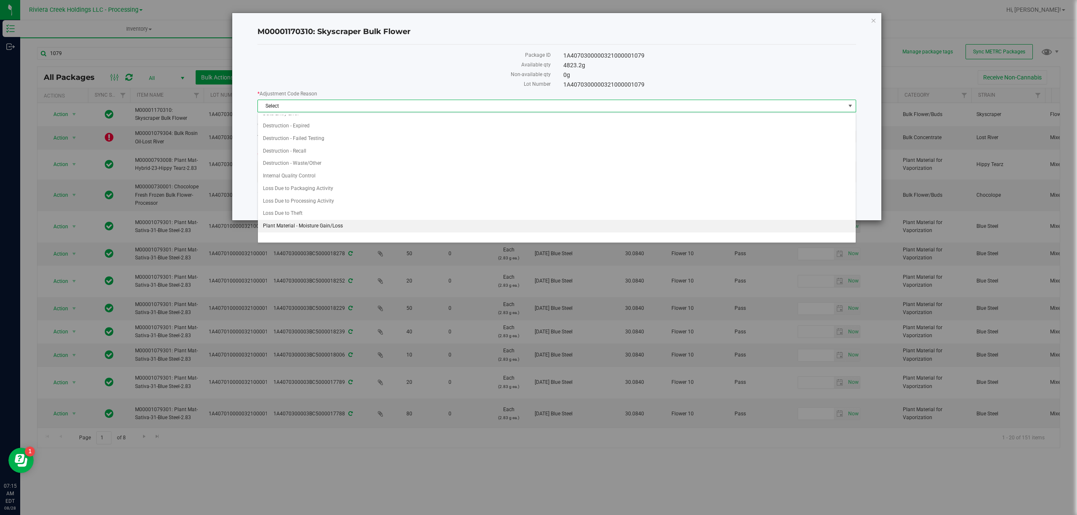
click at [338, 227] on li "Plant Material - Moisture Gain/Loss" at bounding box center [556, 226] width 597 height 13
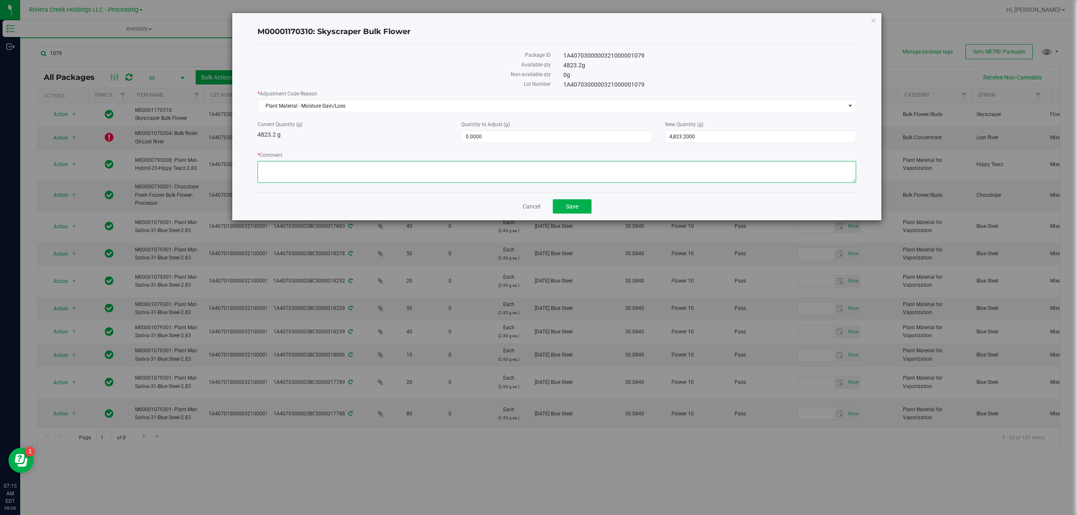
paste textarea "Bulk Weight"
type textarea "Bulk Weight"
click at [485, 135] on span "0.0000 0" at bounding box center [556, 136] width 191 height 13
click at [485, 135] on input "0" at bounding box center [556, 137] width 190 height 12
type input "-20.2"
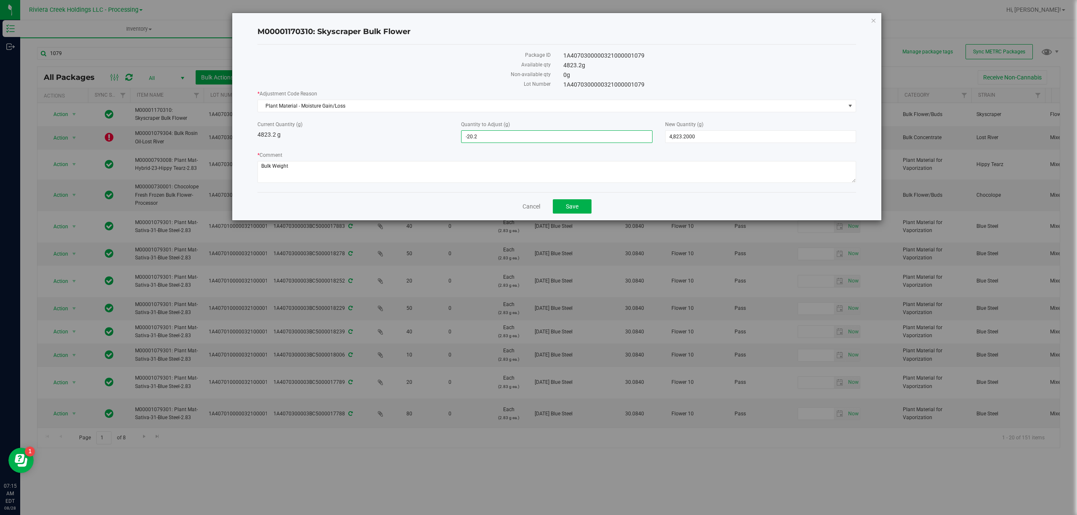
type input "-20.2000"
type input "4,803.0000"
click at [407, 130] on div "Current Quantity (g) 4823.2 g" at bounding box center [353, 130] width 204 height 19
click at [570, 210] on span "Save" at bounding box center [572, 206] width 13 height 7
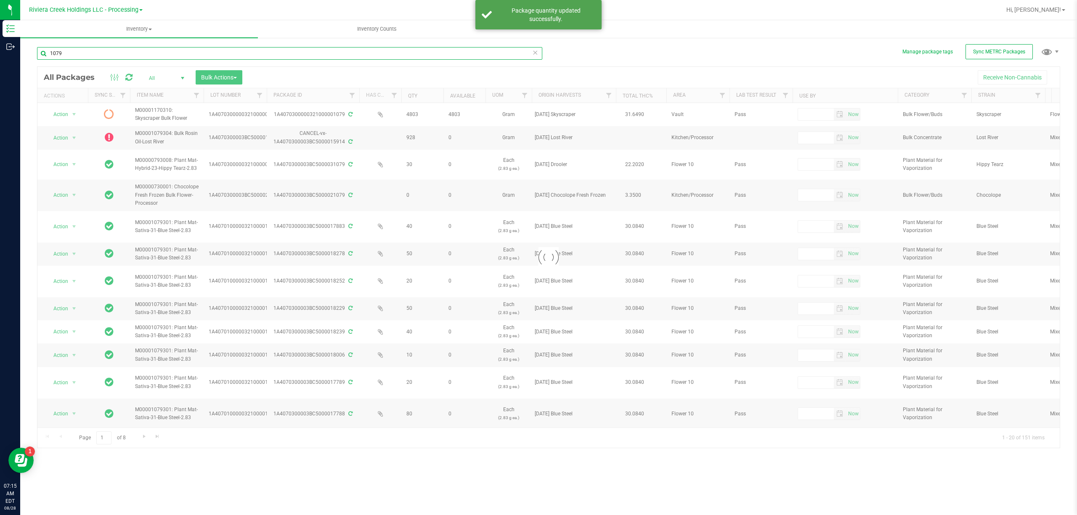
click at [135, 54] on input "1079" at bounding box center [289, 53] width 505 height 13
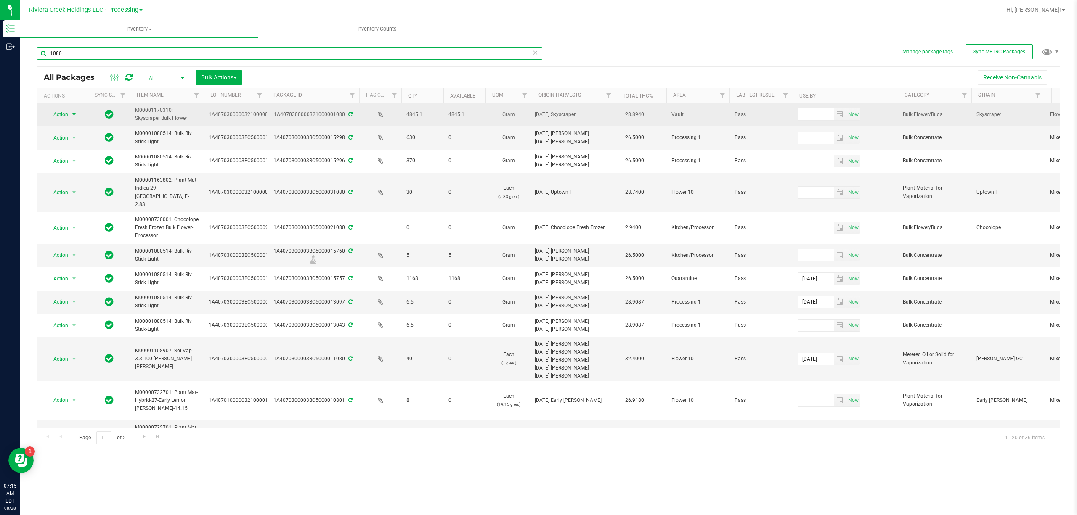
type input "1080"
click at [68, 111] on span "Action" at bounding box center [57, 115] width 23 height 12
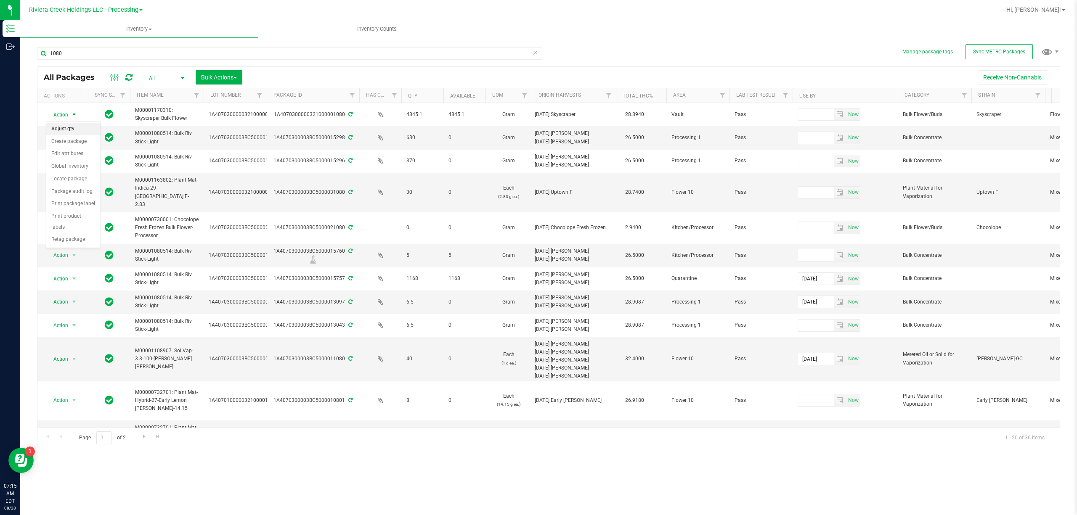
click at [73, 130] on li "Adjust qty" at bounding box center [73, 129] width 54 height 13
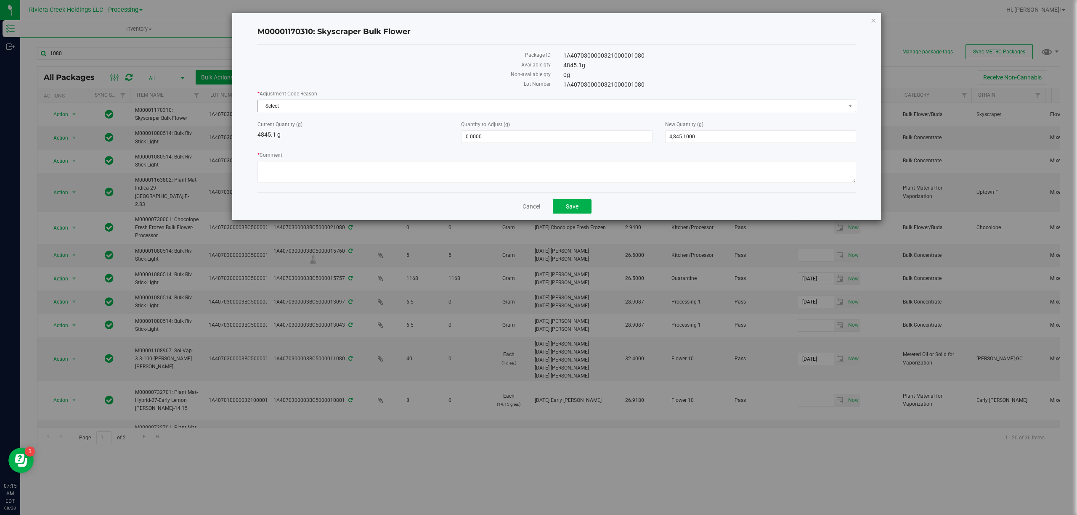
click at [298, 108] on span "Select" at bounding box center [551, 106] width 587 height 12
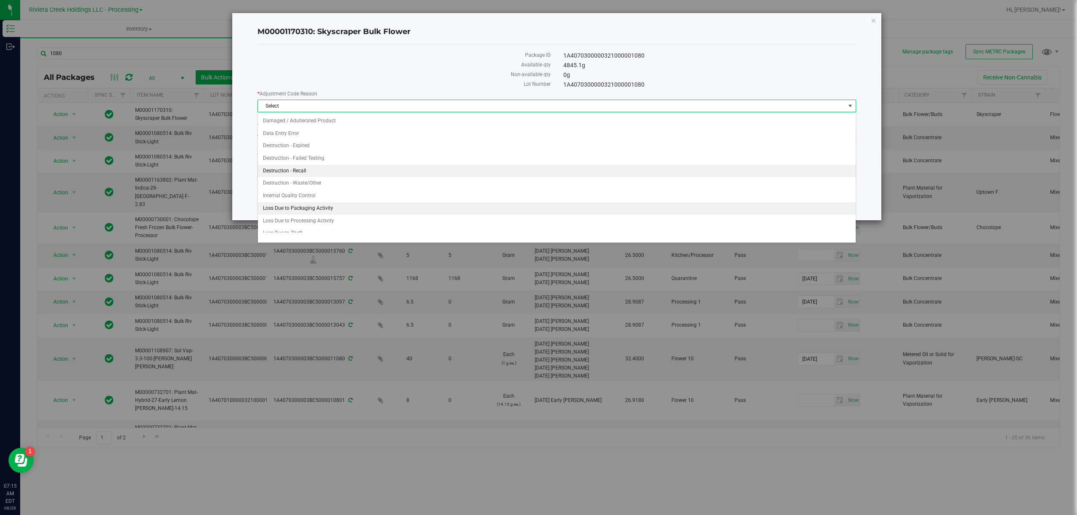
scroll to position [22, 0]
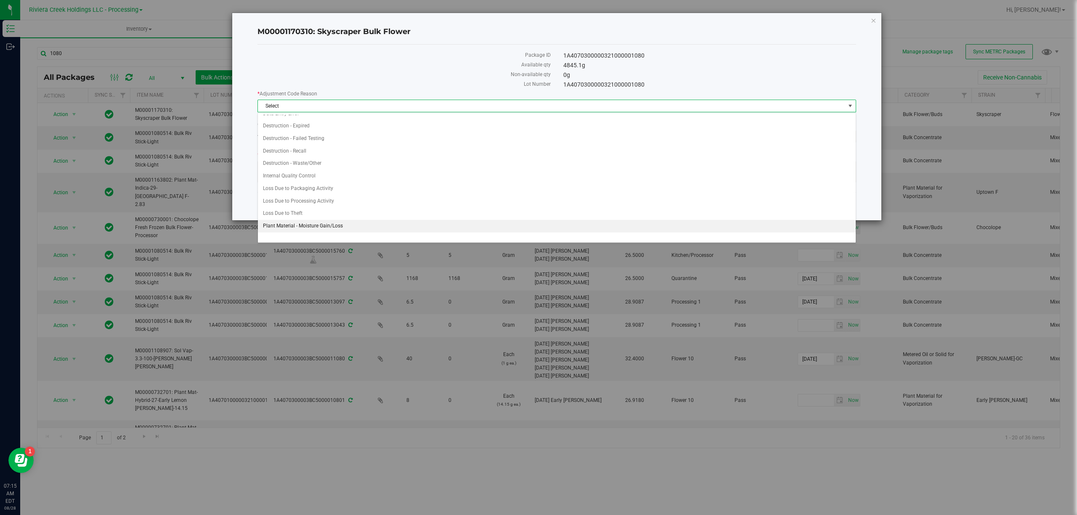
click at [303, 224] on li "Plant Material - Moisture Gain/Loss" at bounding box center [556, 226] width 597 height 13
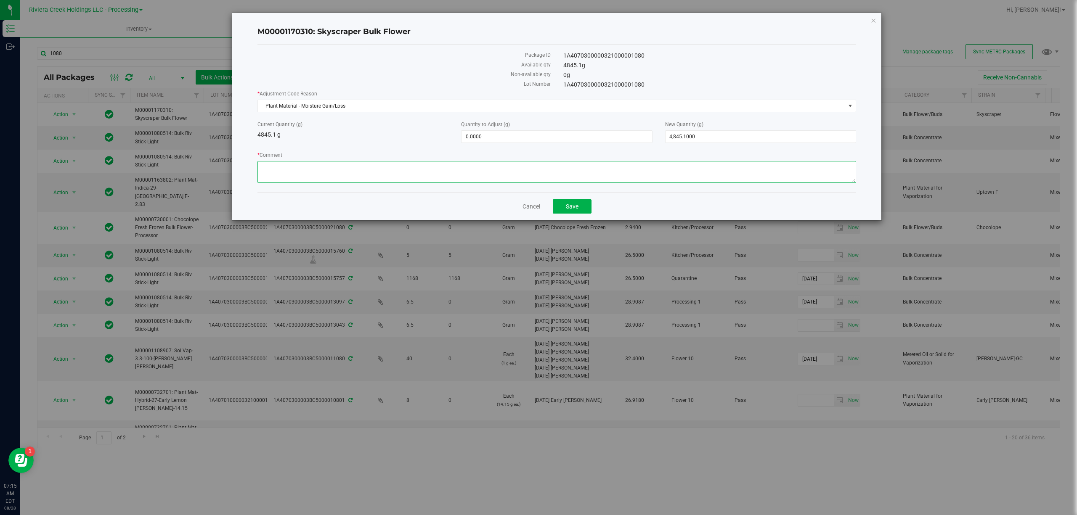
paste textarea "Bulk Weight"
type textarea "Bulk Weight"
click at [489, 136] on span "0.0000 0" at bounding box center [556, 136] width 191 height 13
click at [489, 136] on input "0" at bounding box center [556, 137] width 190 height 12
type input "-19.1"
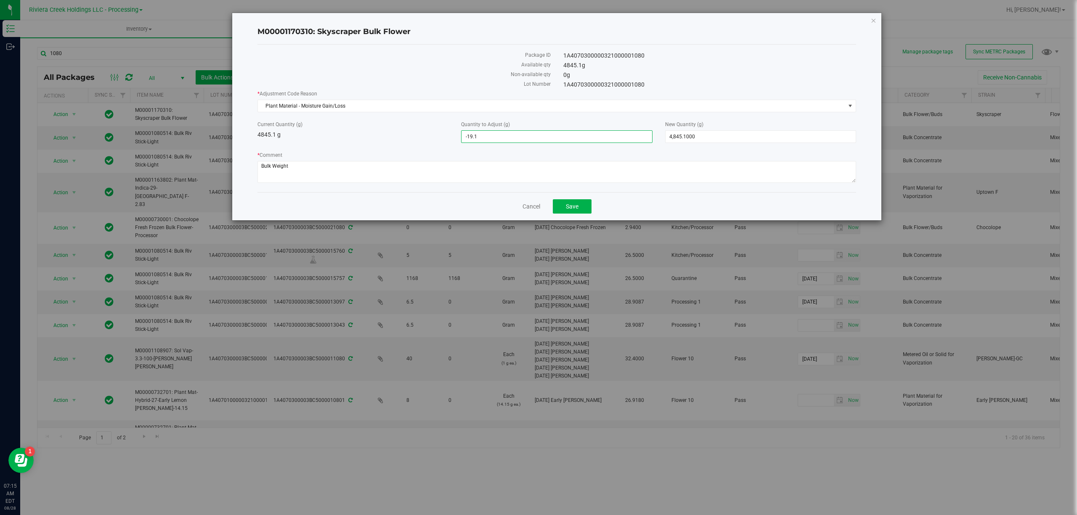
type input "-19.1000"
type input "4,826.0000"
click at [371, 141] on div "Current Quantity (g) 4845.1 g Quantity to Adjust (g) -19.1000 -19.1 New Quantit…" at bounding box center [556, 132] width 611 height 22
click at [583, 209] on button "Save" at bounding box center [572, 206] width 39 height 14
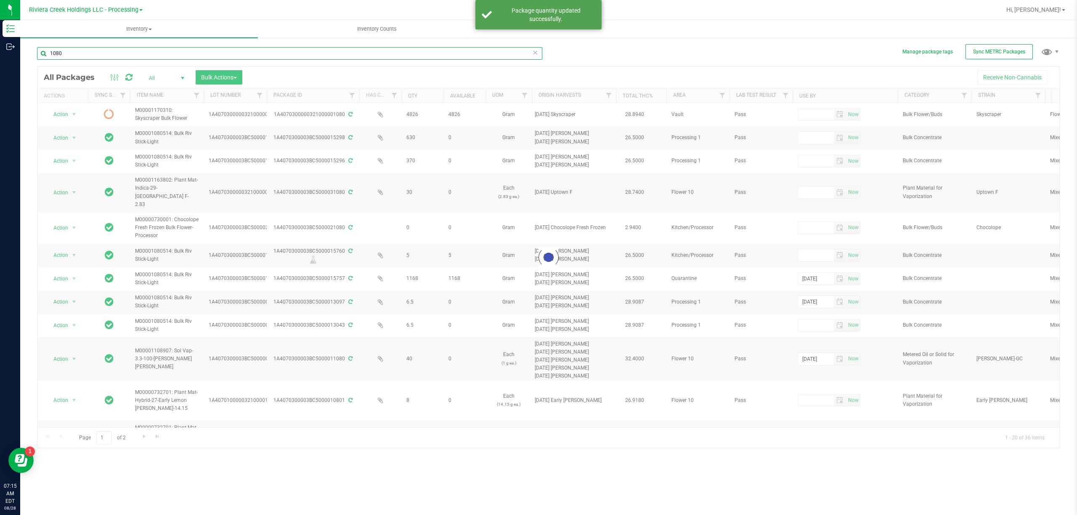
click at [63, 56] on input "1080" at bounding box center [289, 53] width 505 height 13
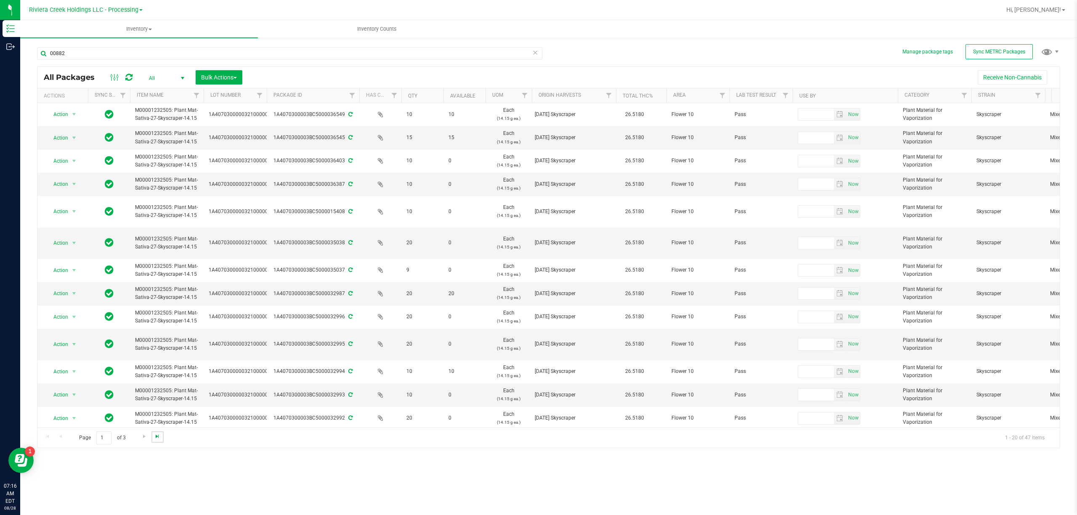
click at [160, 437] on span "Go to the last page" at bounding box center [157, 436] width 7 height 7
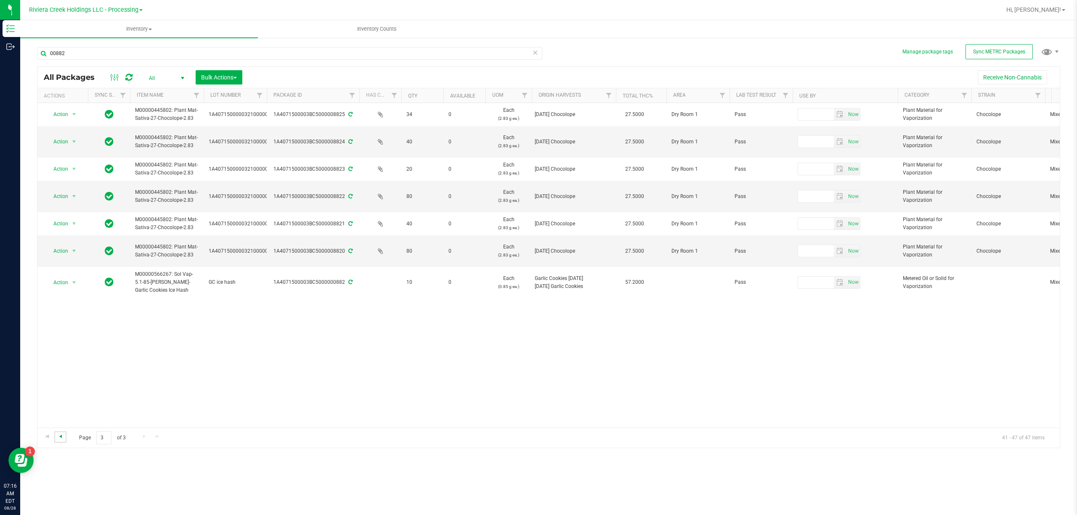
click at [60, 436] on span "Go to the previous page" at bounding box center [60, 436] width 7 height 7
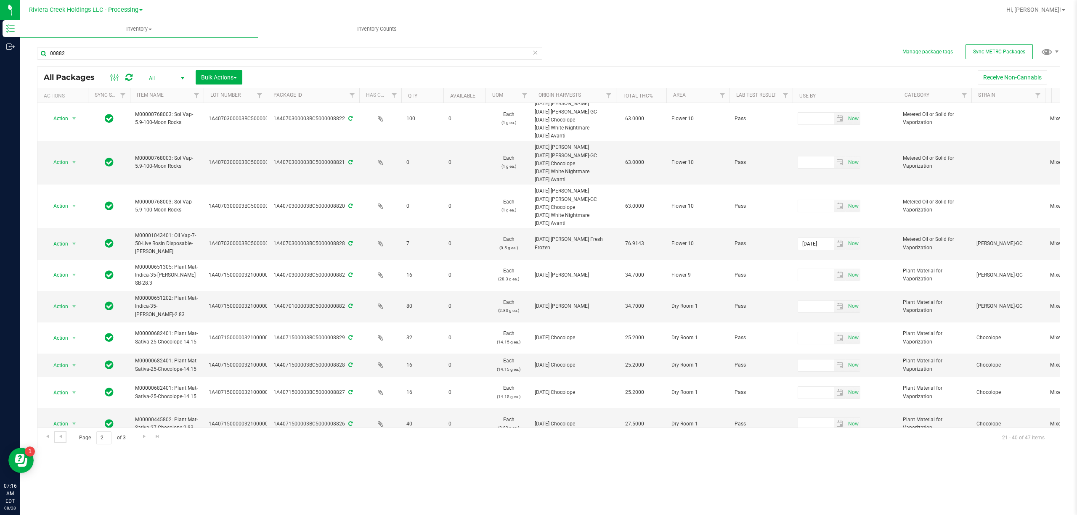
scroll to position [322, 0]
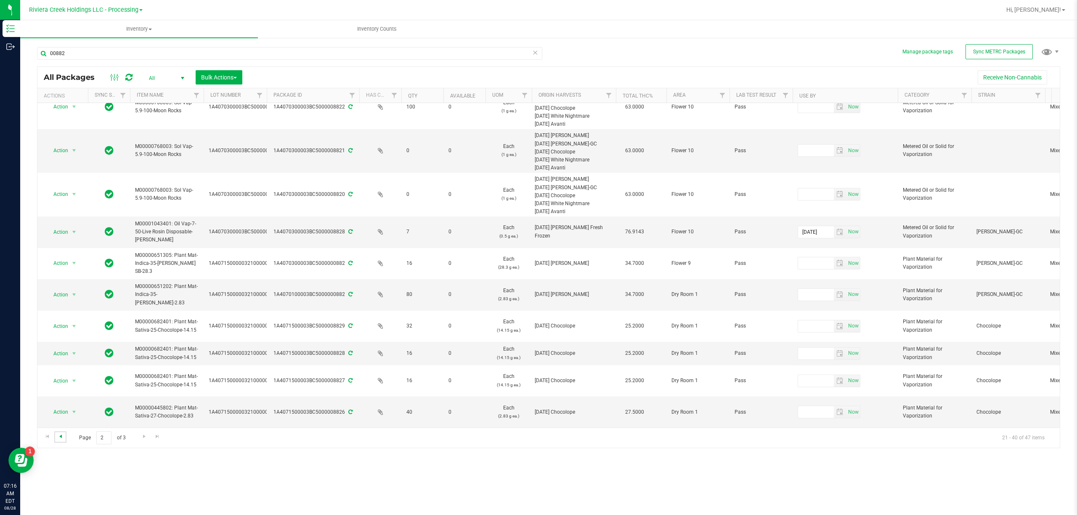
click at [61, 435] on span "Go to the previous page" at bounding box center [60, 436] width 7 height 7
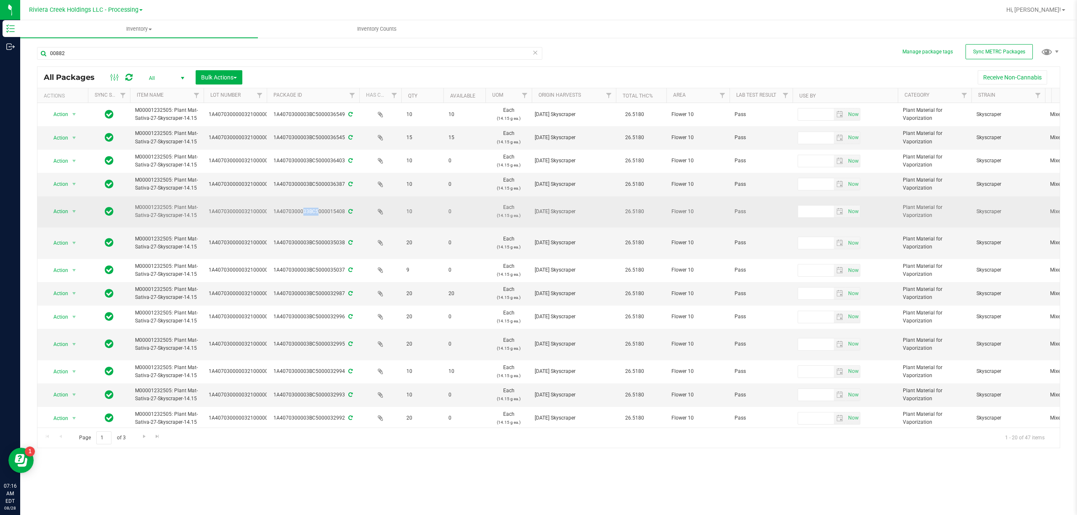
click at [290, 216] on div "1A4070300003BC5000015408" at bounding box center [312, 212] width 95 height 8
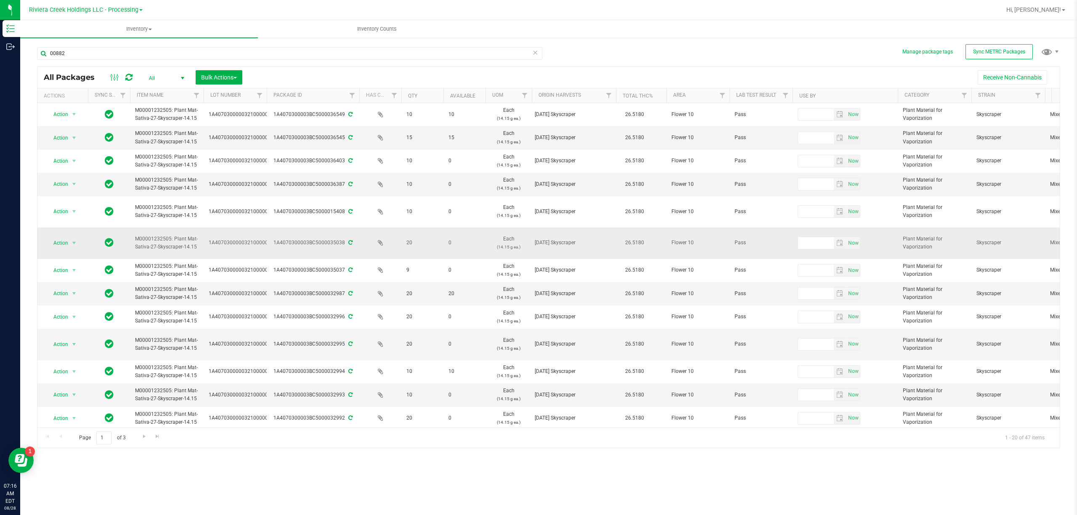
click at [369, 241] on span at bounding box center [380, 243] width 32 height 8
click at [118, 58] on input "00882" at bounding box center [289, 53] width 505 height 13
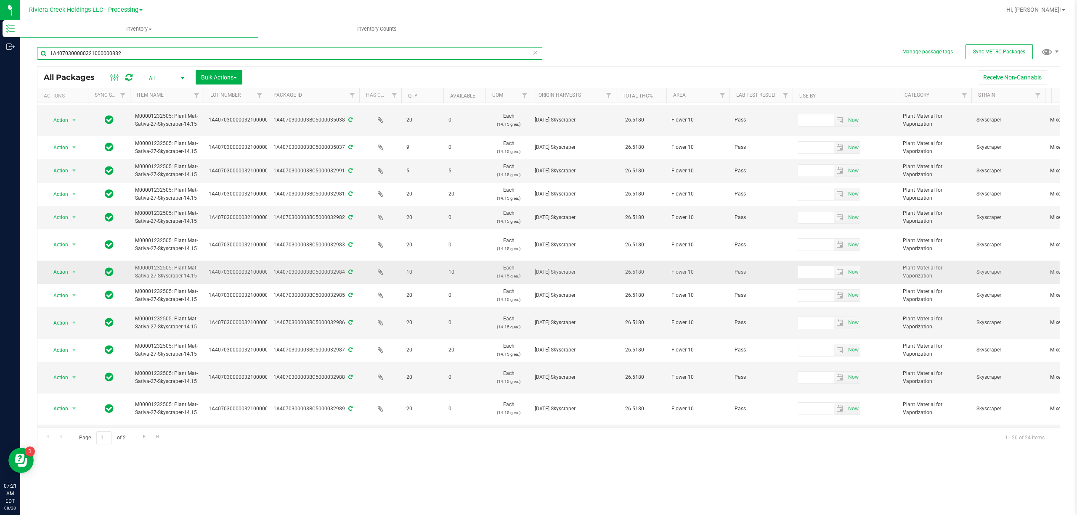
scroll to position [184, 0]
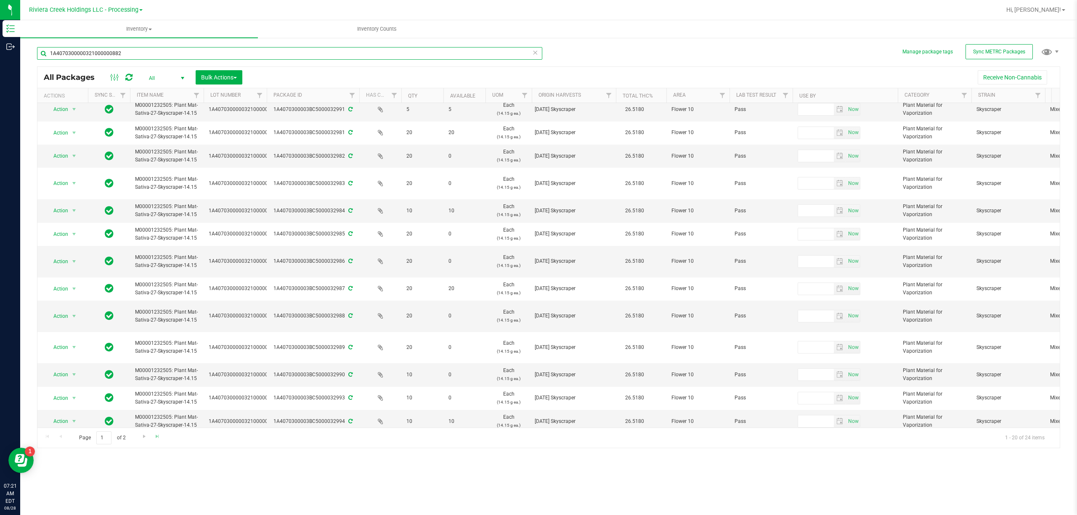
type input "1A4070300000321000000882"
click at [152, 436] on link "Go to the last page" at bounding box center [157, 437] width 12 height 11
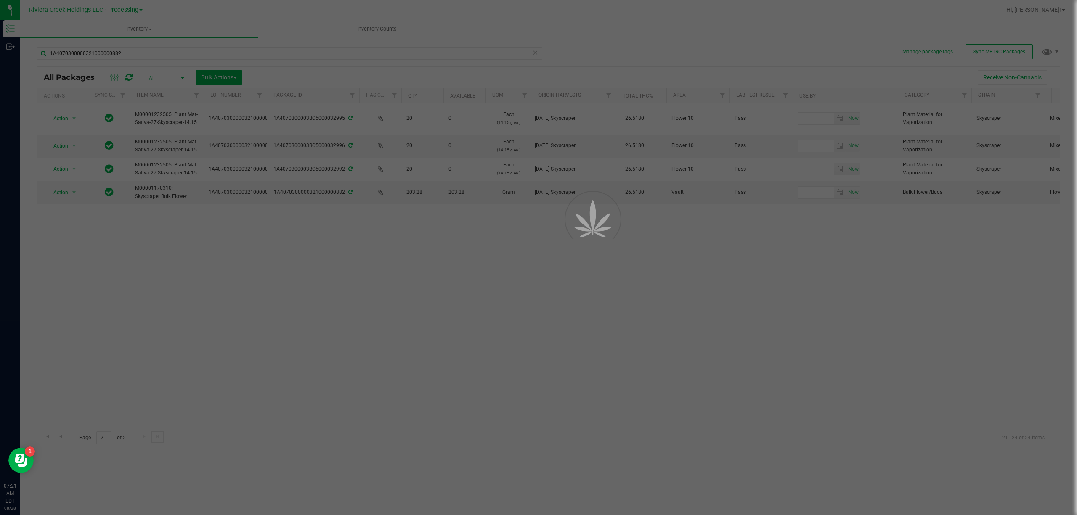
scroll to position [0, 0]
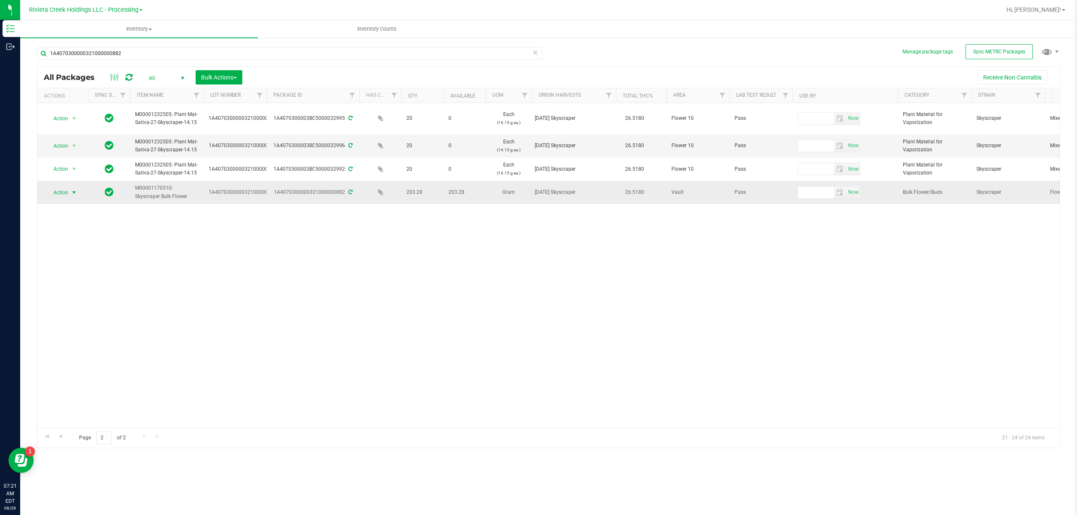
click at [69, 195] on span "select" at bounding box center [74, 193] width 11 height 12
click at [82, 261] on li "Locate package" at bounding box center [73, 257] width 54 height 13
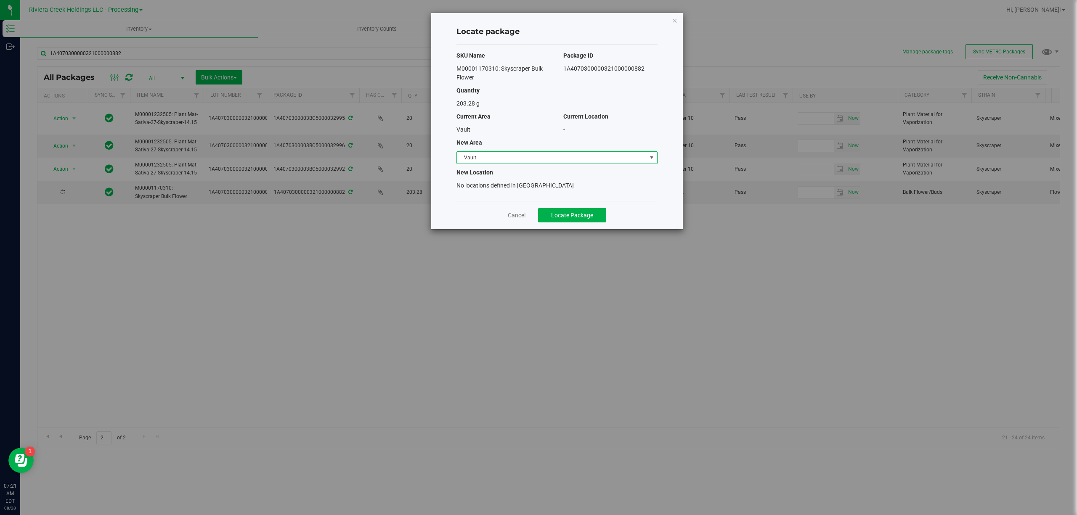
click at [483, 162] on span "Vault" at bounding box center [552, 158] width 190 height 12
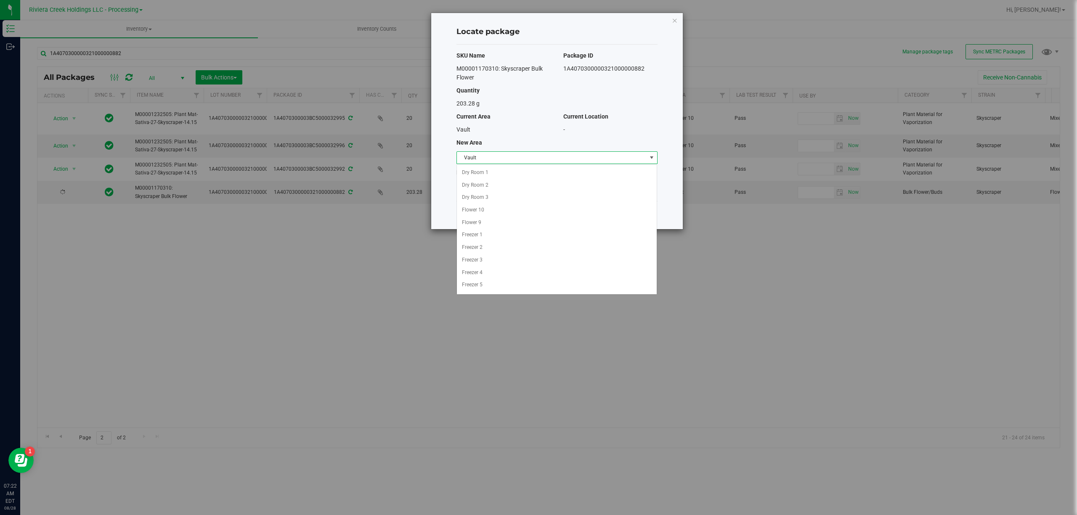
scroll to position [103, 0]
click at [486, 273] on li "Quarantine" at bounding box center [557, 274] width 200 height 13
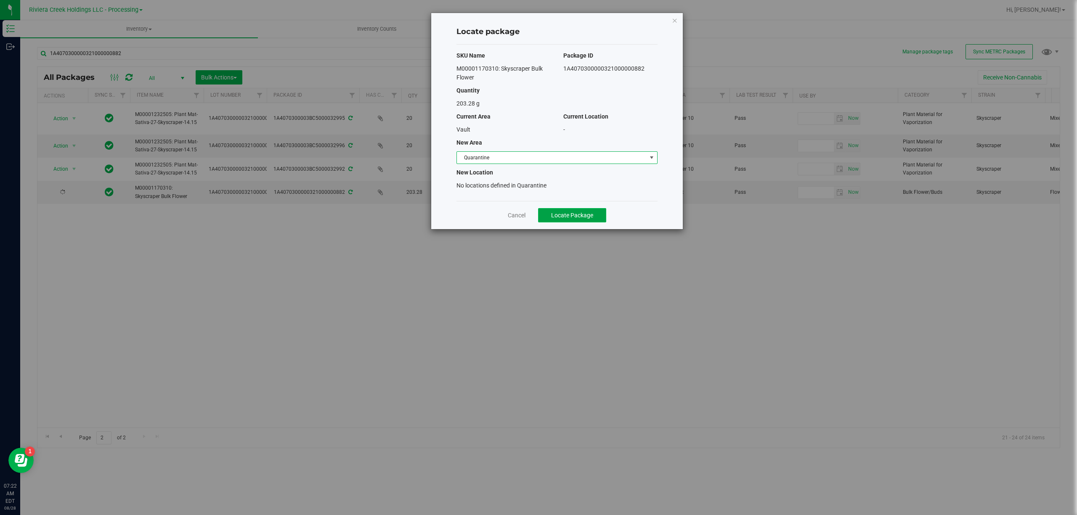
click at [578, 219] on span "Locate Package" at bounding box center [572, 215] width 42 height 7
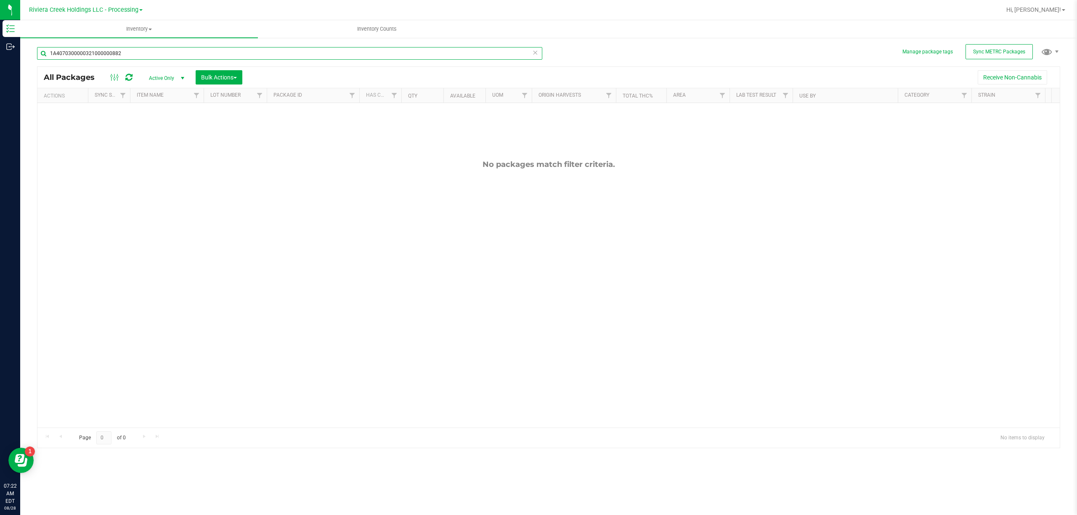
click at [135, 53] on input "1A4070300000321000000882" at bounding box center [289, 53] width 505 height 13
type input "1A4070300000321000000881"
click at [170, 80] on span "Active Only" at bounding box center [165, 78] width 46 height 12
click at [169, 132] on li "All" at bounding box center [164, 129] width 45 height 13
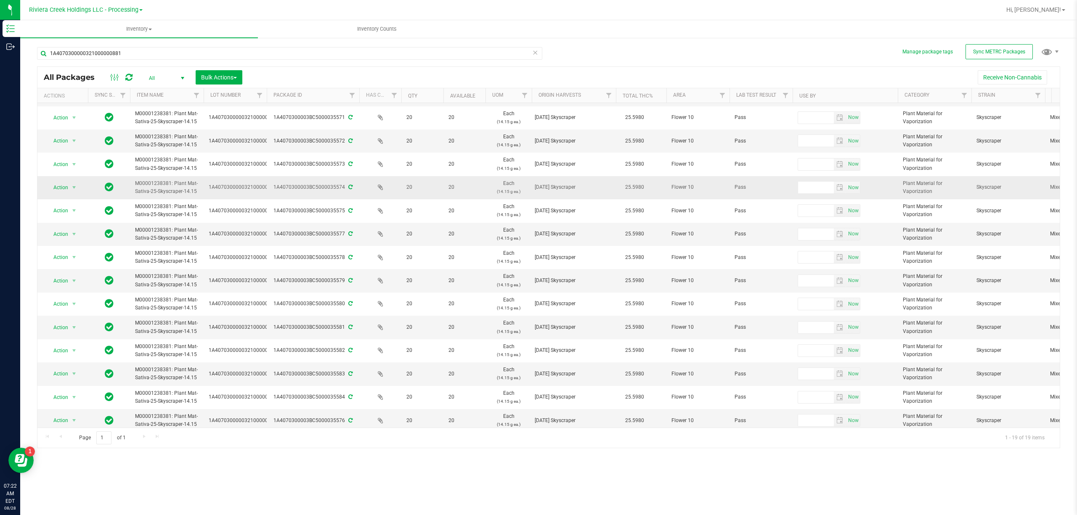
scroll to position [128, 0]
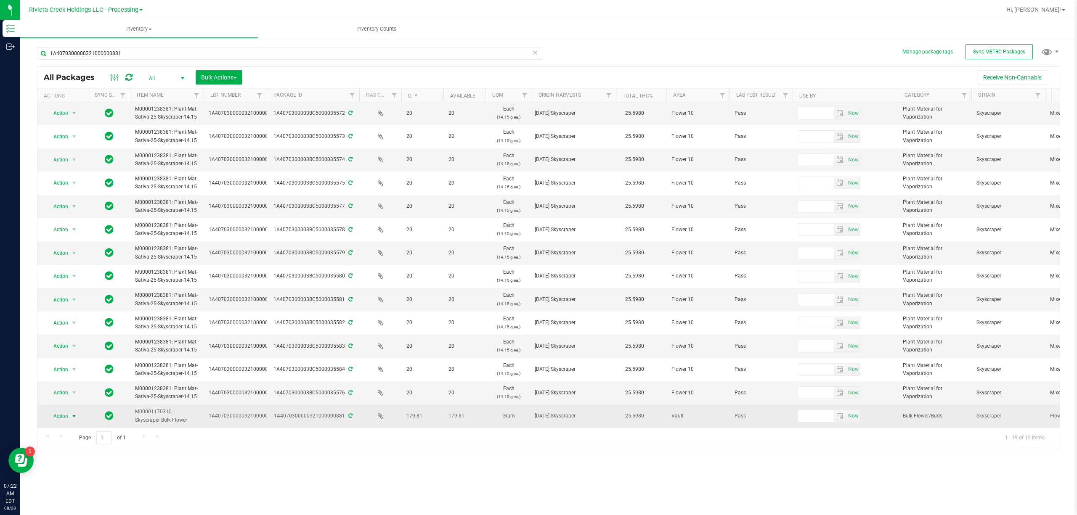
click at [68, 411] on span "Action" at bounding box center [57, 417] width 23 height 12
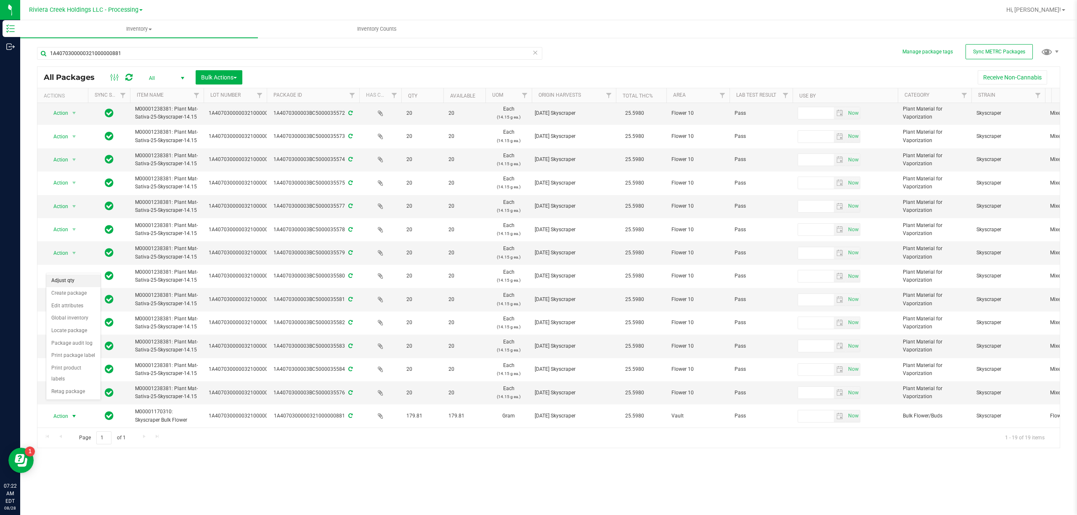
click at [67, 281] on li "Adjust qty" at bounding box center [73, 281] width 54 height 13
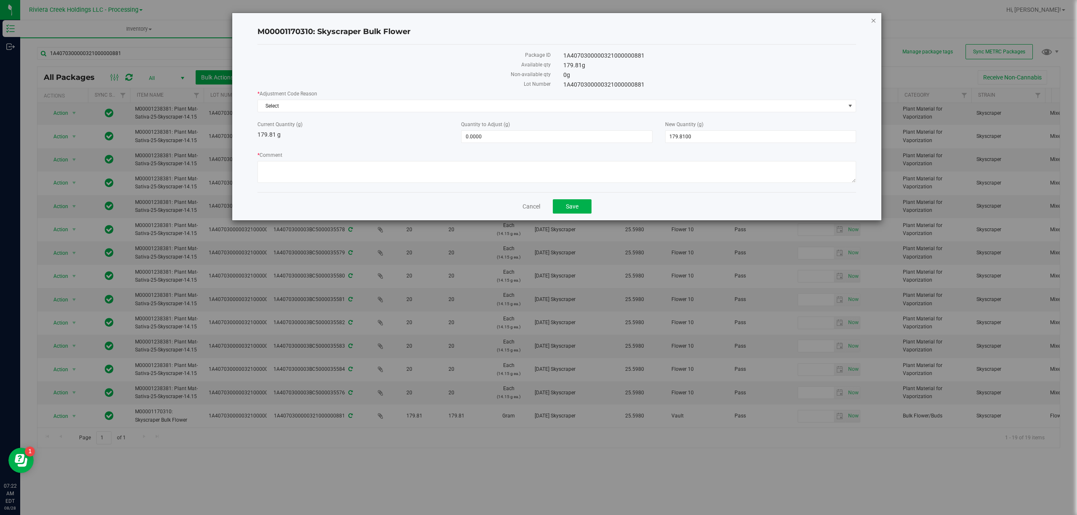
click at [875, 19] on icon "button" at bounding box center [873, 20] width 6 height 10
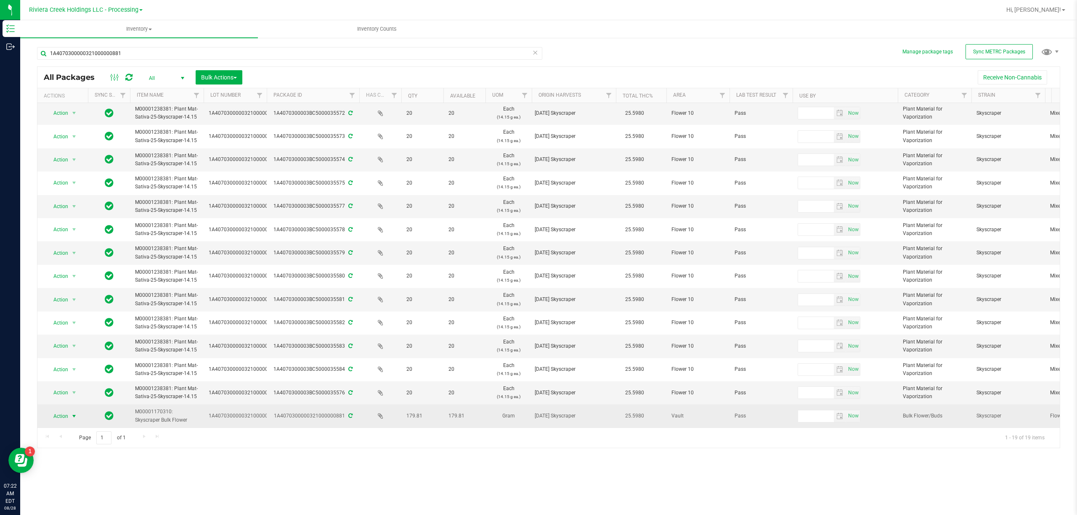
click at [61, 411] on span "Action" at bounding box center [57, 417] width 23 height 12
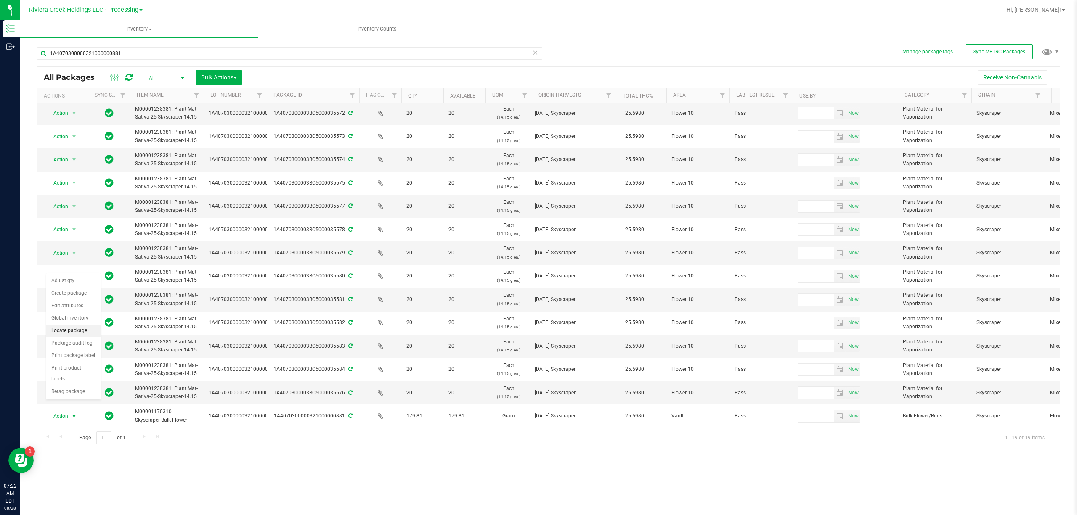
click at [78, 334] on li "Locate package" at bounding box center [73, 331] width 54 height 13
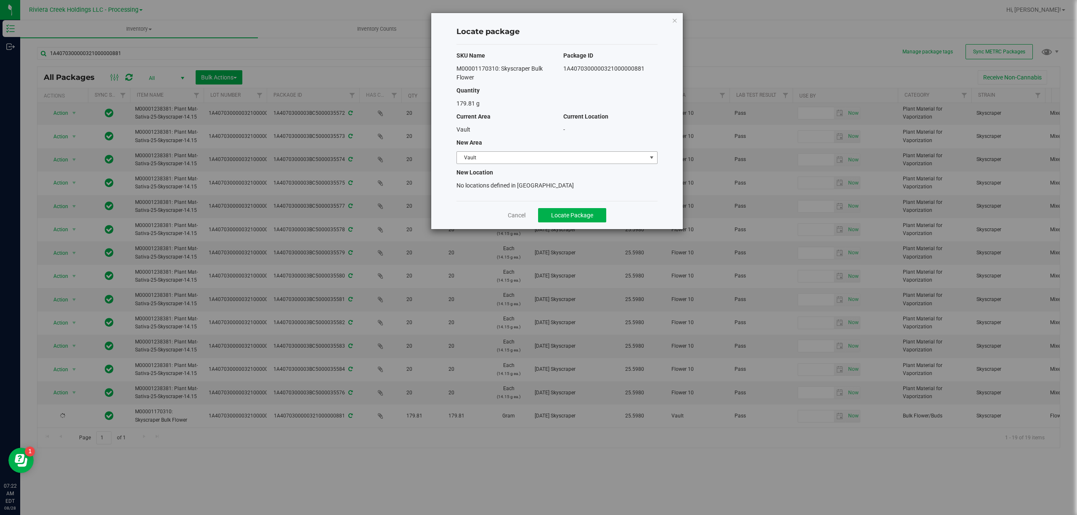
click at [502, 162] on span "Vault" at bounding box center [552, 158] width 190 height 12
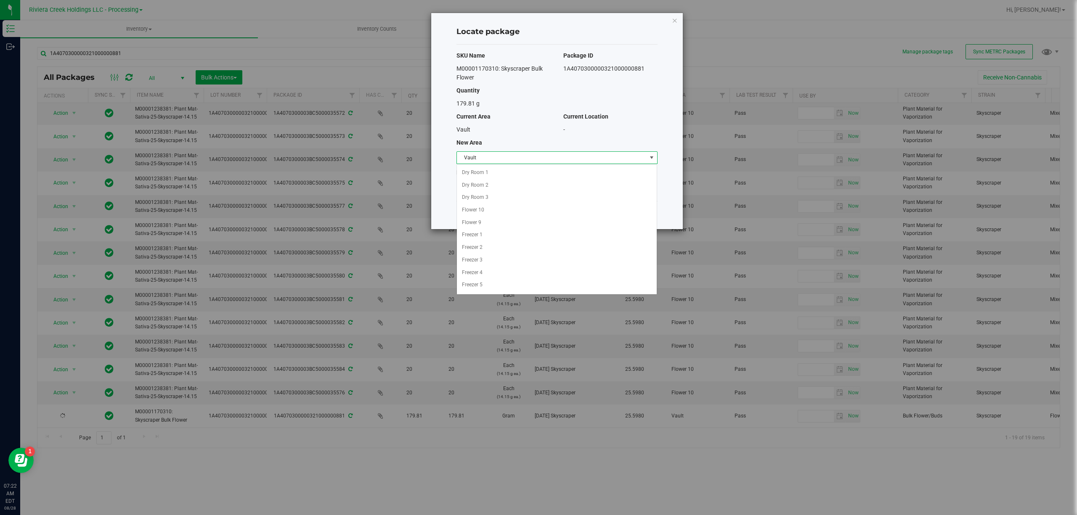
scroll to position [103, 0]
click at [485, 274] on li "Quarantine" at bounding box center [557, 274] width 200 height 13
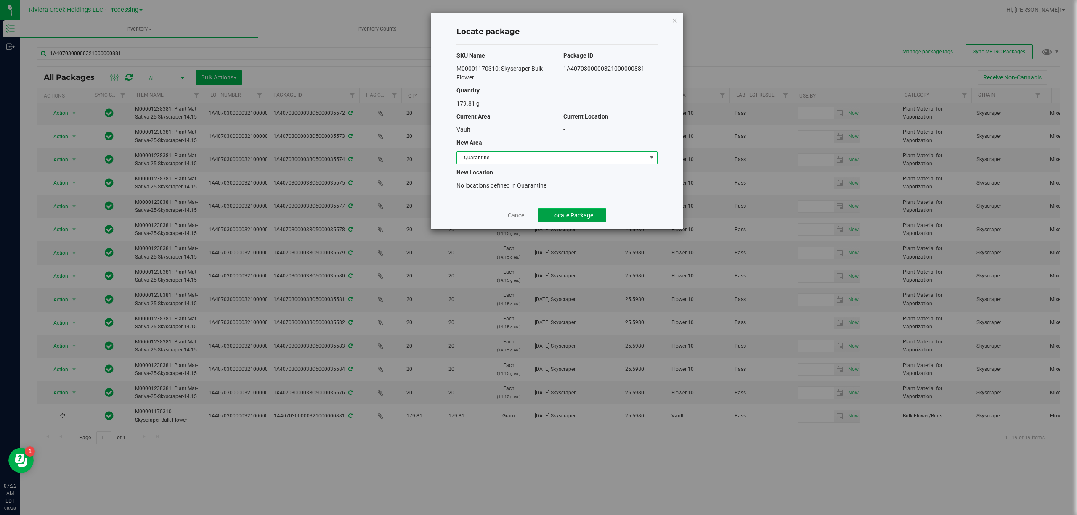
click at [589, 218] on span "Locate Package" at bounding box center [572, 215] width 42 height 7
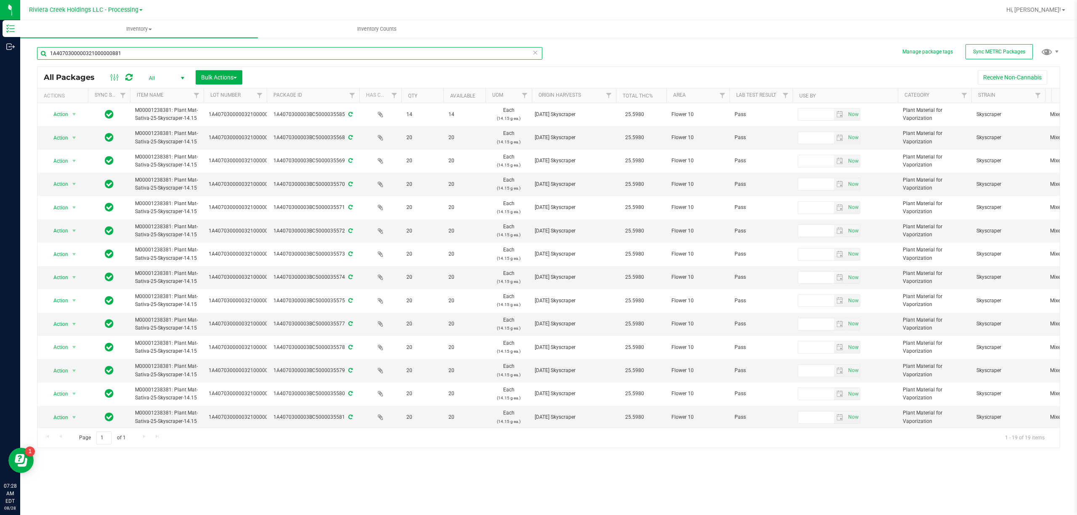
click at [143, 54] on input "1A4070300000321000000881" at bounding box center [289, 53] width 505 height 13
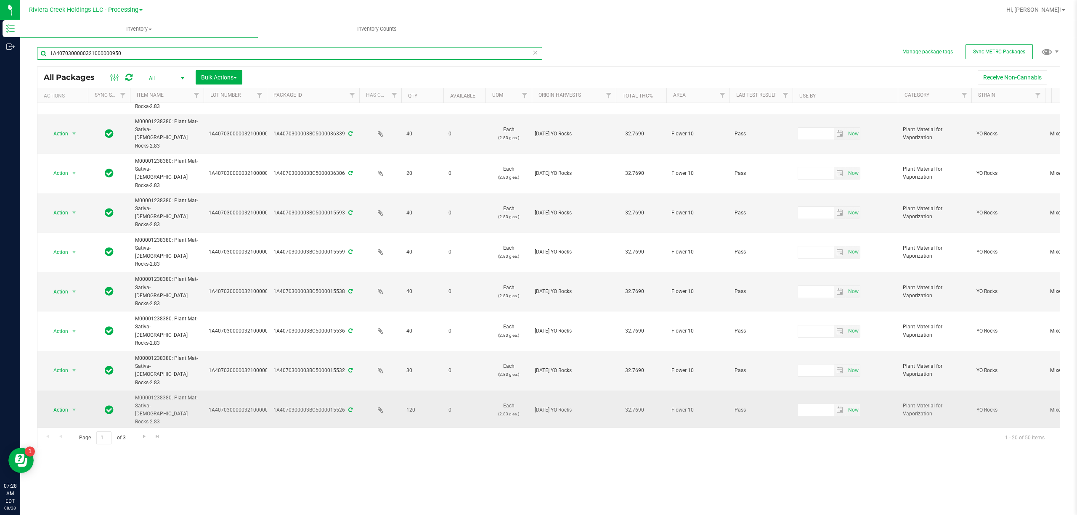
scroll to position [190, 0]
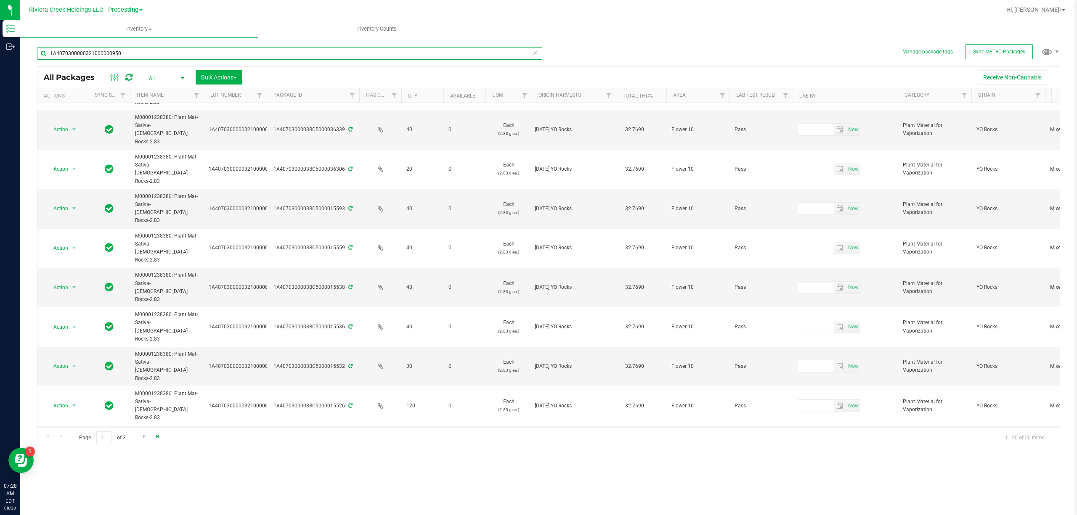
type input "1A4070300000321000000950"
click at [154, 440] on span "Go to the last page" at bounding box center [157, 436] width 7 height 7
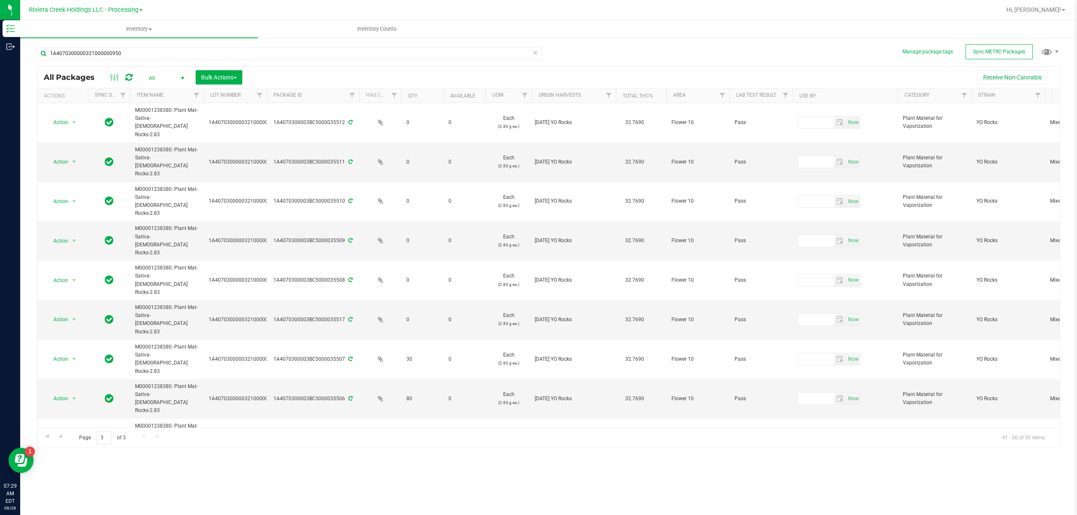
click at [73, 466] on span "select" at bounding box center [74, 469] width 7 height 7
click at [74, 357] on li "Adjust qty" at bounding box center [73, 356] width 54 height 13
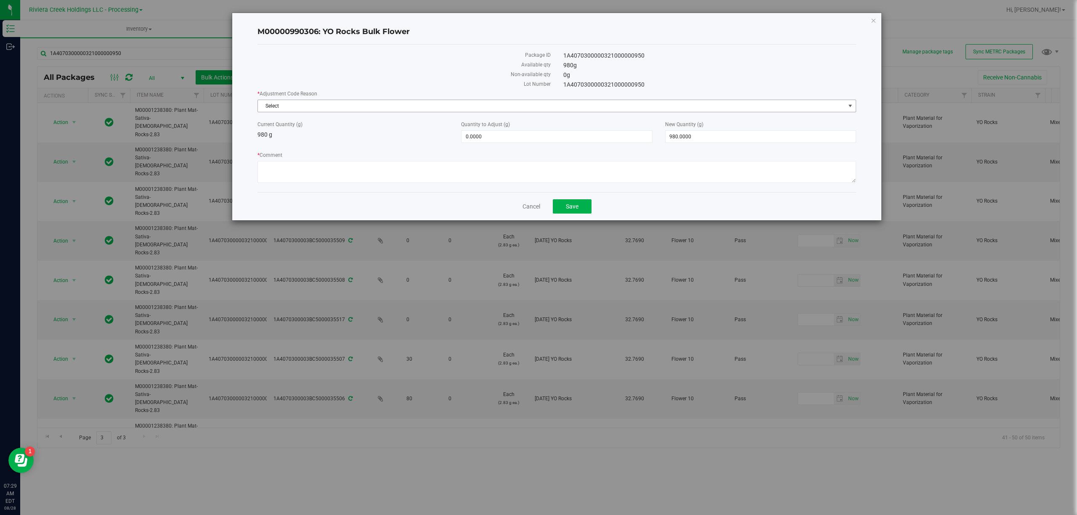
drag, startPoint x: 295, startPoint y: 100, endPoint x: 294, endPoint y: 107, distance: 7.2
click at [294, 101] on span "Select" at bounding box center [556, 106] width 599 height 13
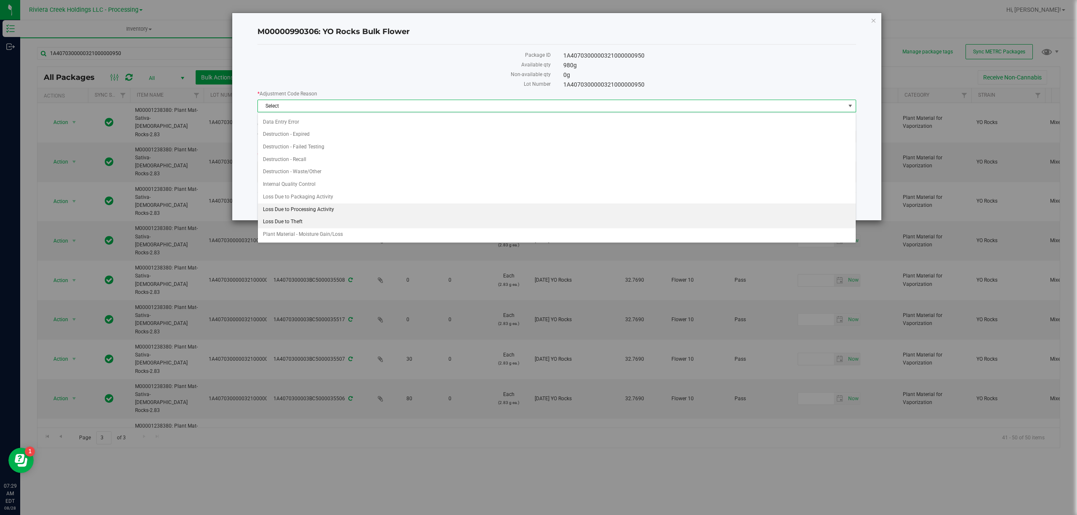
scroll to position [14, 0]
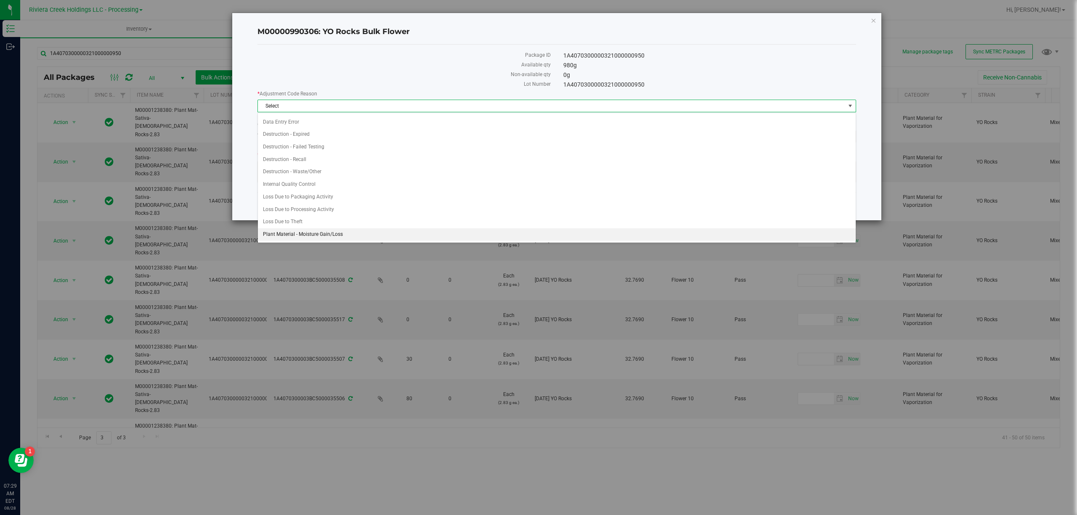
click at [301, 236] on li "Plant Material - Moisture Gain/Loss" at bounding box center [556, 234] width 597 height 13
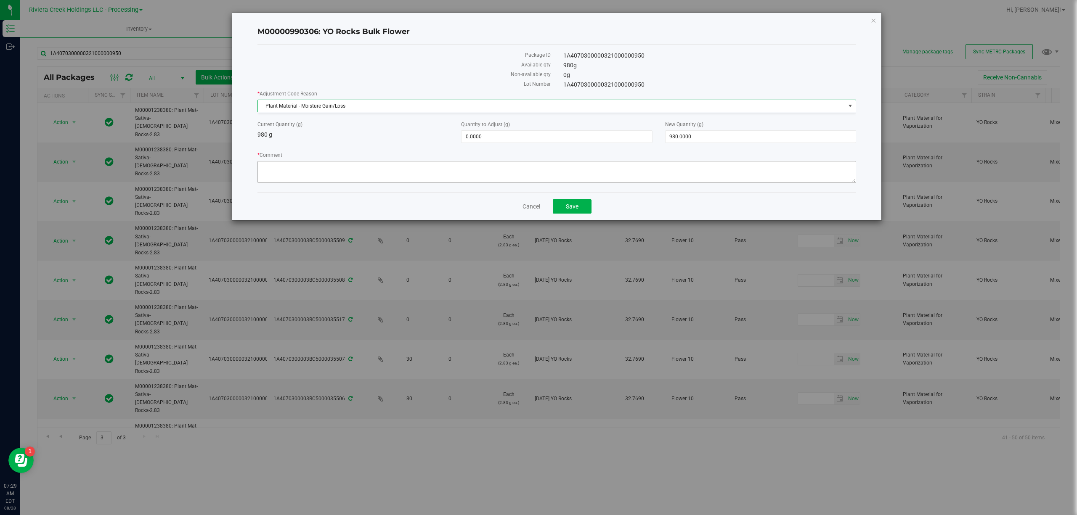
scroll to position [0, 0]
paste textarea "Bulk Weight"
type textarea "Bulk Weight"
click at [491, 132] on span "0.0000 0" at bounding box center [556, 136] width 191 height 13
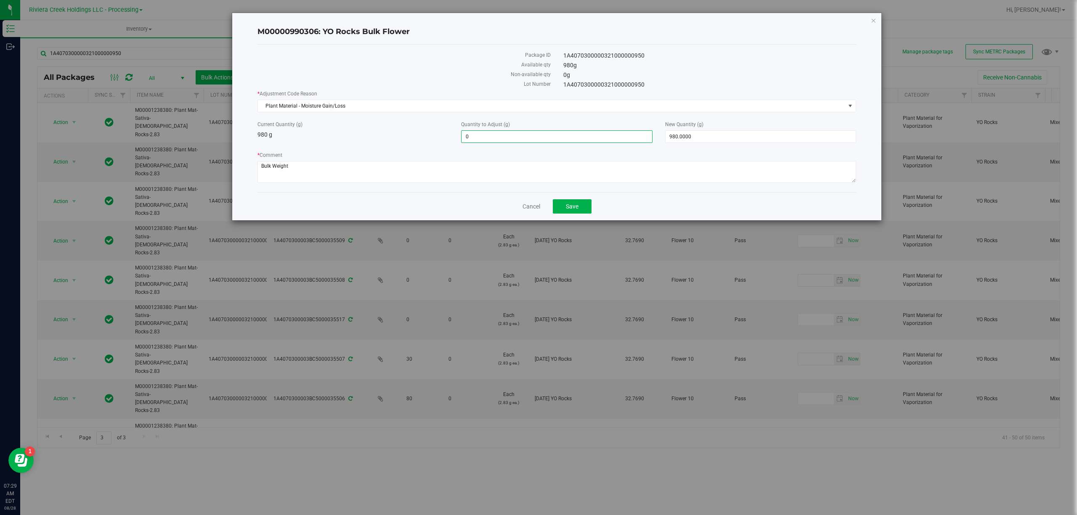
click at [490, 133] on input "0" at bounding box center [556, 137] width 190 height 12
type input "-15"
type input "-15.0000"
type input "965.0000"
click at [383, 133] on div "Current Quantity (g) 980 g" at bounding box center [353, 130] width 204 height 19
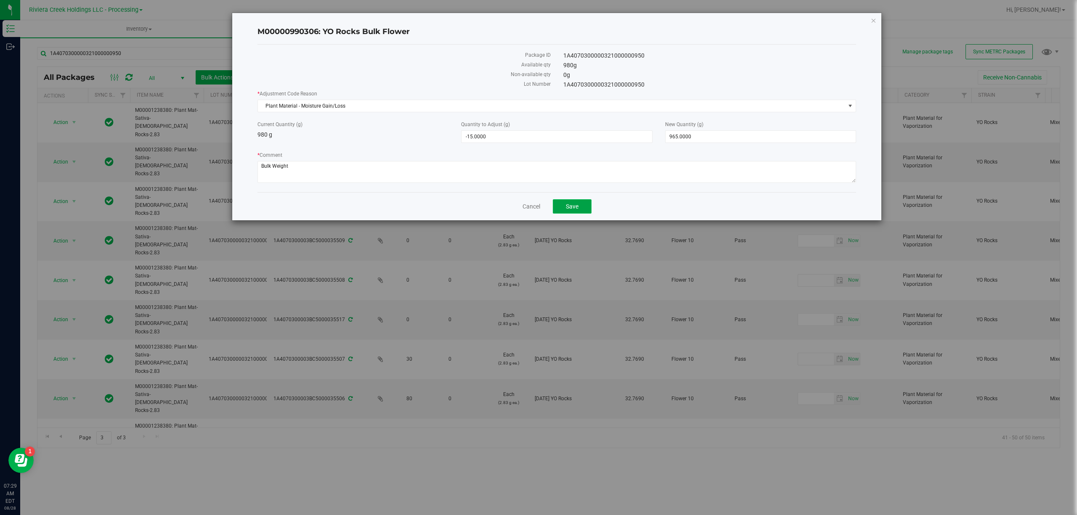
click at [575, 210] on span "Save" at bounding box center [572, 206] width 13 height 7
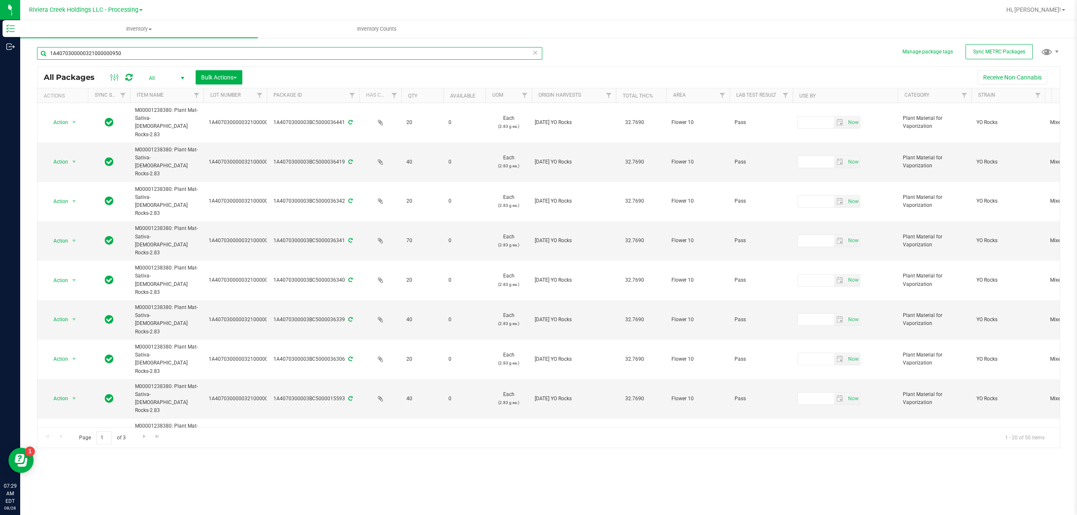
click at [139, 51] on input "1A4070300000321000000950" at bounding box center [289, 53] width 505 height 13
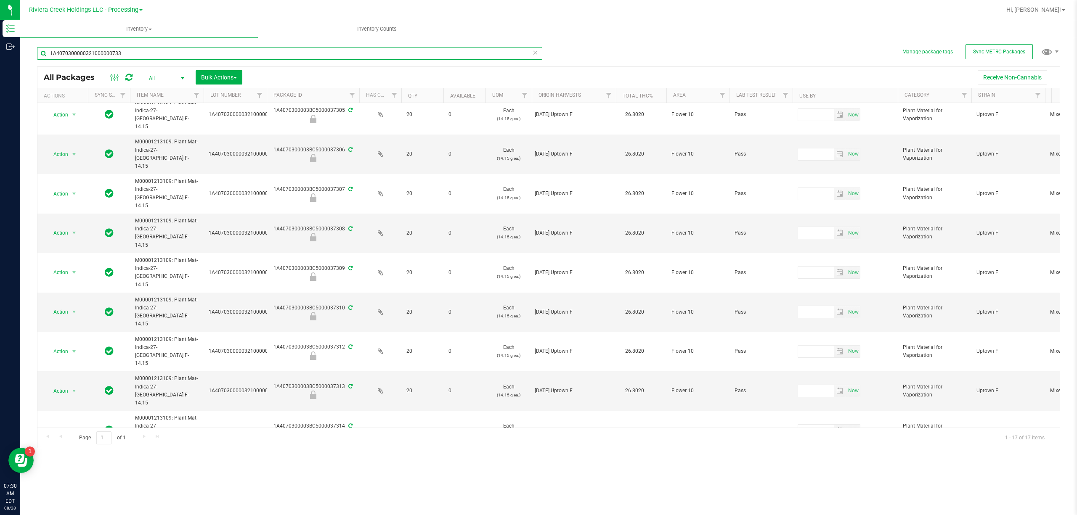
type input "1A4070300000321000000733"
click at [74, 333] on li "Locate package" at bounding box center [73, 331] width 54 height 13
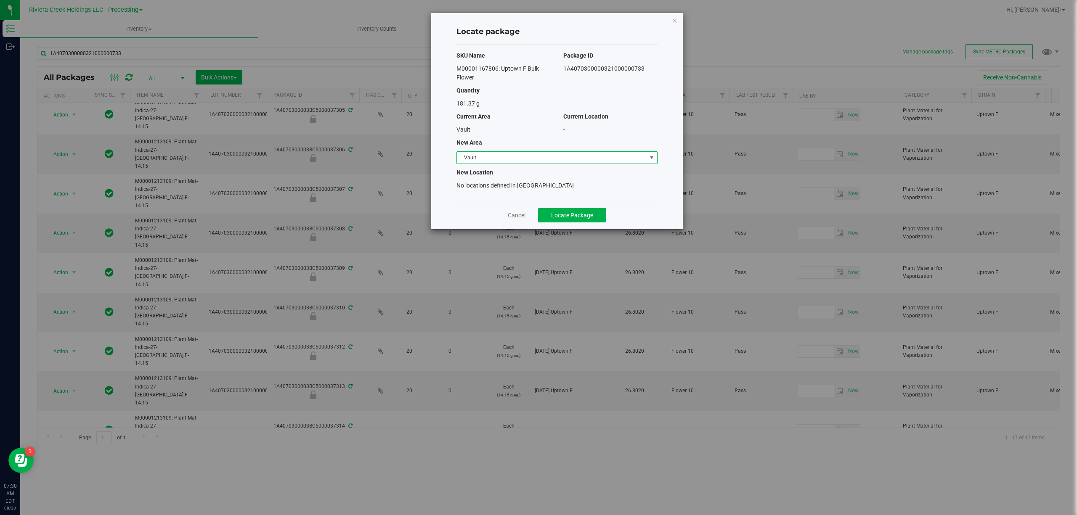
click at [497, 156] on span "Vault" at bounding box center [552, 158] width 190 height 12
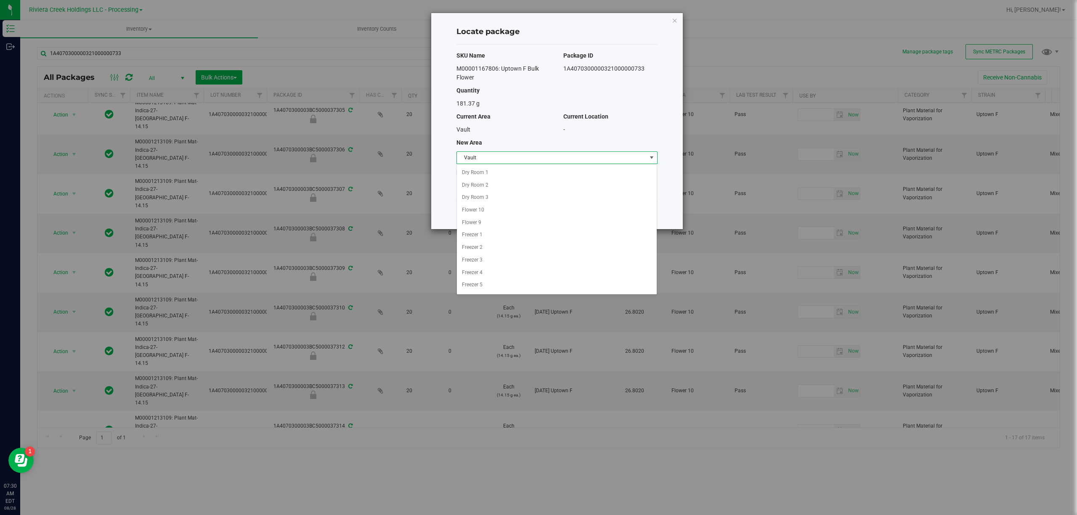
scroll to position [103, 0]
click at [485, 272] on li "Quarantine" at bounding box center [557, 274] width 200 height 13
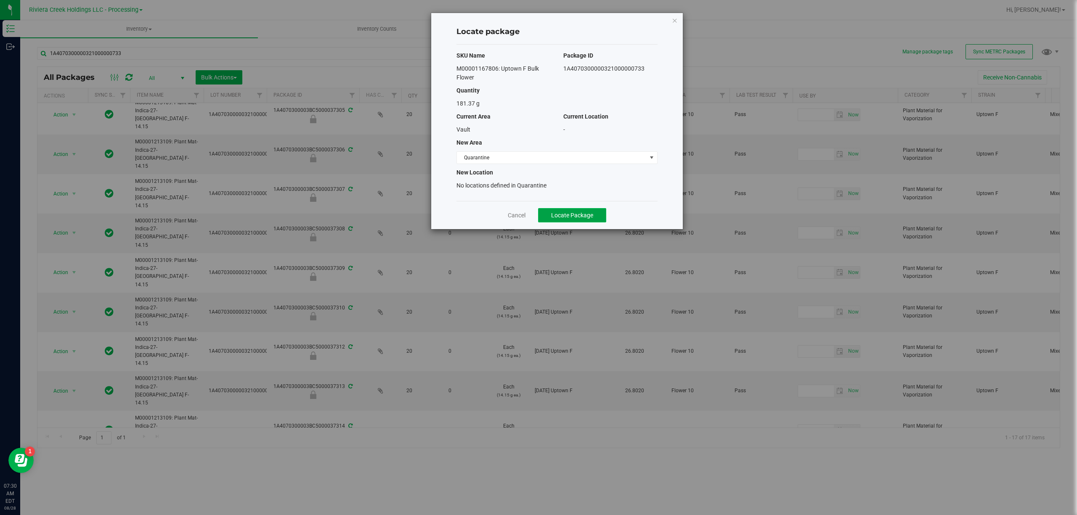
click at [586, 215] on span "Locate Package" at bounding box center [572, 215] width 42 height 7
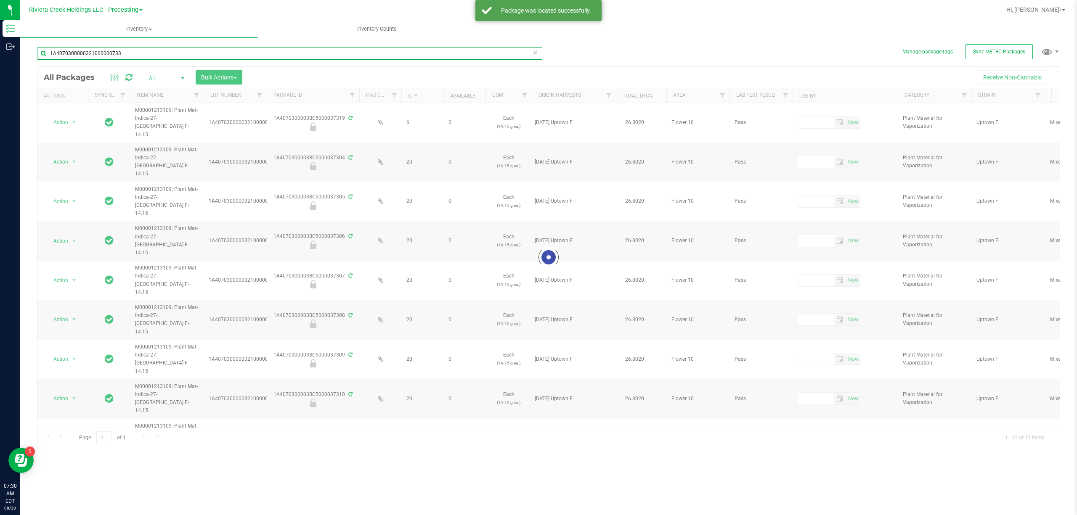
click at [165, 55] on input "1A4070300000321000000733" at bounding box center [289, 53] width 505 height 13
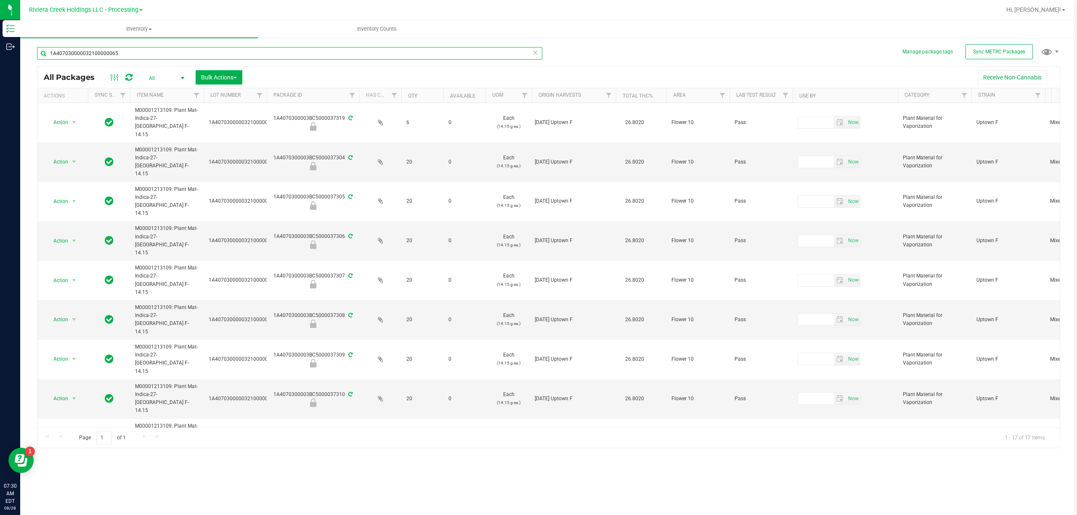
type input "1A4070300000321000000657"
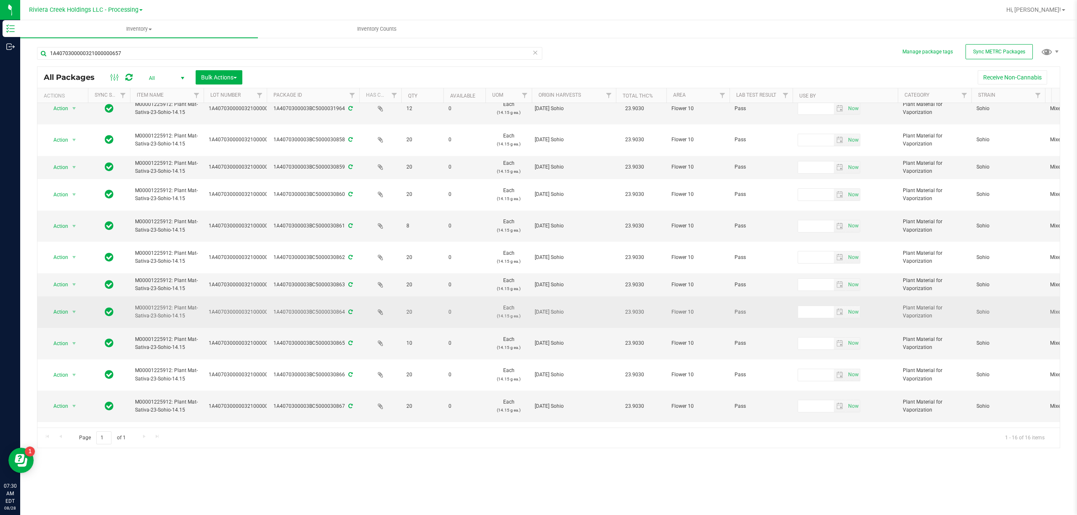
scroll to position [130, 0]
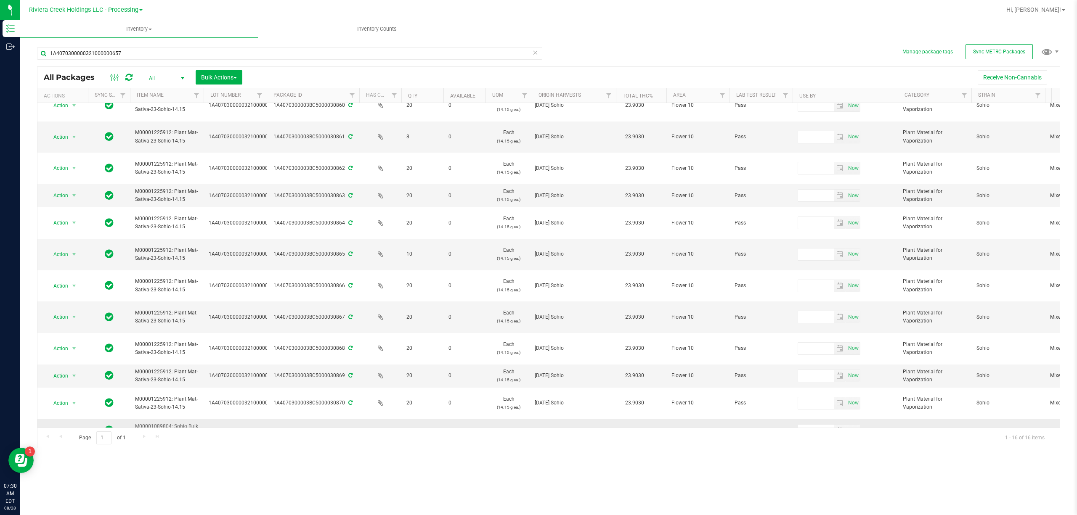
type input "1A4070300000321000000657"
click at [66, 425] on span "Action" at bounding box center [57, 431] width 23 height 12
click at [69, 333] on li "Locate package" at bounding box center [73, 331] width 54 height 13
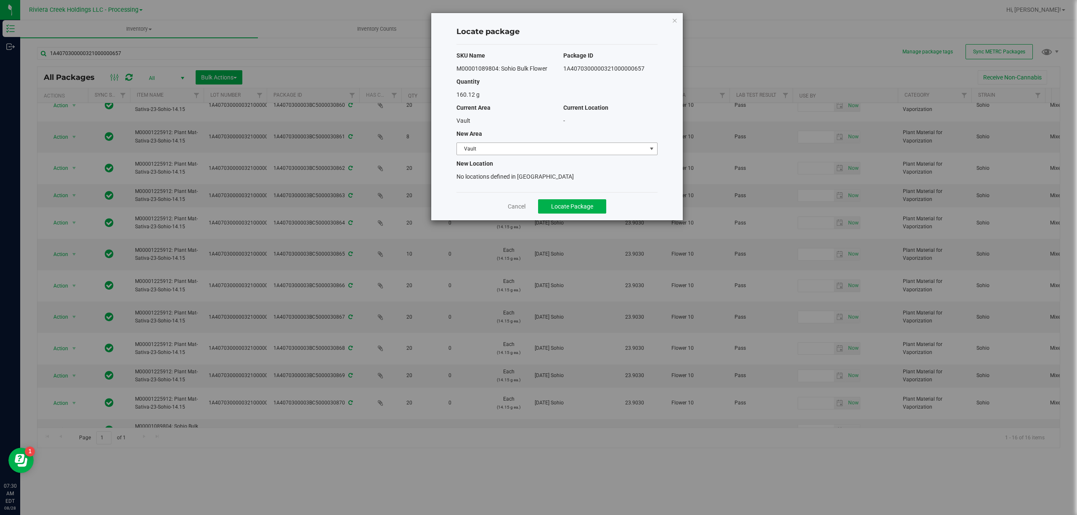
click at [509, 152] on span "Vault" at bounding box center [552, 149] width 190 height 12
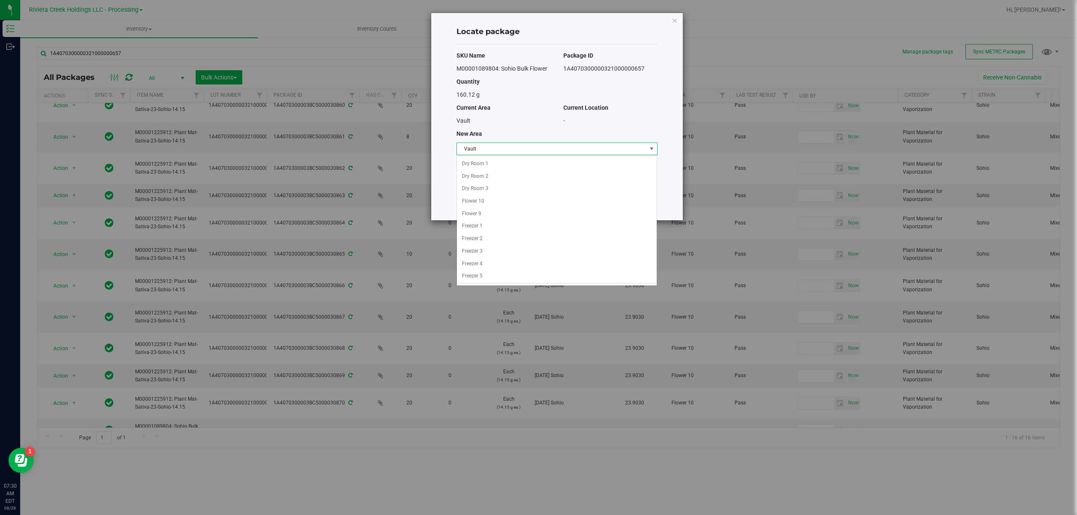
scroll to position [103, 0]
click at [490, 265] on li "Quarantine" at bounding box center [557, 265] width 200 height 13
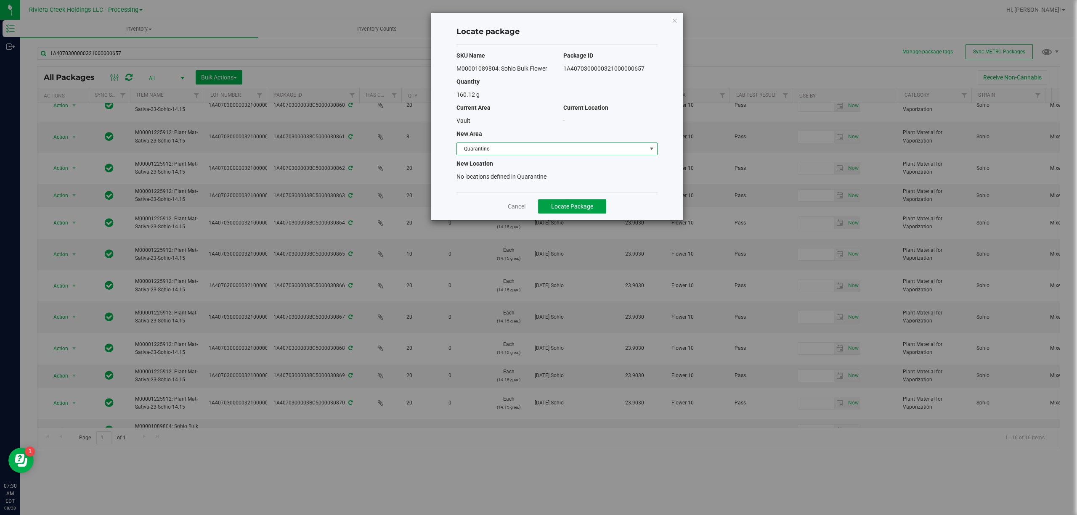
click at [586, 211] on button "Locate Package" at bounding box center [572, 206] width 68 height 14
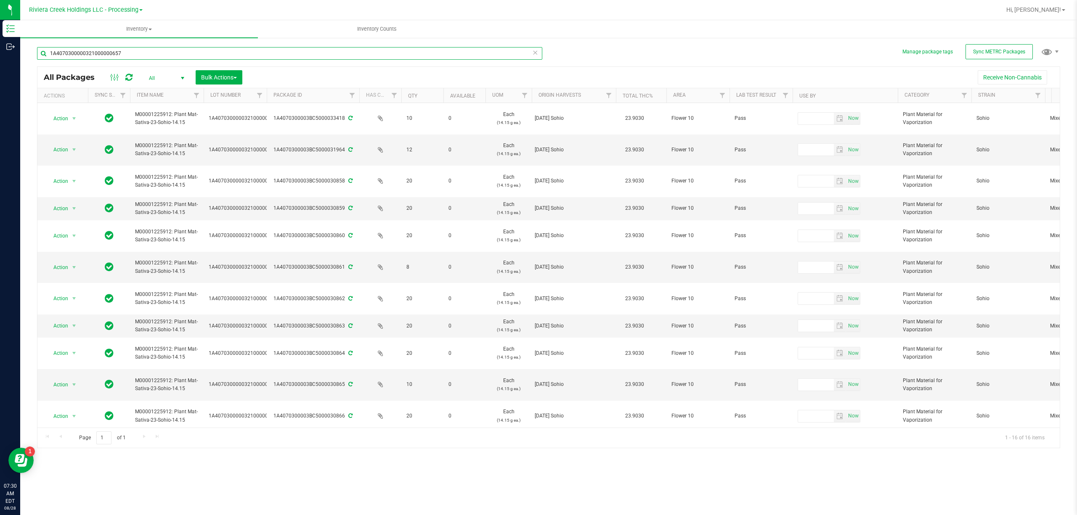
click at [143, 51] on input "1A4070300000321000000657" at bounding box center [289, 53] width 505 height 13
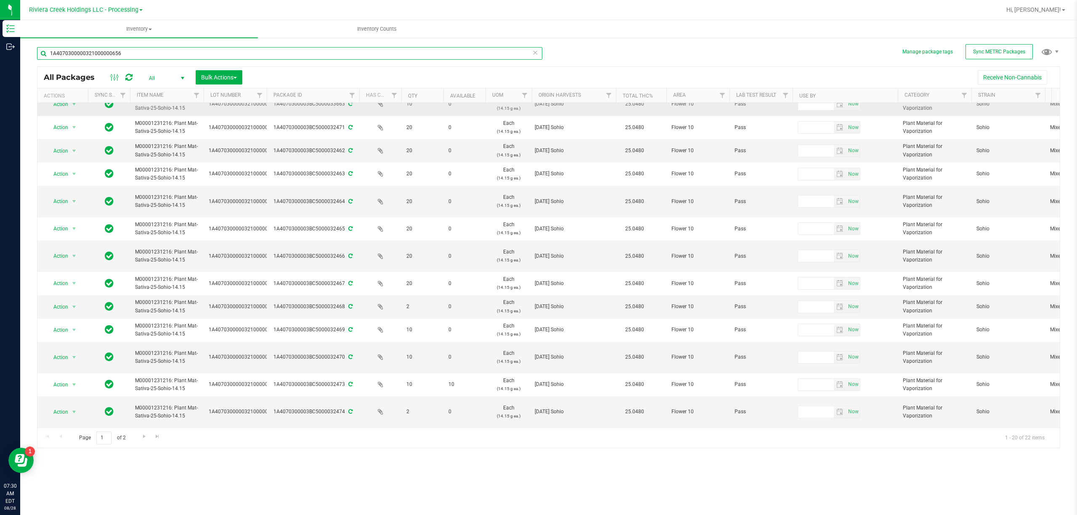
scroll to position [216, 0]
type input "1A4070300000321000000656"
click at [153, 439] on link "Go to the last page" at bounding box center [157, 437] width 12 height 11
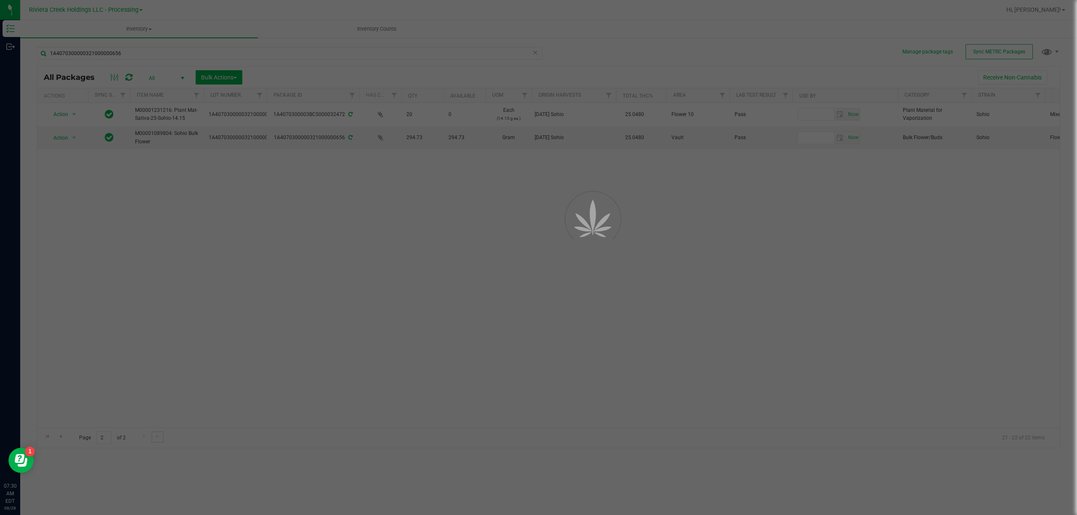
scroll to position [0, 0]
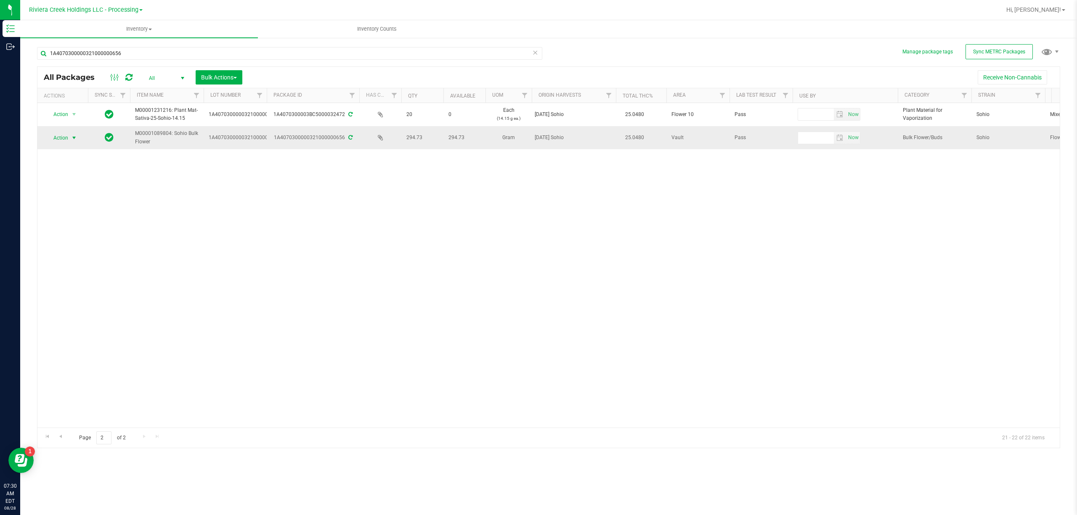
click at [71, 140] on span "select" at bounding box center [74, 138] width 7 height 7
click at [85, 204] on li "Locate package" at bounding box center [73, 202] width 54 height 13
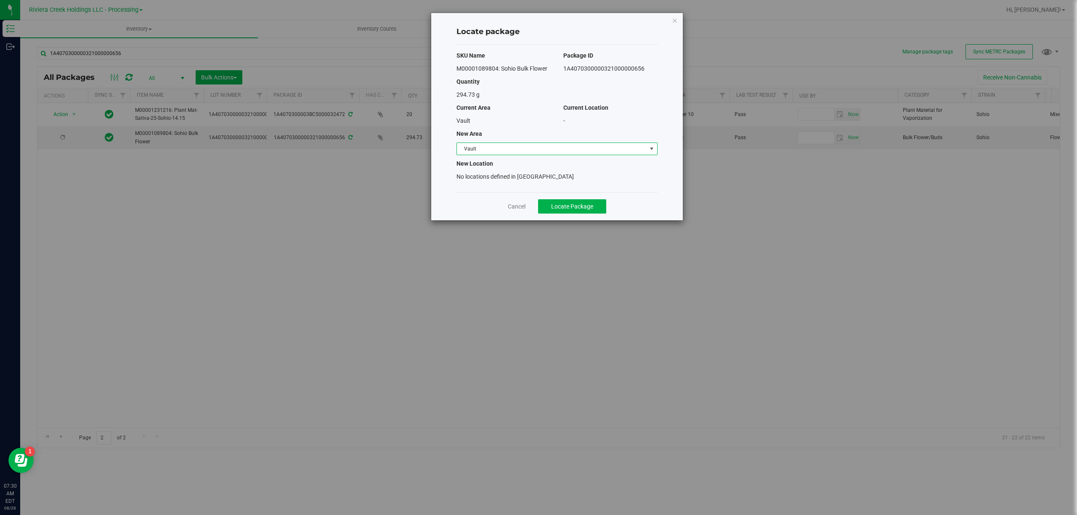
click at [471, 149] on span "Vault" at bounding box center [552, 149] width 190 height 12
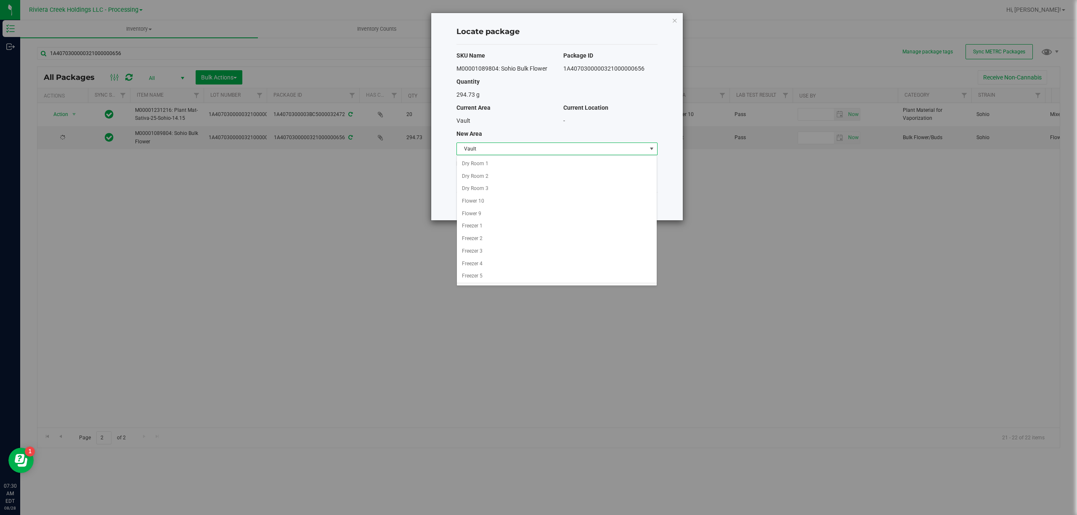
scroll to position [103, 0]
click at [490, 268] on li "Quarantine" at bounding box center [557, 265] width 200 height 13
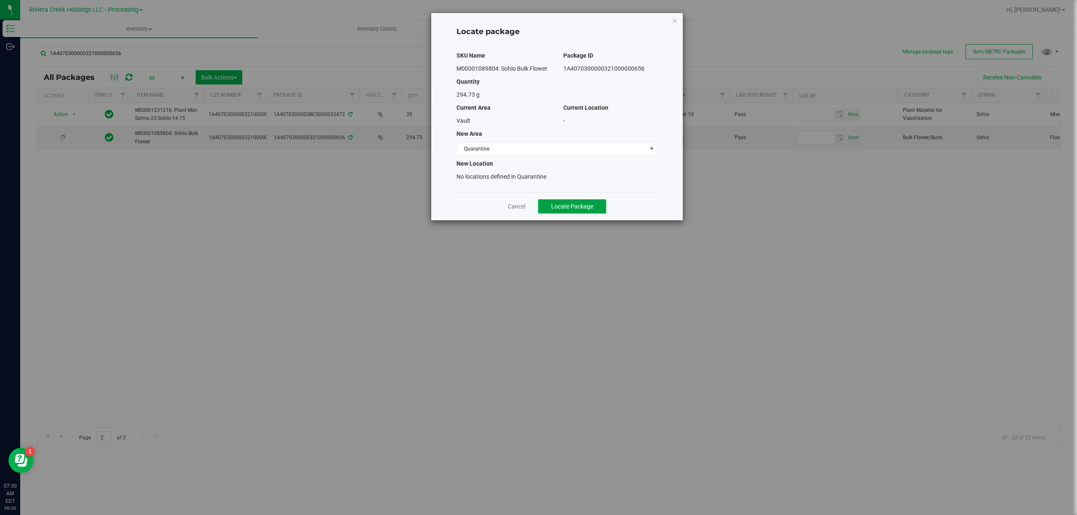
click at [598, 202] on button "Locate Package" at bounding box center [572, 206] width 68 height 14
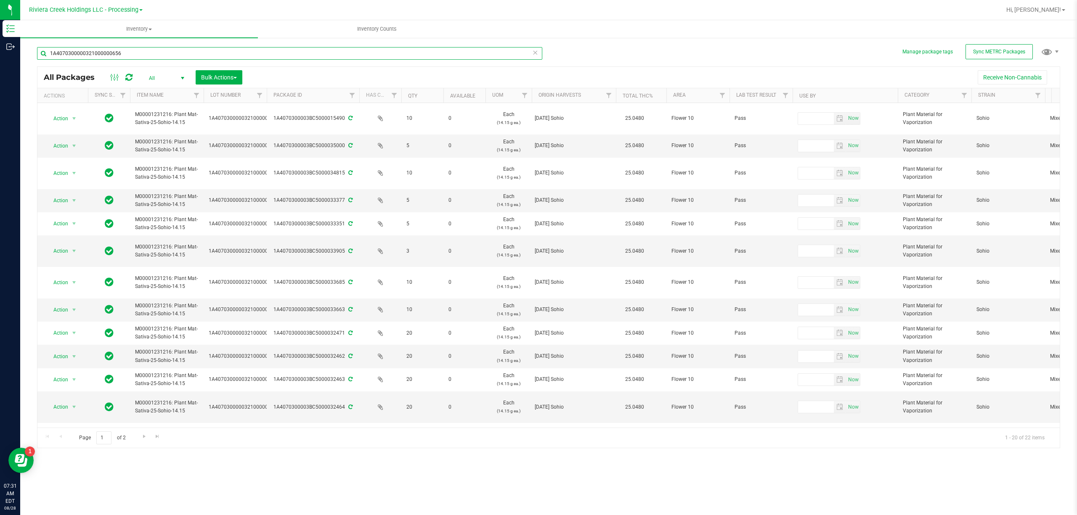
click at [209, 49] on input "1A4070300000321000000656" at bounding box center [289, 53] width 505 height 13
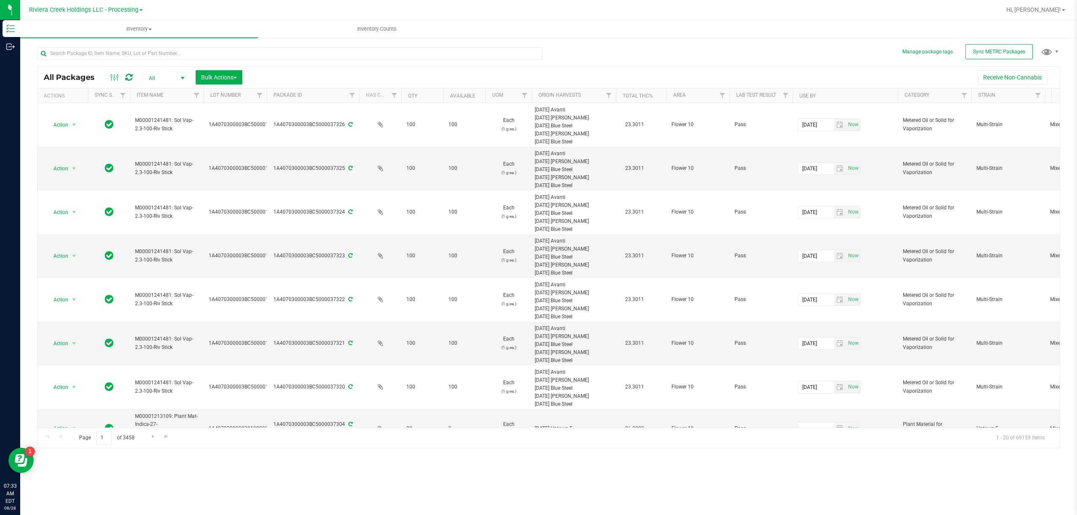
click at [702, 27] on ul "Inventory All packages All inventory Waste log Create inventory Inventory Counts" at bounding box center [558, 29] width 1077 height 18
click at [98, 8] on span "Riviera Creek Holdings LLC - Processing" at bounding box center [83, 10] width 109 height 8
click at [117, 30] on link "Riviera Creek Holdings LLC - Cultivation" at bounding box center [85, 29] width 123 height 11
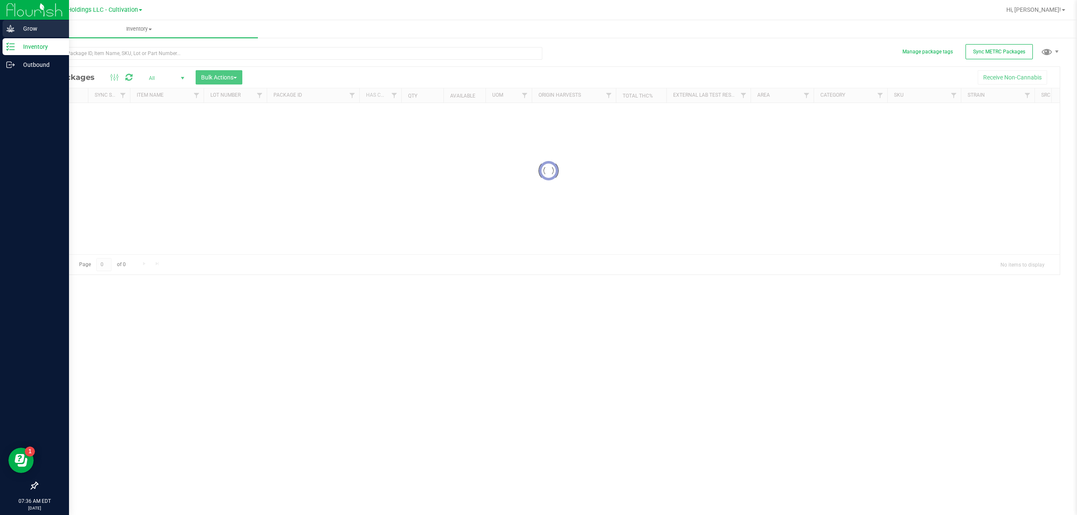
click at [5, 30] on div "Grow" at bounding box center [36, 28] width 66 height 17
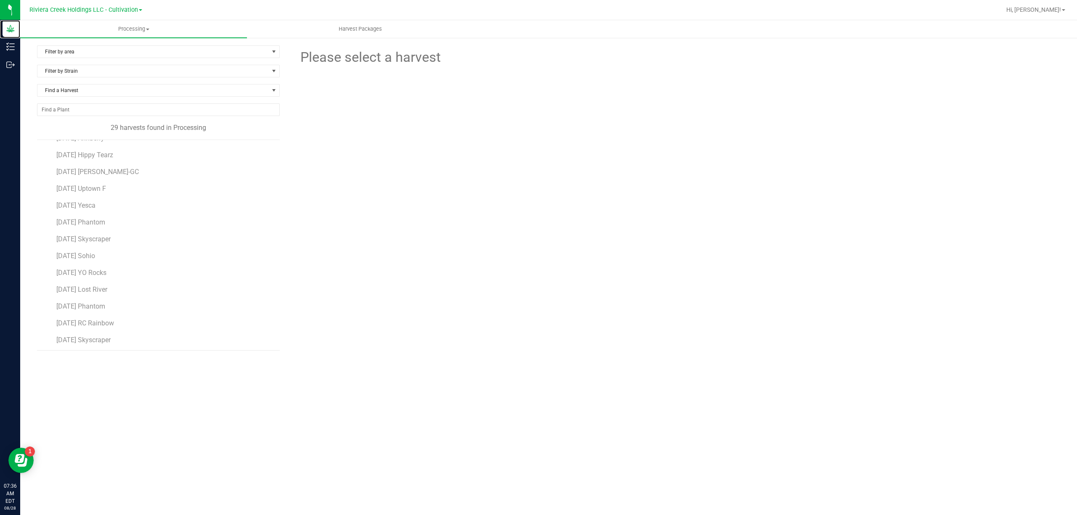
scroll to position [56, 0]
click at [100, 238] on li "[DATE] YO Rocks" at bounding box center [164, 244] width 217 height 17
click at [95, 231] on span "[DATE] Sohio" at bounding box center [75, 230] width 39 height 8
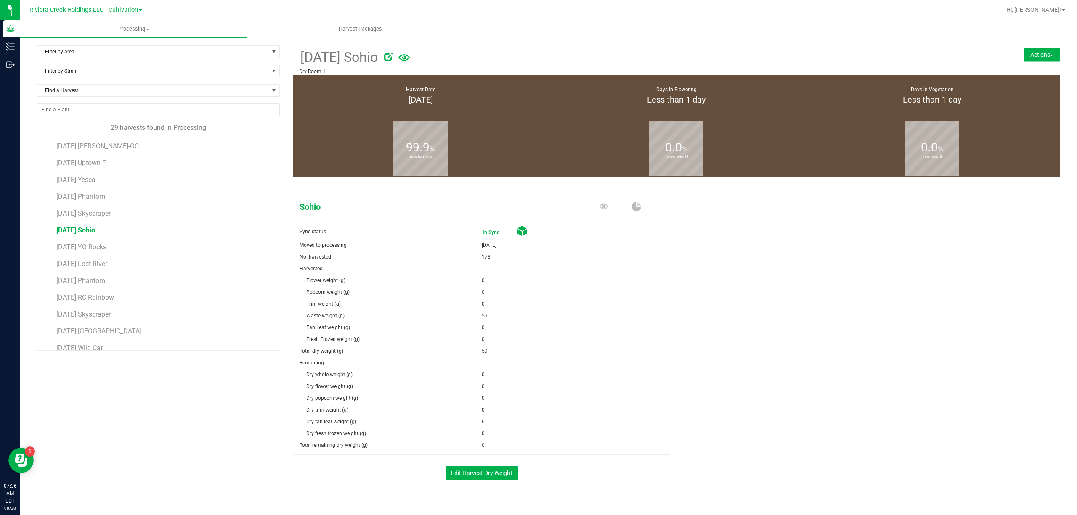
click at [1050, 55] on img at bounding box center [1051, 56] width 3 height 2
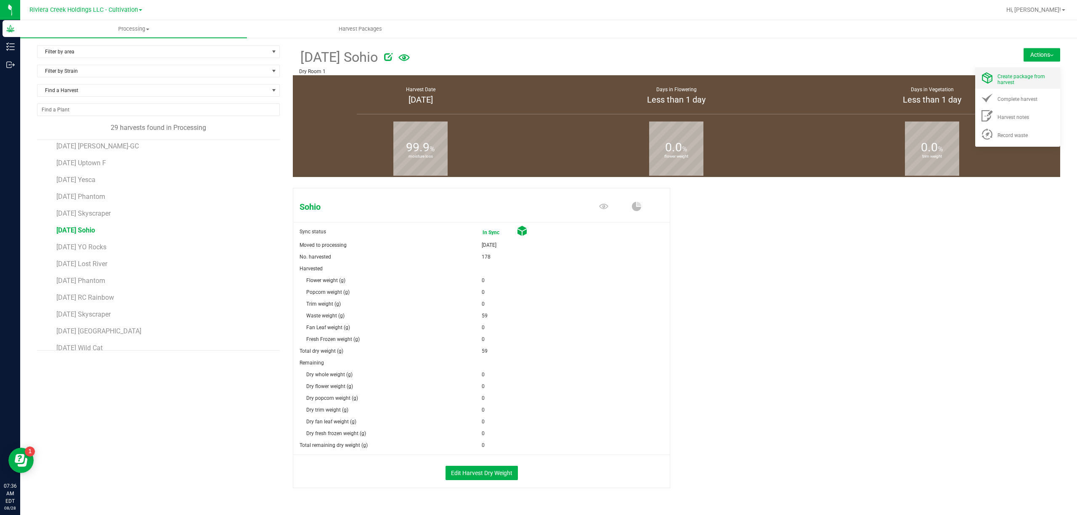
click at [1023, 71] on div "Create package from harvest" at bounding box center [1025, 78] width 57 height 15
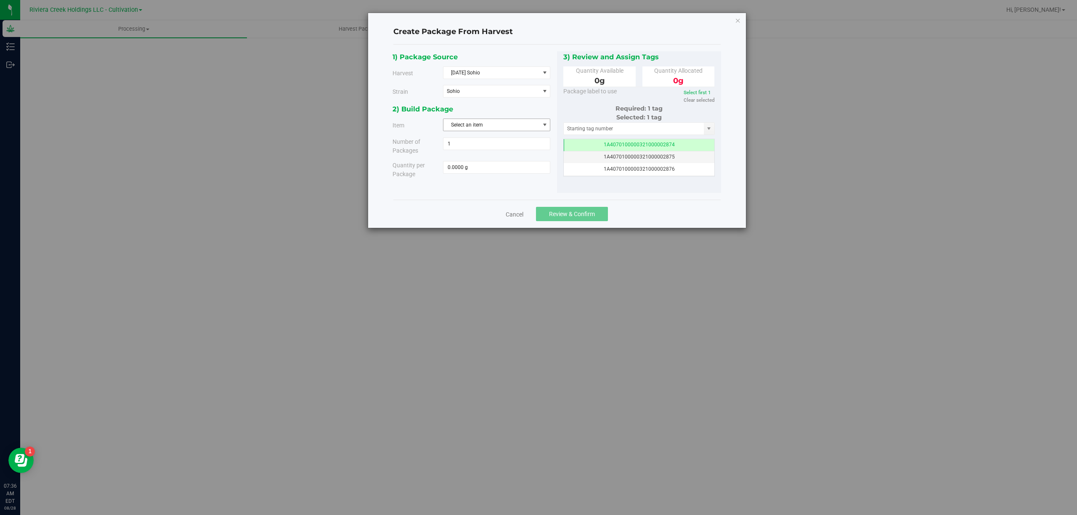
click at [524, 126] on span "Select an item" at bounding box center [491, 125] width 96 height 12
click at [527, 176] on li "M00001089911: Sohio Bulk Trim" at bounding box center [496, 174] width 106 height 13
click at [518, 111] on div "2) Build Package" at bounding box center [471, 108] width 158 height 11
click at [737, 22] on icon "button" at bounding box center [738, 20] width 6 height 10
